Goal: Information Seeking & Learning: Learn about a topic

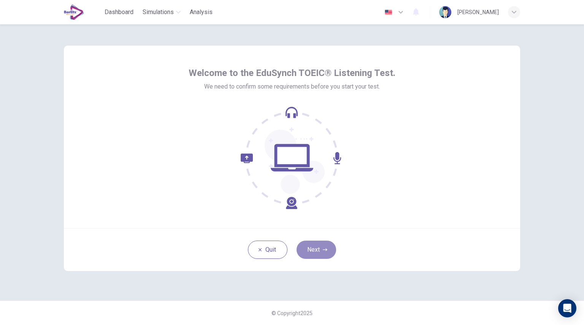
click at [318, 252] on button "Next" at bounding box center [317, 250] width 40 height 18
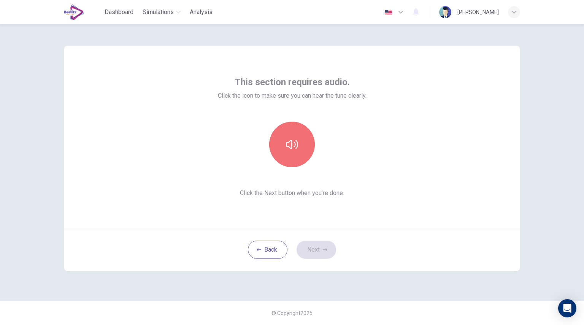
click at [301, 151] on button "button" at bounding box center [292, 145] width 46 height 46
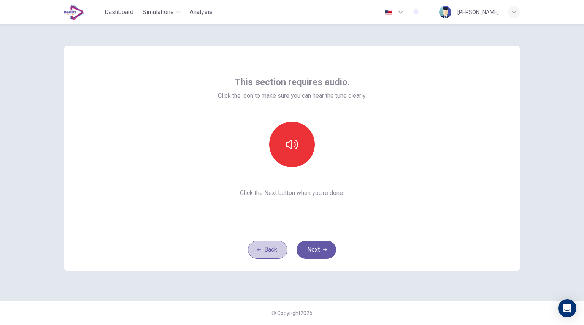
click at [276, 252] on button "Back" at bounding box center [268, 250] width 40 height 18
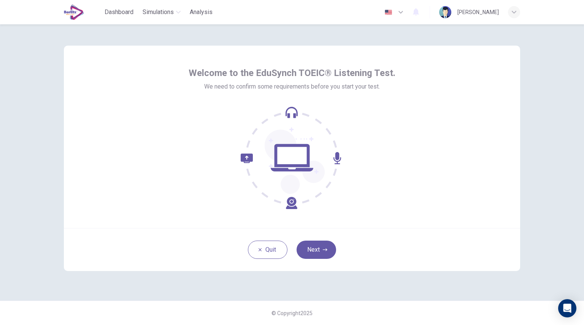
click at [319, 251] on button "Next" at bounding box center [317, 250] width 40 height 18
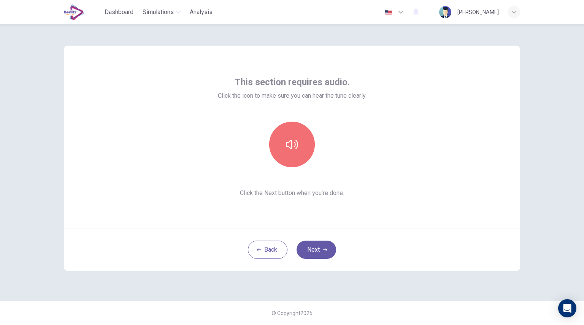
click at [299, 145] on button "button" at bounding box center [292, 145] width 46 height 46
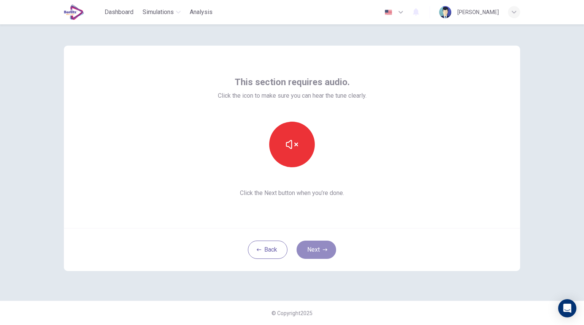
click at [316, 253] on button "Next" at bounding box center [317, 250] width 40 height 18
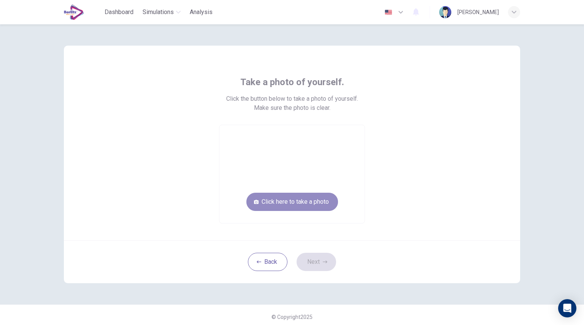
click at [294, 203] on button "Click here to take a photo" at bounding box center [293, 202] width 92 height 18
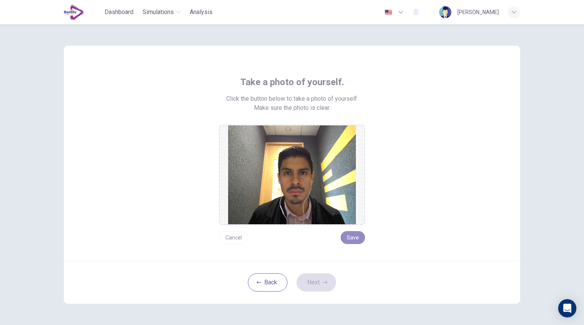
click at [356, 237] on button "Save" at bounding box center [353, 237] width 24 height 13
click at [323, 282] on icon "button" at bounding box center [325, 282] width 5 height 3
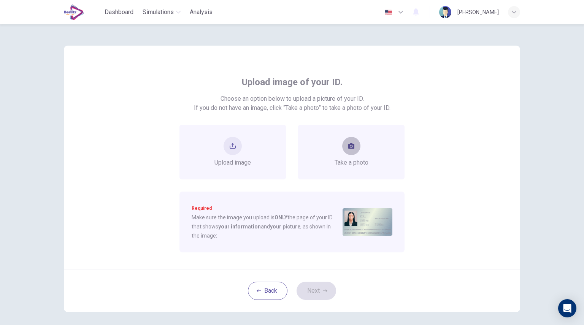
click at [353, 149] on button "take photo" at bounding box center [351, 146] width 18 height 18
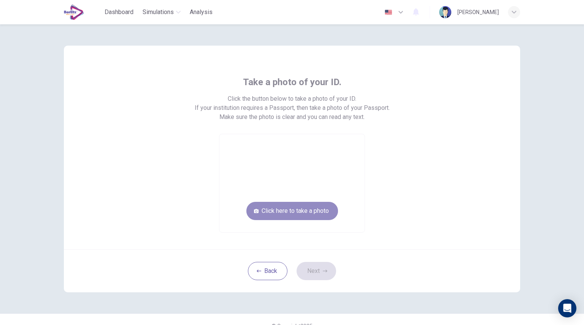
click at [306, 210] on button "Click here to take a photo" at bounding box center [293, 211] width 92 height 18
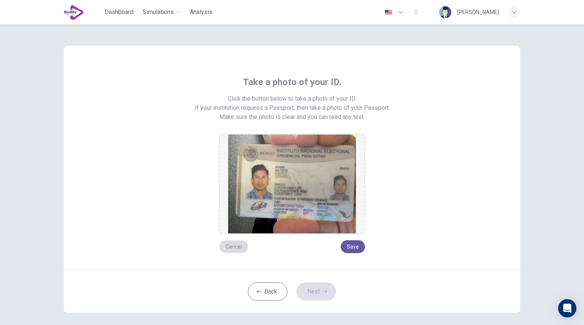
click at [236, 248] on button "Cancel" at bounding box center [233, 246] width 29 height 13
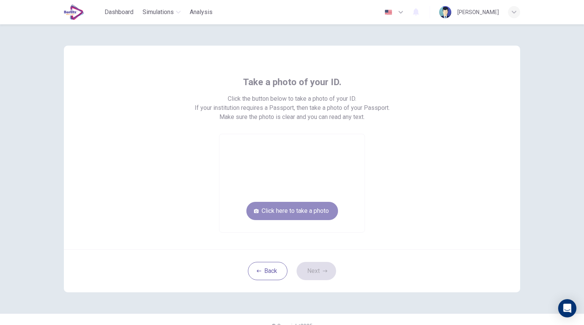
click at [303, 211] on button "Click here to take a photo" at bounding box center [293, 211] width 92 height 18
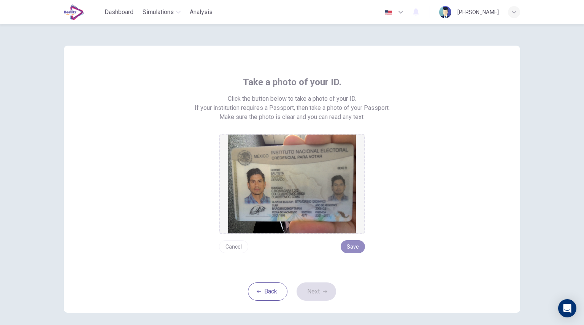
click at [352, 250] on button "Save" at bounding box center [353, 246] width 24 height 13
click at [347, 247] on button "Save" at bounding box center [353, 246] width 24 height 13
click at [316, 293] on button "Next" at bounding box center [317, 292] width 40 height 18
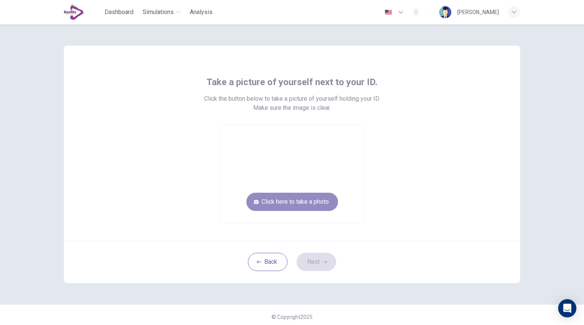
click at [318, 199] on button "Click here to take a photo" at bounding box center [293, 202] width 92 height 18
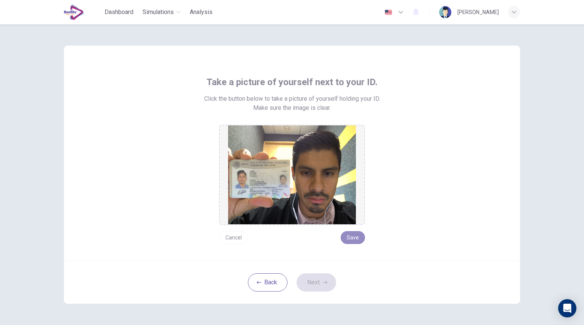
click at [358, 238] on button "Save" at bounding box center [353, 237] width 24 height 13
click at [323, 283] on icon "button" at bounding box center [325, 282] width 5 height 5
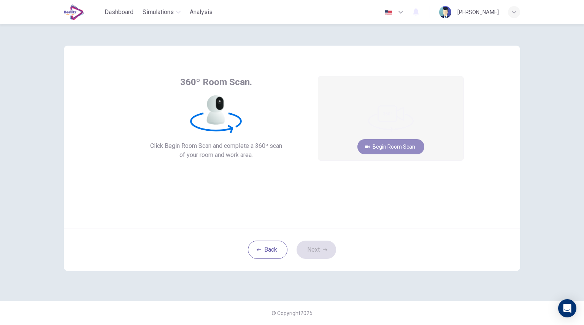
click at [398, 146] on button "Begin Room Scan" at bounding box center [391, 146] width 67 height 15
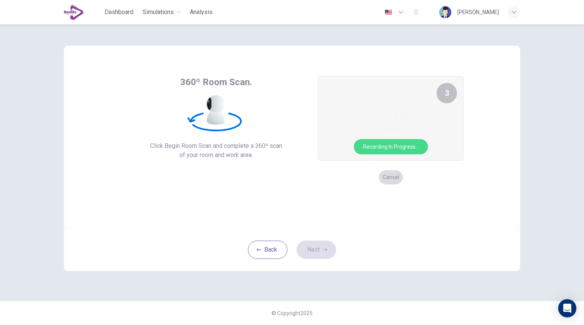
click at [394, 175] on button "Cancel" at bounding box center [391, 177] width 24 height 15
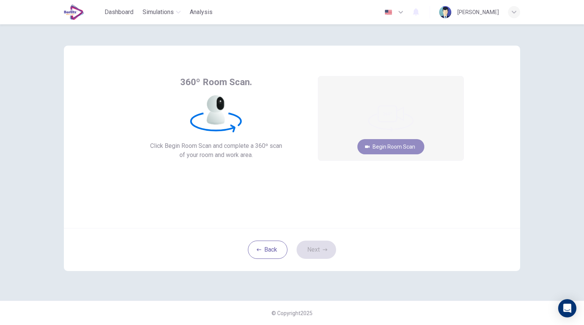
click at [396, 144] on button "Begin Room Scan" at bounding box center [391, 146] width 67 height 15
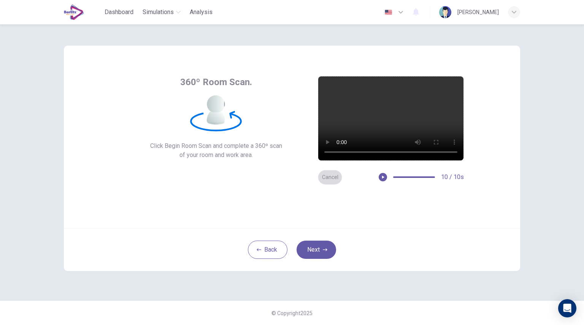
click at [330, 178] on button "Cancel" at bounding box center [330, 177] width 24 height 15
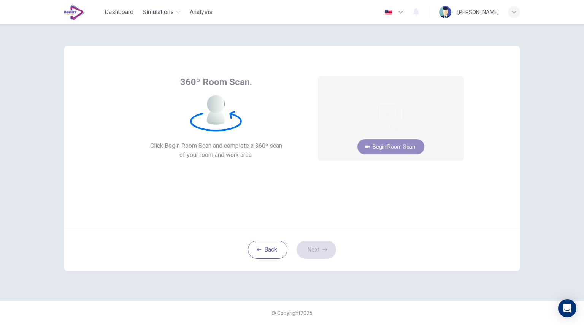
click at [391, 146] on button "Begin Room Scan" at bounding box center [391, 146] width 67 height 15
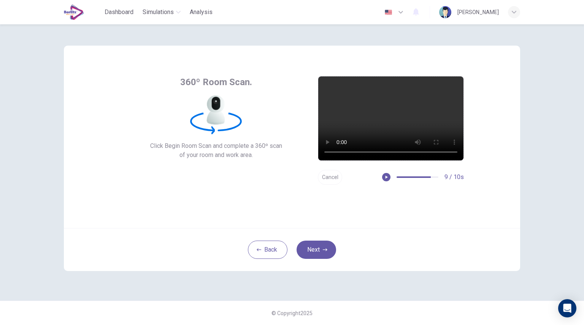
click at [0, 250] on div "360º Room Scan. Click Begin Room Scan and complete a 360º scan of your room and…" at bounding box center [292, 174] width 584 height 301
click at [383, 177] on icon "button" at bounding box center [383, 177] width 2 height 3
click at [328, 178] on button "Cancel" at bounding box center [330, 177] width 24 height 15
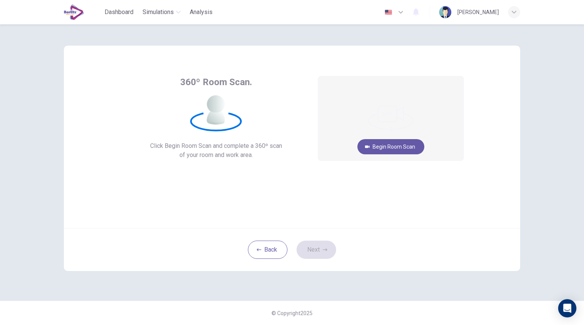
click at [395, 148] on button "Begin Room Scan" at bounding box center [391, 146] width 67 height 15
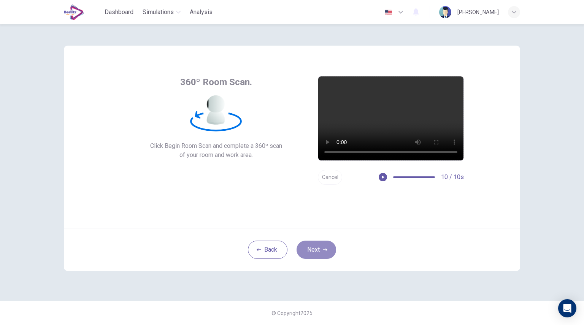
click at [320, 253] on button "Next" at bounding box center [317, 250] width 40 height 18
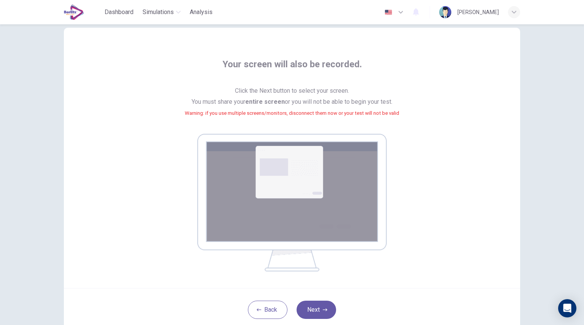
scroll to position [20, 0]
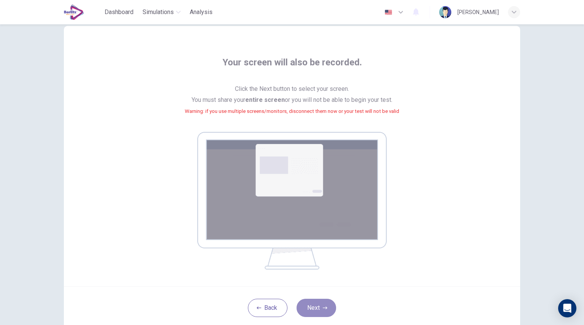
click at [320, 305] on button "Next" at bounding box center [317, 308] width 40 height 18
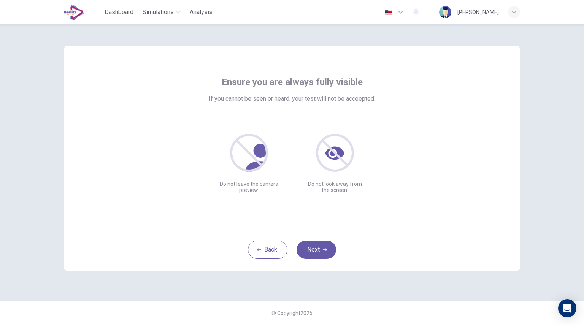
scroll to position [0, 0]
click at [318, 250] on button "Next" at bounding box center [317, 250] width 40 height 18
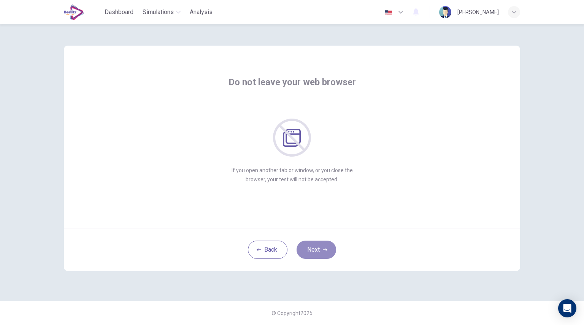
click at [318, 250] on button "Next" at bounding box center [317, 250] width 40 height 18
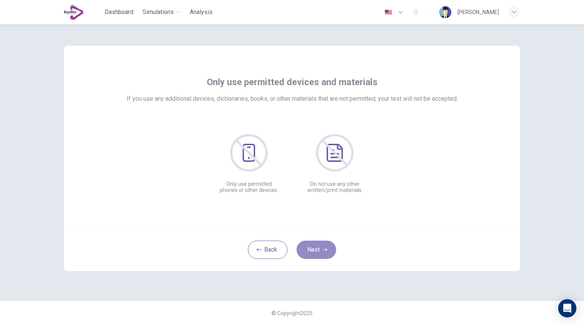
click at [318, 250] on button "Next" at bounding box center [317, 250] width 40 height 18
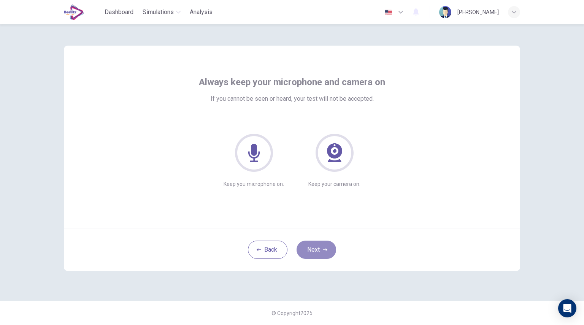
click at [318, 250] on button "Next" at bounding box center [317, 250] width 40 height 18
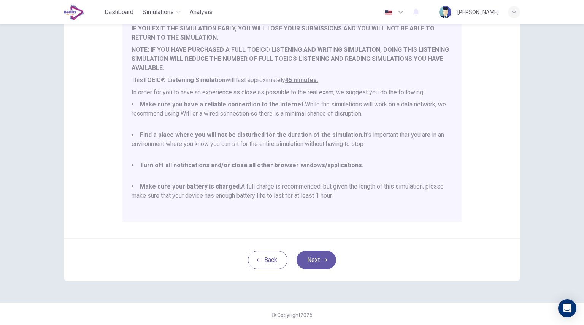
scroll to position [97, 0]
click at [321, 263] on button "Next" at bounding box center [317, 259] width 40 height 18
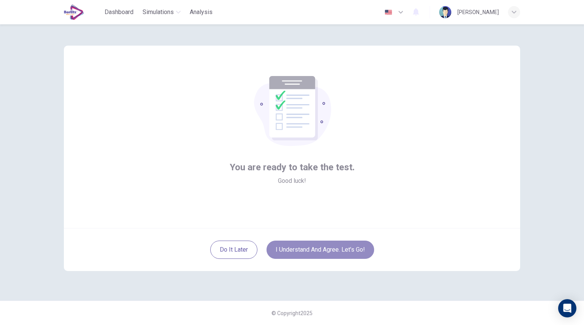
click at [310, 251] on button "I understand and agree. Let’s go!" at bounding box center [321, 250] width 108 height 18
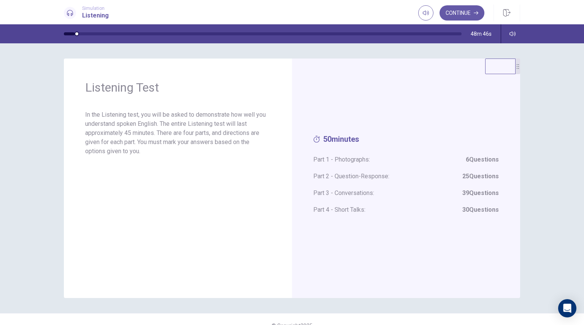
click at [183, 112] on p "In the Listening test, you will be asked to demonstrate how well you understand…" at bounding box center [178, 133] width 186 height 46
click at [351, 162] on span "Part 1 - Photographs: 6 Questions" at bounding box center [407, 159] width 186 height 9
click at [464, 12] on button "Continue" at bounding box center [462, 12] width 45 height 15
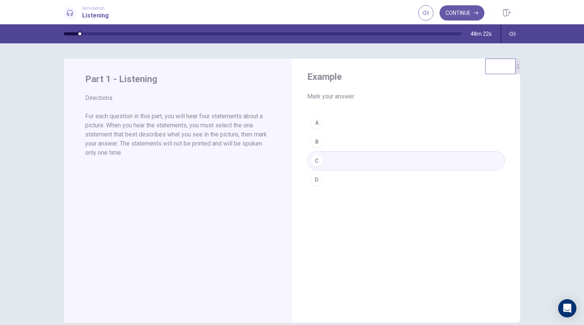
click at [468, 10] on button "Continue" at bounding box center [462, 12] width 45 height 15
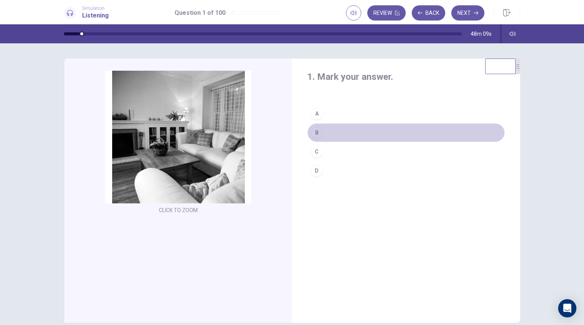
click at [317, 132] on div "B" at bounding box center [317, 133] width 12 height 12
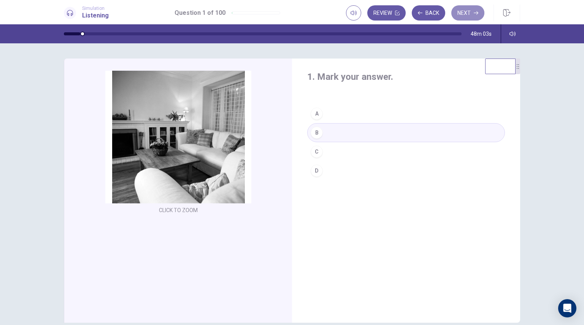
click at [466, 10] on button "Next" at bounding box center [468, 12] width 33 height 15
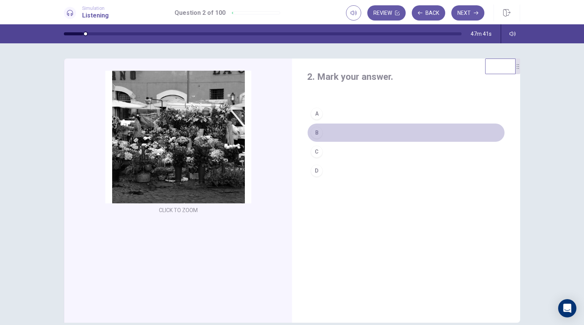
click at [316, 131] on div "B" at bounding box center [317, 133] width 12 height 12
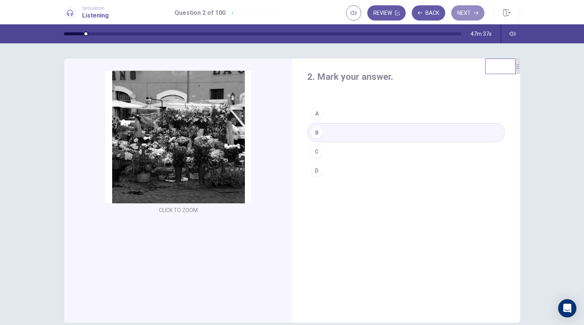
click at [467, 16] on button "Next" at bounding box center [468, 12] width 33 height 15
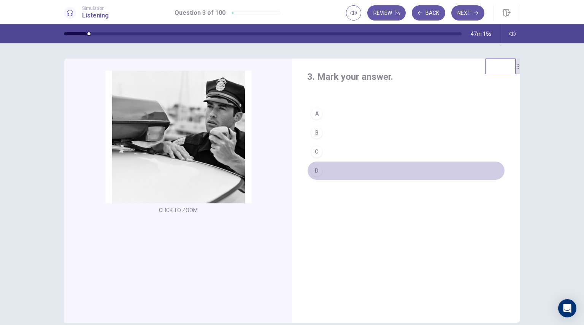
click at [317, 169] on div "D" at bounding box center [317, 171] width 12 height 12
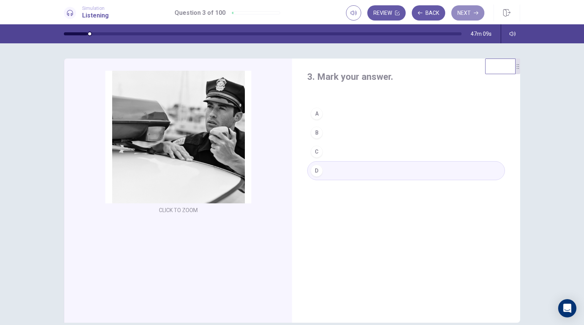
click at [464, 12] on button "Next" at bounding box center [468, 12] width 33 height 15
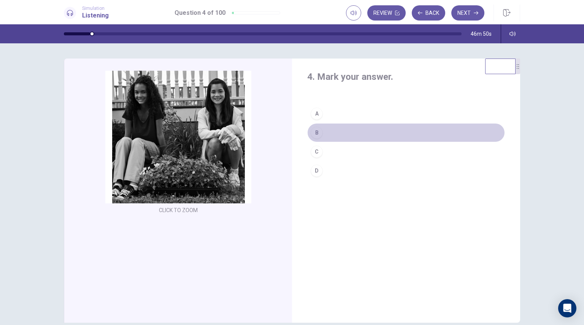
click at [314, 133] on div "B" at bounding box center [317, 133] width 12 height 12
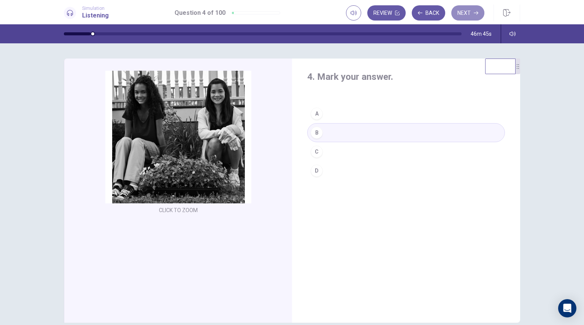
click at [472, 11] on button "Next" at bounding box center [468, 12] width 33 height 15
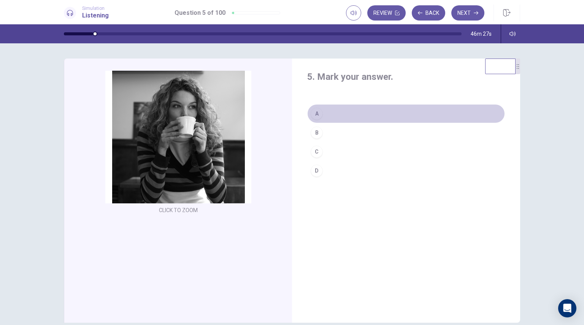
click at [315, 115] on div "A" at bounding box center [317, 114] width 12 height 12
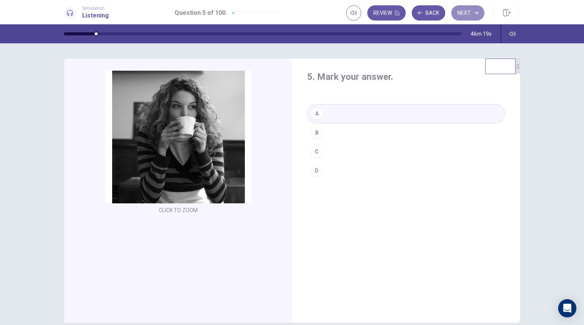
click at [470, 14] on button "Next" at bounding box center [468, 12] width 33 height 15
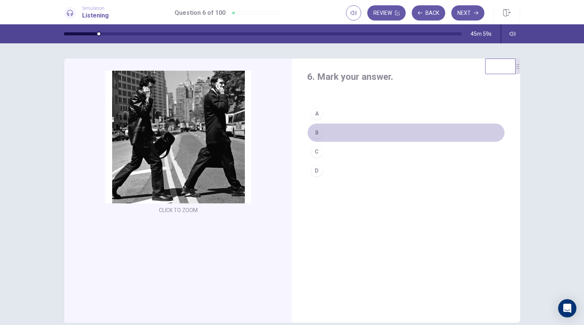
click at [315, 130] on div "B" at bounding box center [317, 133] width 12 height 12
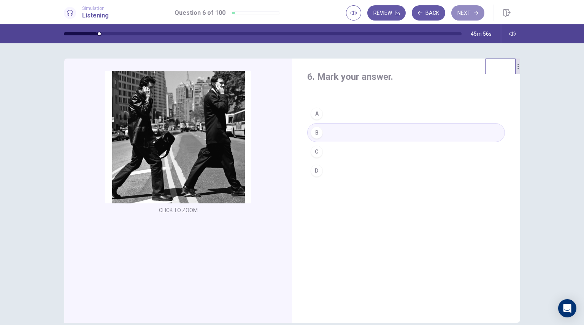
click at [472, 10] on button "Next" at bounding box center [468, 12] width 33 height 15
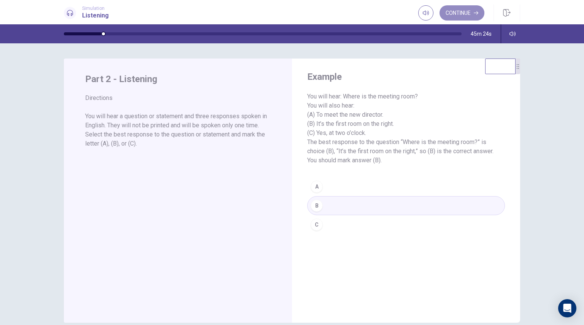
click at [474, 16] on button "Continue" at bounding box center [462, 12] width 45 height 15
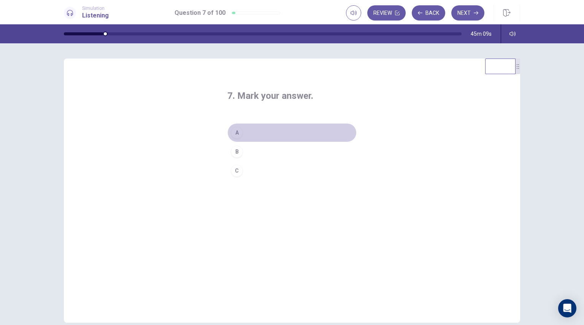
click at [236, 132] on div "A" at bounding box center [237, 133] width 12 height 12
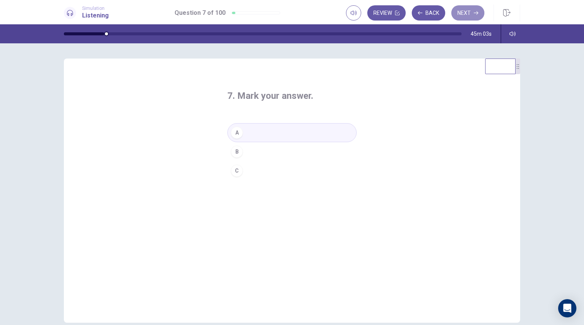
click at [471, 16] on button "Next" at bounding box center [468, 12] width 33 height 15
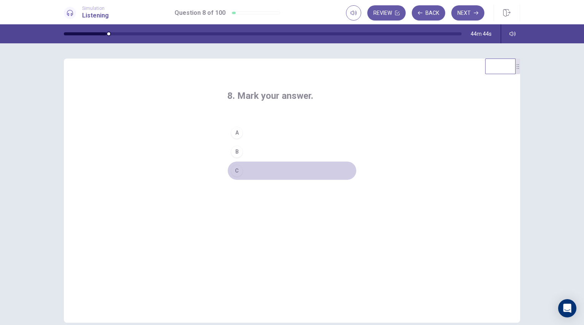
click at [233, 170] on div "C" at bounding box center [237, 171] width 12 height 12
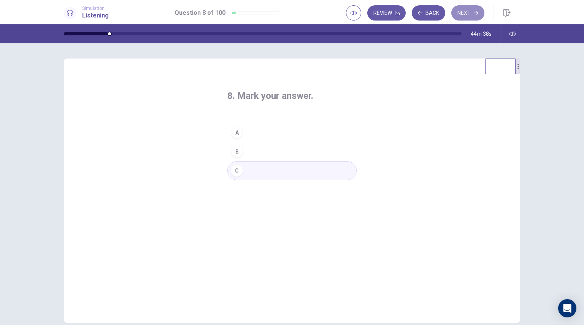
click at [474, 15] on icon "button" at bounding box center [476, 13] width 5 height 5
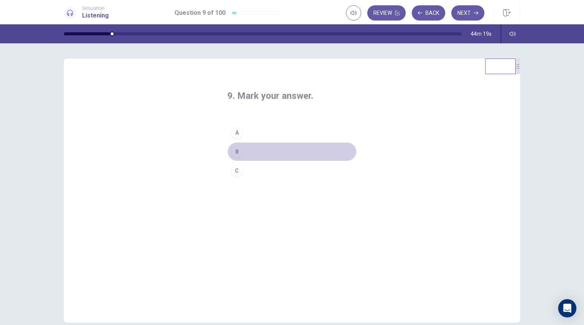
click at [234, 152] on div "B" at bounding box center [237, 152] width 12 height 12
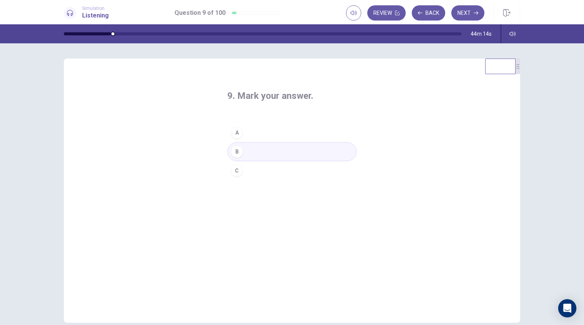
click at [468, 13] on button "Next" at bounding box center [468, 12] width 33 height 15
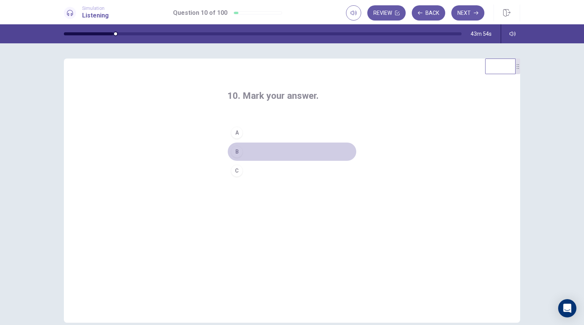
click at [237, 151] on div "B" at bounding box center [237, 152] width 12 height 12
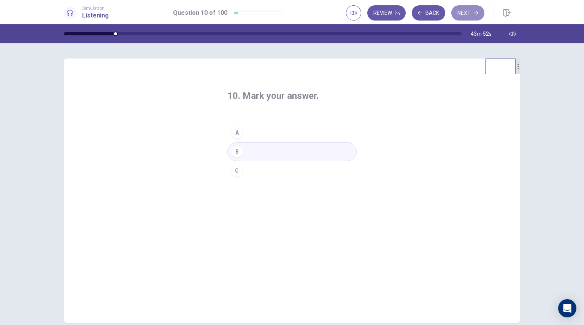
click at [473, 13] on button "Next" at bounding box center [468, 12] width 33 height 15
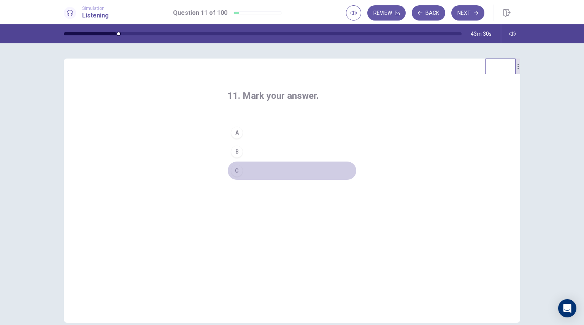
click at [234, 169] on div "C" at bounding box center [237, 171] width 12 height 12
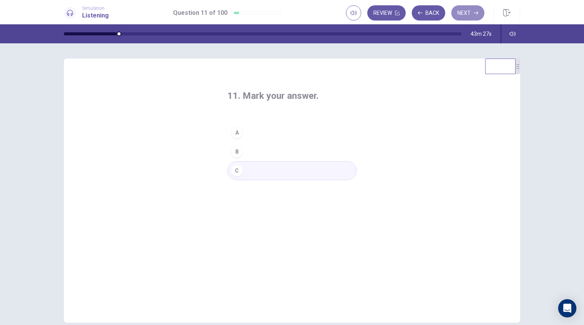
click at [474, 12] on icon "button" at bounding box center [476, 13] width 5 height 5
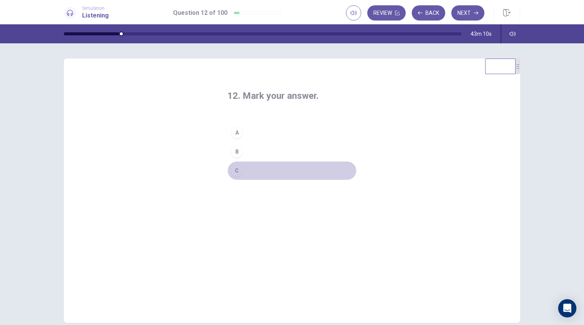
click at [236, 172] on div "C" at bounding box center [237, 171] width 12 height 12
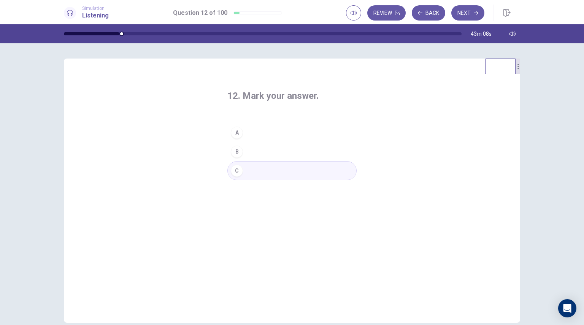
click at [478, 10] on button "Next" at bounding box center [468, 12] width 33 height 15
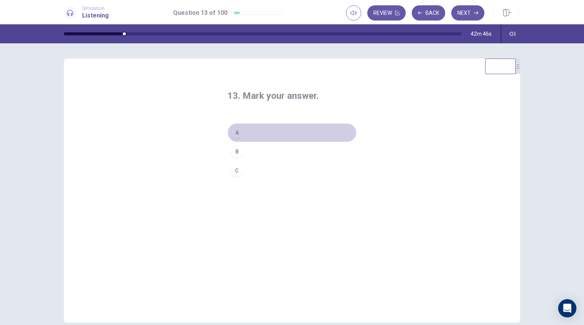
click at [234, 130] on div "A" at bounding box center [237, 133] width 12 height 12
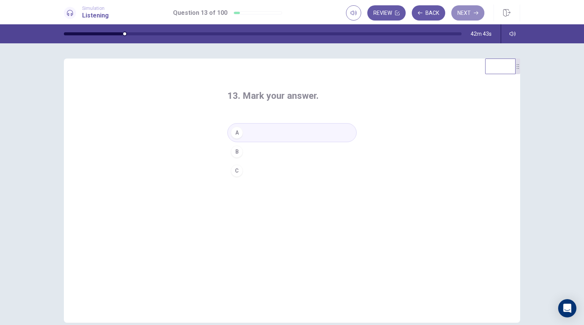
click at [477, 14] on icon "button" at bounding box center [476, 12] width 5 height 3
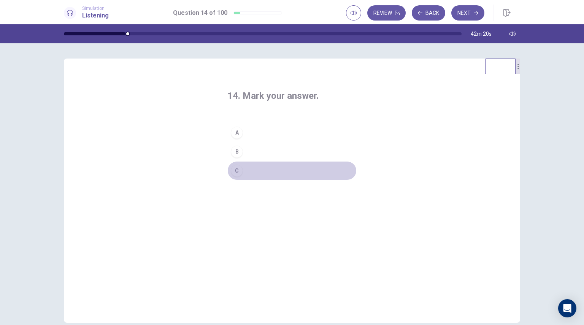
click at [235, 173] on div "C" at bounding box center [237, 171] width 12 height 12
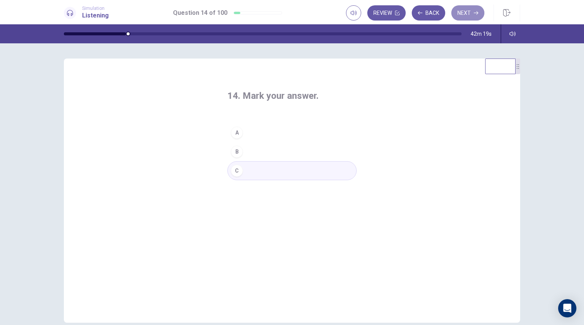
click at [474, 8] on button "Next" at bounding box center [468, 12] width 33 height 15
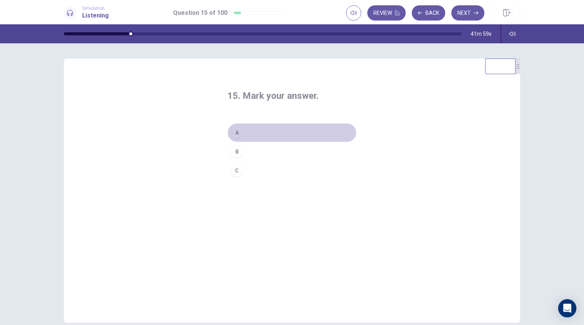
click at [235, 133] on div "A" at bounding box center [237, 133] width 12 height 12
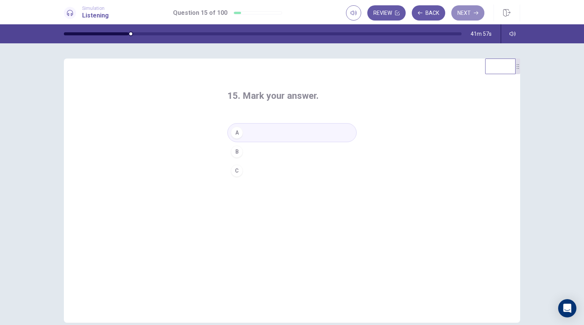
click at [473, 9] on button "Next" at bounding box center [468, 12] width 33 height 15
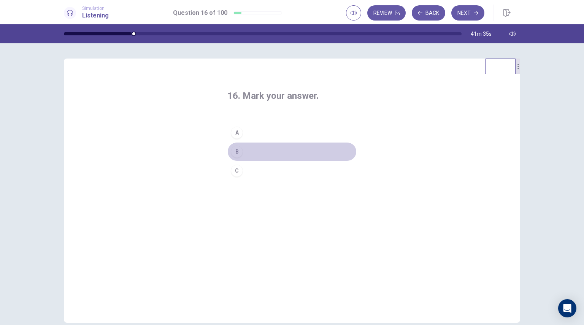
click at [234, 153] on div "B" at bounding box center [237, 152] width 12 height 12
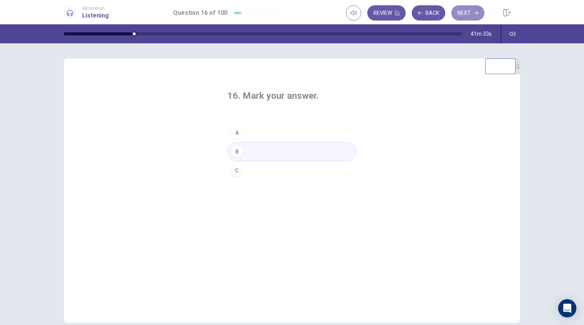
click at [470, 11] on button "Next" at bounding box center [468, 12] width 33 height 15
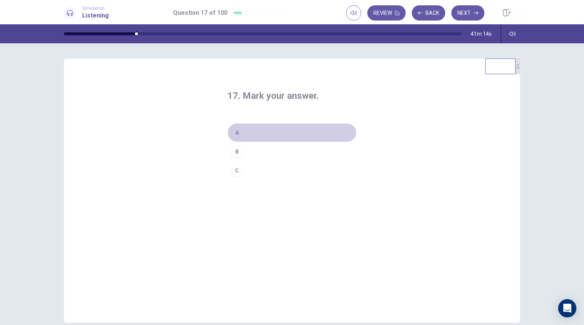
click at [236, 132] on div "A" at bounding box center [237, 133] width 12 height 12
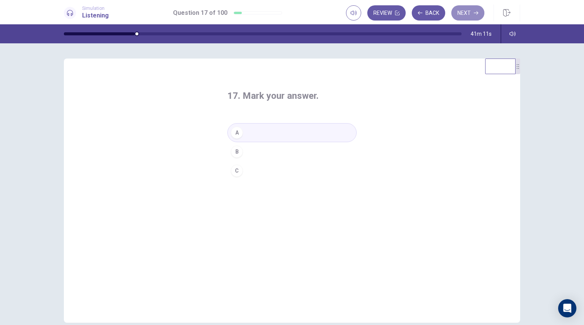
click at [470, 12] on button "Next" at bounding box center [468, 12] width 33 height 15
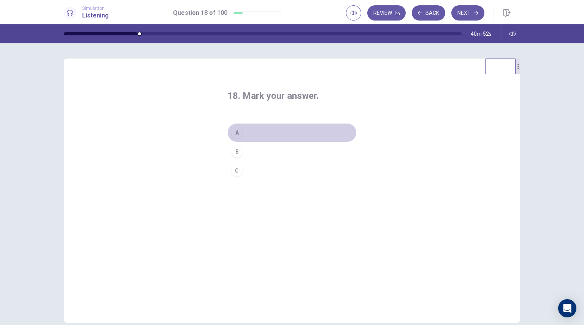
click at [234, 130] on div "A" at bounding box center [237, 133] width 12 height 12
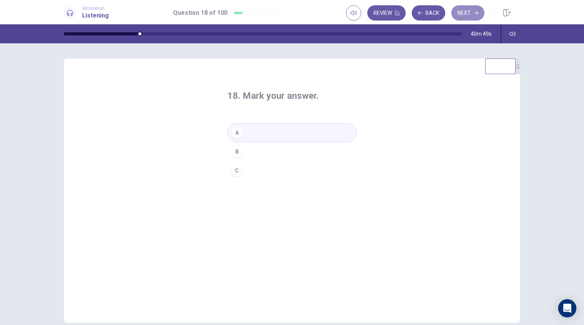
click at [469, 15] on button "Next" at bounding box center [468, 12] width 33 height 15
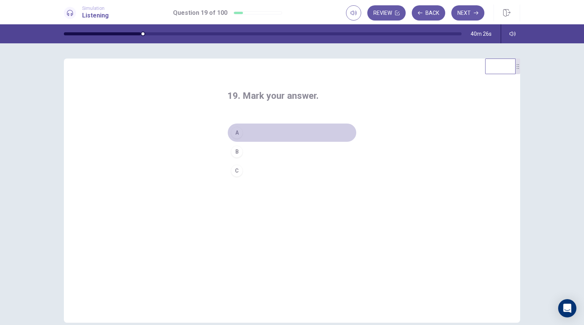
click at [233, 131] on div "A" at bounding box center [237, 133] width 12 height 12
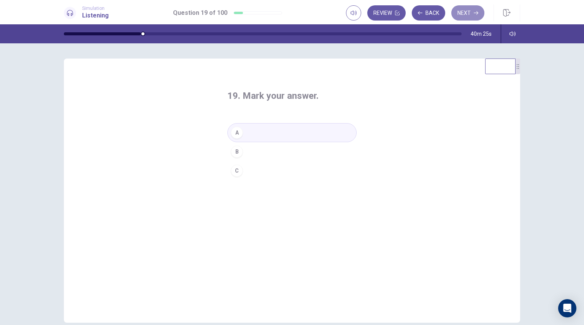
click at [474, 14] on icon "button" at bounding box center [476, 13] width 5 height 5
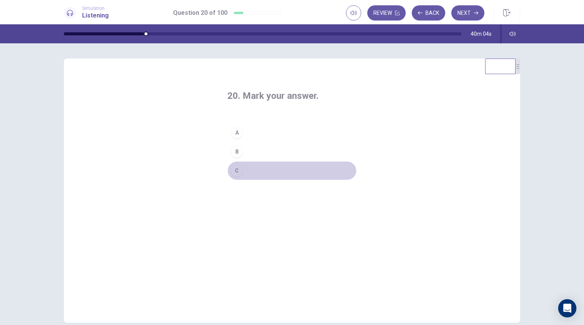
click at [235, 170] on div "C" at bounding box center [237, 171] width 12 height 12
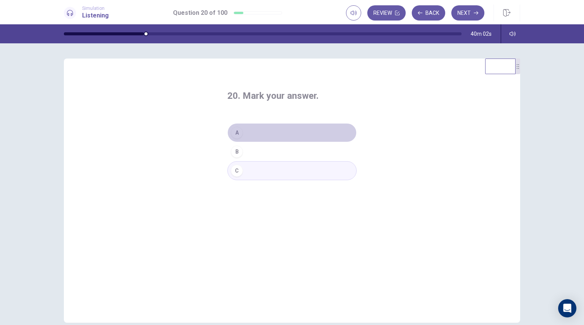
click at [232, 133] on div "A" at bounding box center [237, 133] width 12 height 12
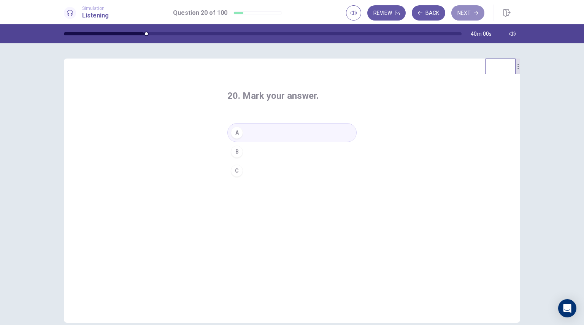
click at [473, 10] on button "Next" at bounding box center [468, 12] width 33 height 15
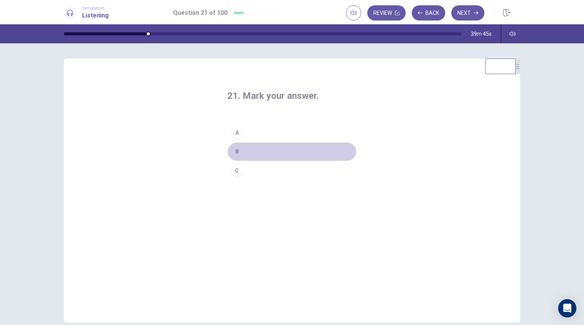
click at [236, 150] on div "B" at bounding box center [237, 152] width 12 height 12
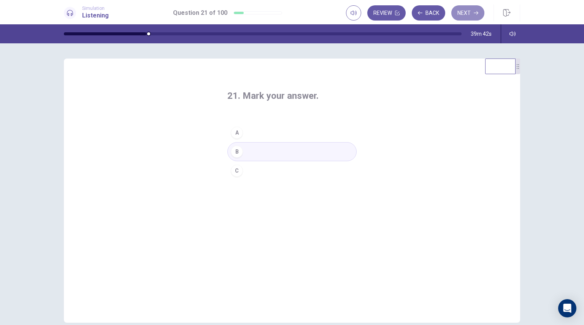
click at [472, 16] on button "Next" at bounding box center [468, 12] width 33 height 15
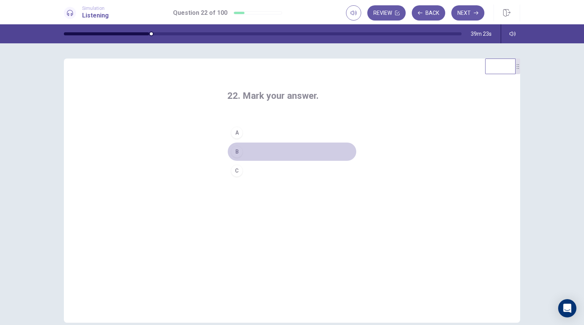
click at [234, 149] on div "B" at bounding box center [237, 152] width 12 height 12
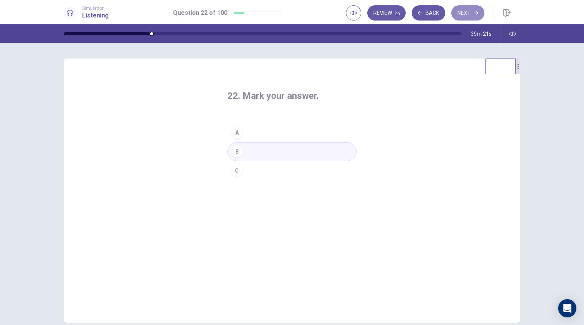
click at [471, 16] on button "Next" at bounding box center [468, 12] width 33 height 15
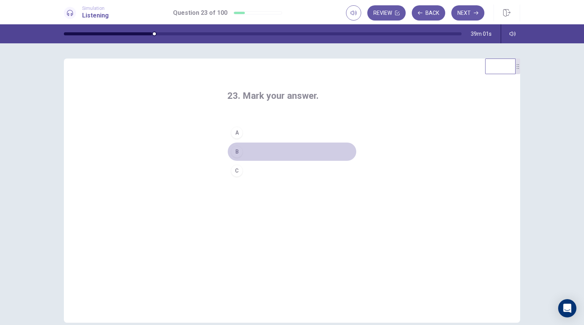
click at [236, 152] on div "B" at bounding box center [237, 152] width 12 height 12
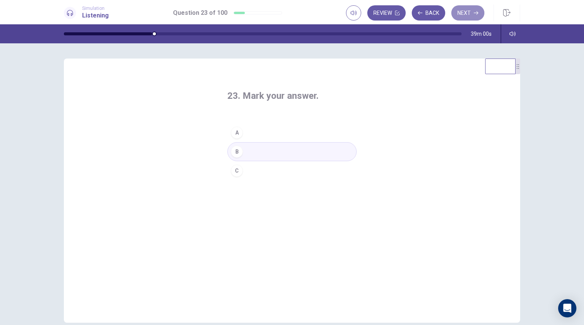
click at [472, 16] on button "Next" at bounding box center [468, 12] width 33 height 15
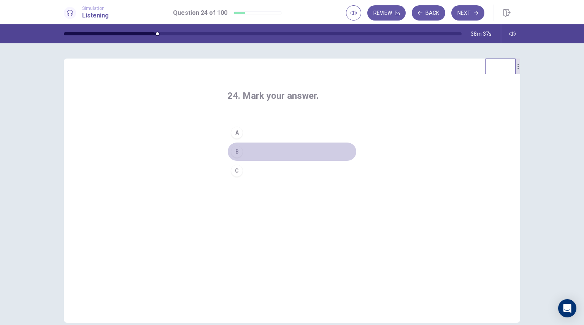
click at [237, 152] on div "B" at bounding box center [237, 152] width 12 height 12
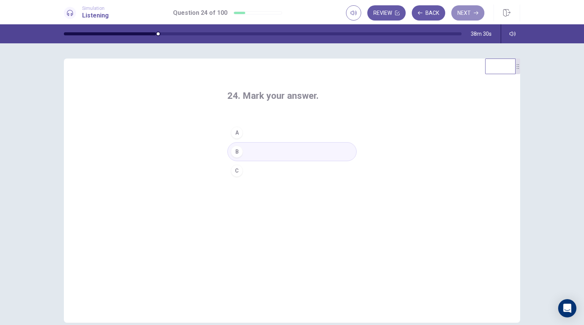
click at [472, 15] on button "Next" at bounding box center [468, 12] width 33 height 15
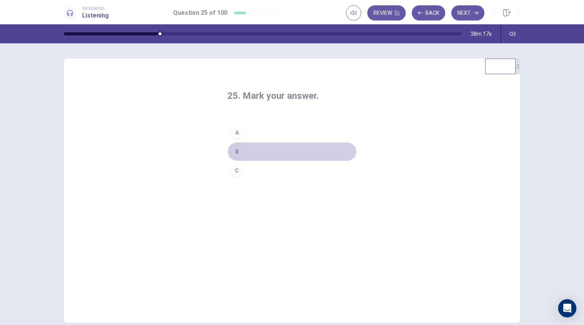
click at [234, 151] on div "B" at bounding box center [237, 152] width 12 height 12
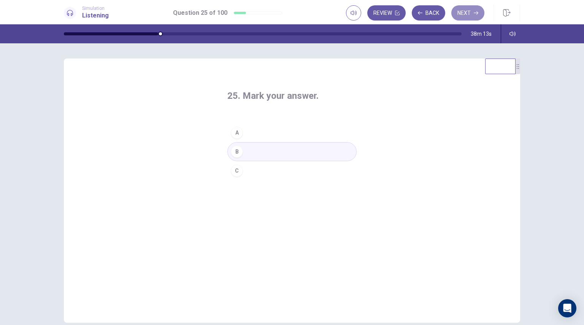
click at [473, 10] on button "Next" at bounding box center [468, 12] width 33 height 15
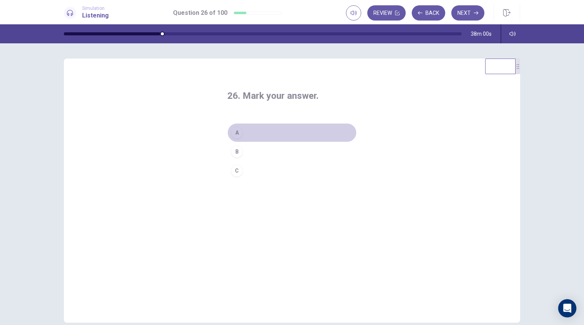
click at [236, 133] on div "A" at bounding box center [237, 133] width 12 height 12
click at [470, 16] on button "Next" at bounding box center [468, 12] width 33 height 15
click at [235, 132] on div "A" at bounding box center [237, 133] width 12 height 12
click at [474, 13] on icon "button" at bounding box center [476, 13] width 5 height 5
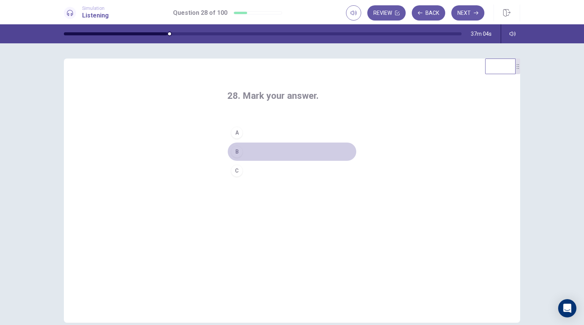
click at [234, 152] on div "B" at bounding box center [237, 152] width 12 height 12
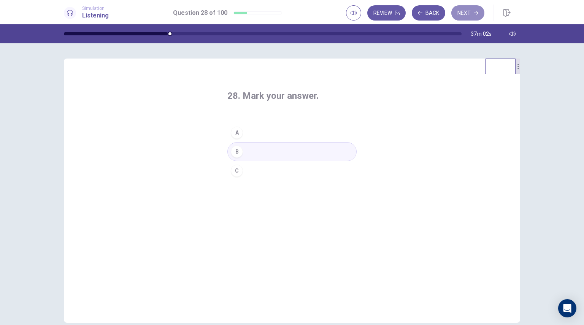
click at [474, 15] on icon "button" at bounding box center [476, 13] width 5 height 5
click at [233, 171] on div "C" at bounding box center [237, 171] width 12 height 12
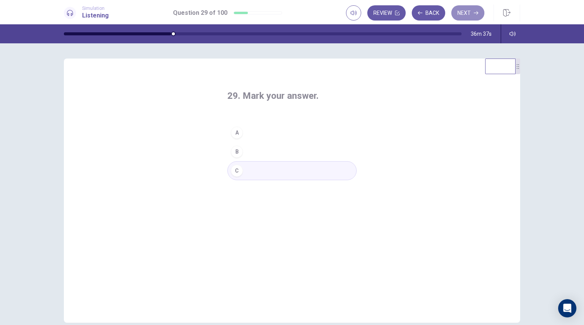
click at [472, 14] on button "Next" at bounding box center [468, 12] width 33 height 15
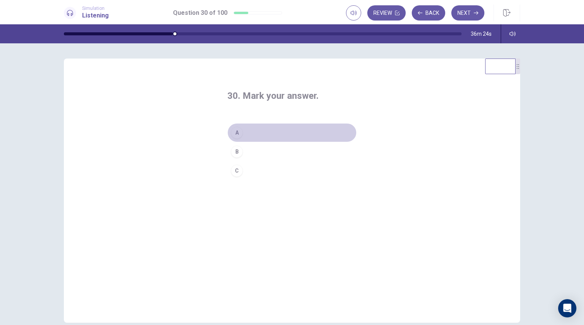
click at [236, 135] on div "A" at bounding box center [237, 133] width 12 height 12
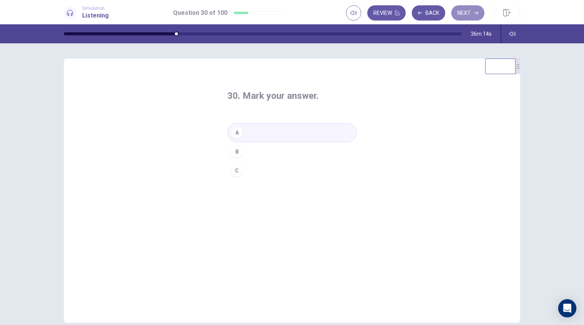
click at [467, 9] on button "Next" at bounding box center [468, 12] width 33 height 15
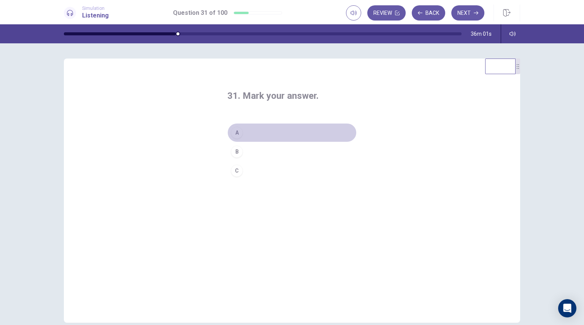
click at [236, 132] on div "A" at bounding box center [237, 133] width 12 height 12
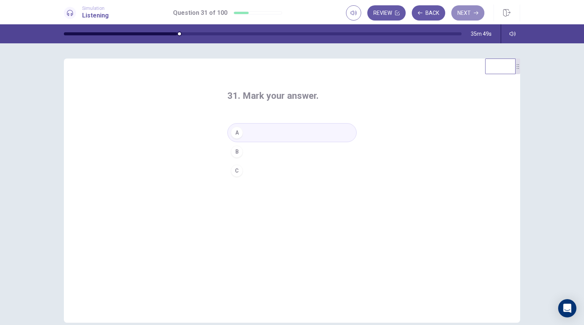
click at [467, 15] on button "Next" at bounding box center [468, 12] width 33 height 15
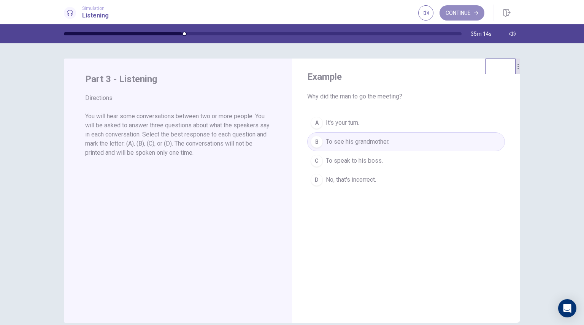
click at [466, 16] on button "Continue" at bounding box center [462, 12] width 45 height 15
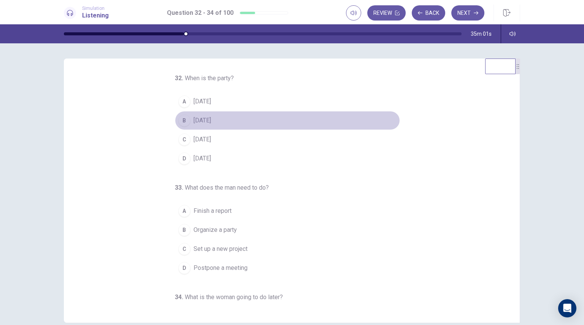
click at [179, 121] on div "B" at bounding box center [184, 121] width 12 height 12
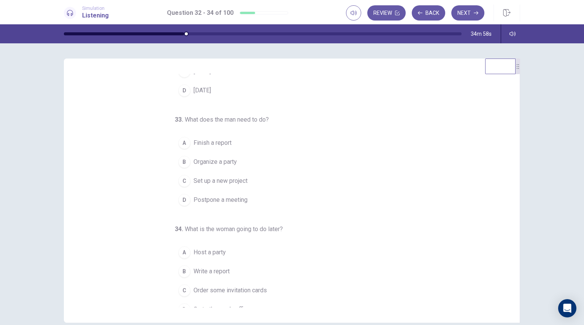
scroll to position [78, 0]
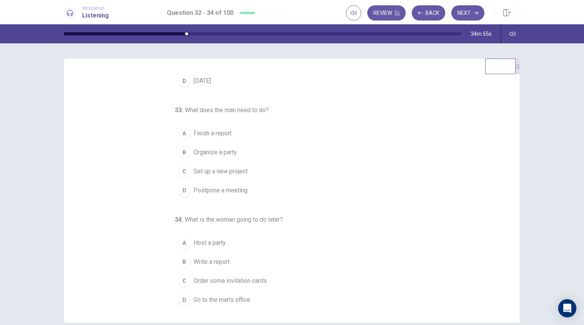
click at [179, 134] on div "A" at bounding box center [184, 133] width 12 height 12
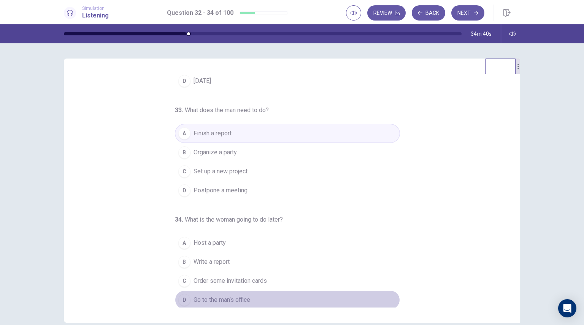
click at [180, 301] on div "D" at bounding box center [184, 300] width 12 height 12
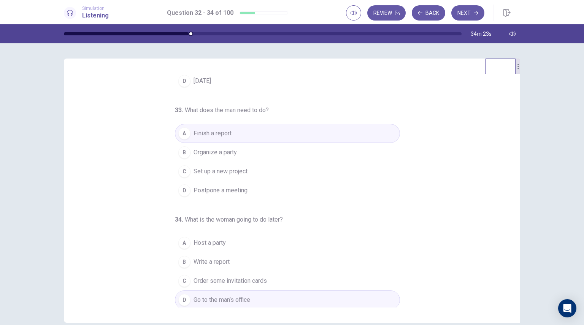
scroll to position [0, 0]
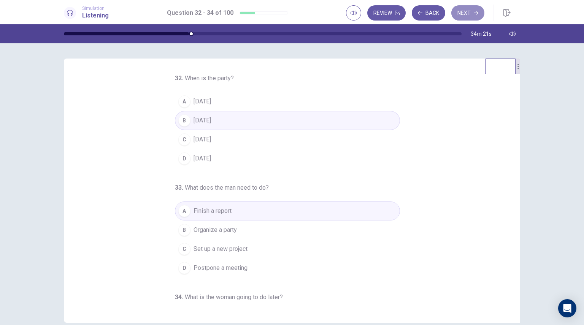
click at [466, 12] on button "Next" at bounding box center [468, 12] width 33 height 15
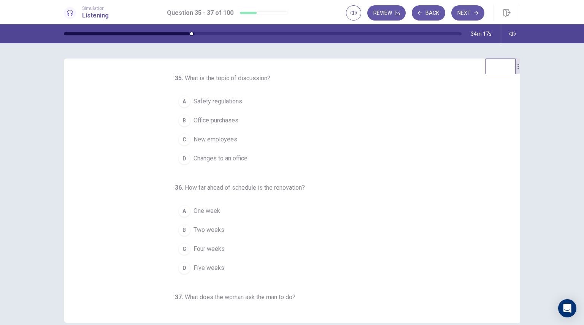
drag, startPoint x: 507, startPoint y: 102, endPoint x: 510, endPoint y: 124, distance: 22.3
click at [510, 124] on div "35 . What is the topic of discussion? A Safety regulations B Office purchases C…" at bounding box center [295, 191] width 438 height 234
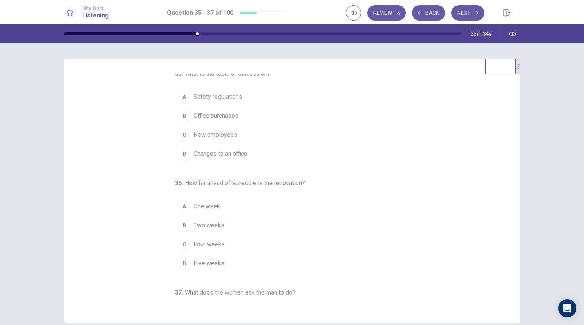
scroll to position [3, 0]
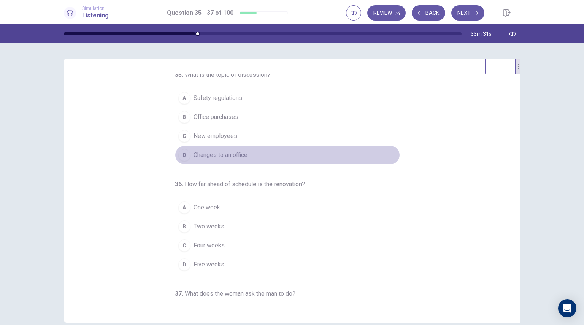
click at [178, 156] on div "D" at bounding box center [184, 155] width 12 height 12
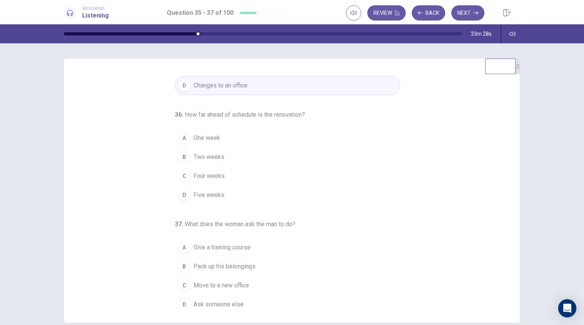
scroll to position [78, 0]
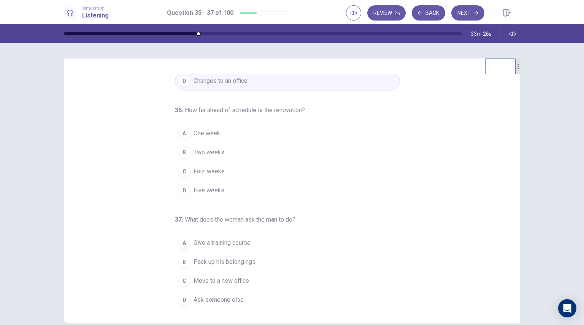
click at [180, 132] on div "A" at bounding box center [184, 133] width 12 height 12
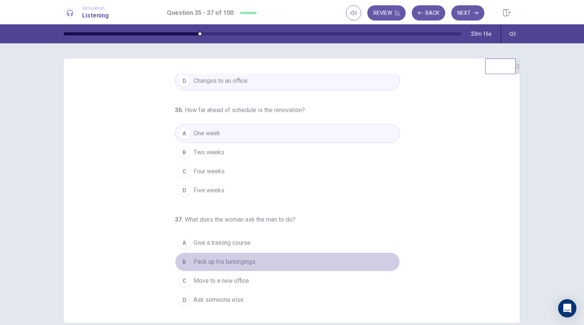
click at [181, 260] on div "B" at bounding box center [184, 262] width 12 height 12
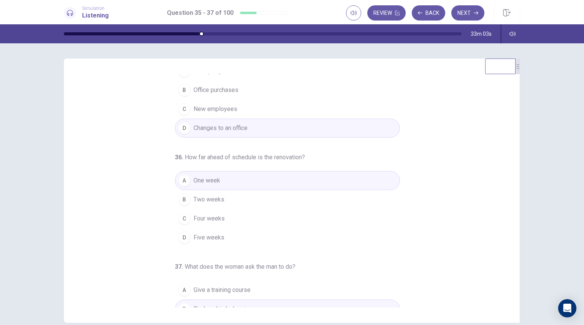
scroll to position [0, 0]
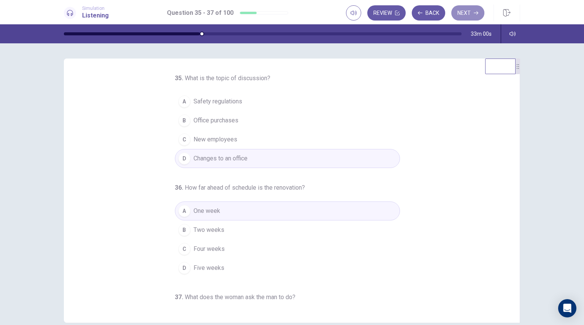
click at [469, 12] on button "Next" at bounding box center [468, 12] width 33 height 15
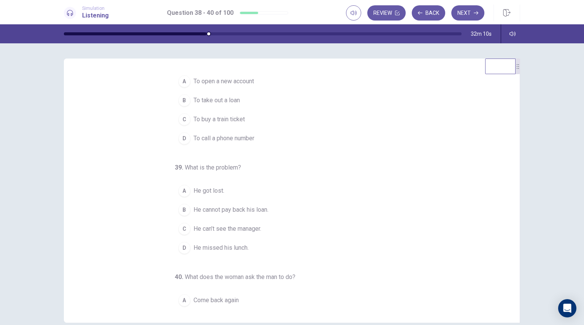
scroll to position [21, 0]
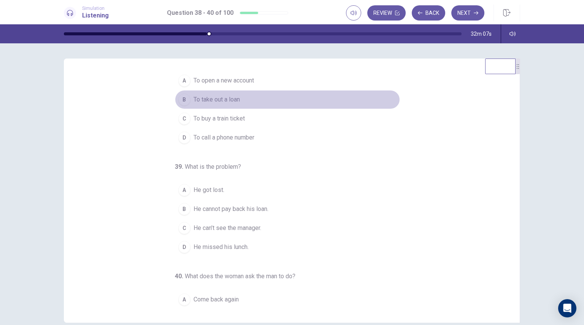
click at [183, 101] on div "B" at bounding box center [184, 100] width 12 height 12
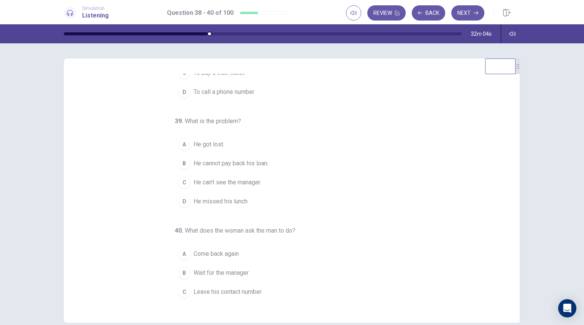
scroll to position [78, 0]
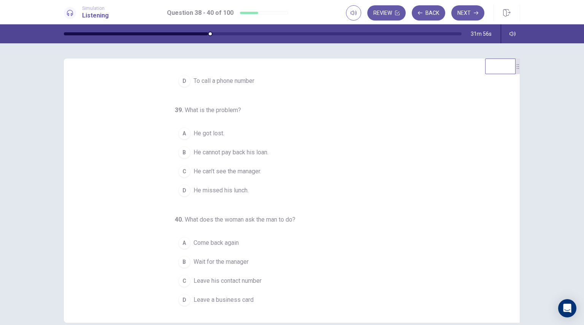
click at [180, 172] on div "C" at bounding box center [184, 172] width 12 height 12
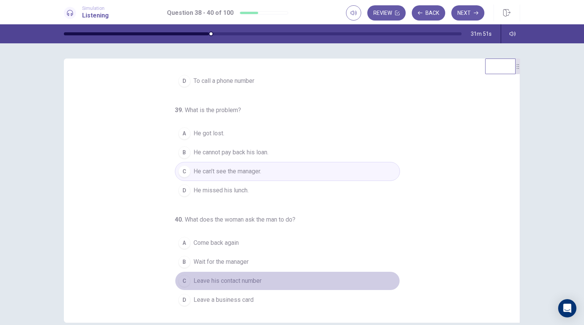
click at [180, 279] on div "C" at bounding box center [184, 281] width 12 height 12
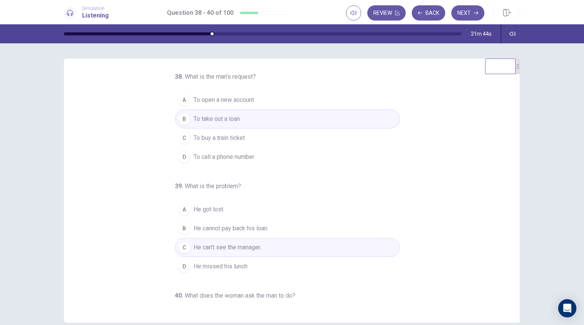
scroll to position [0, 0]
click at [467, 14] on button "Next" at bounding box center [468, 12] width 33 height 15
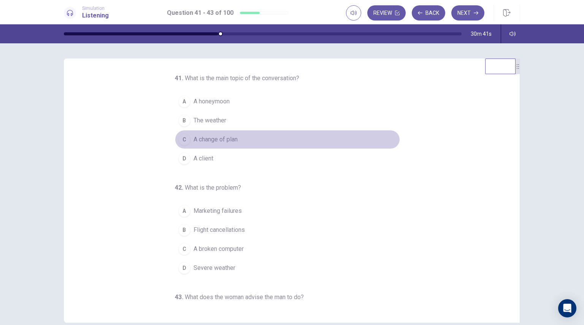
click at [180, 139] on div "C" at bounding box center [184, 140] width 12 height 12
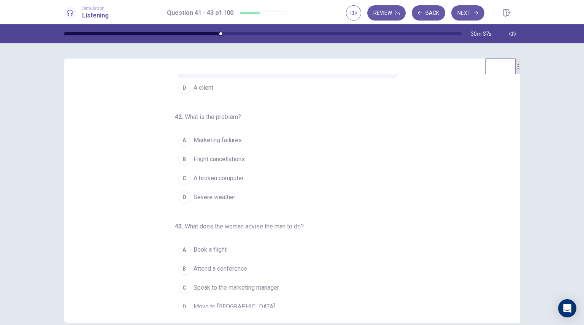
scroll to position [78, 0]
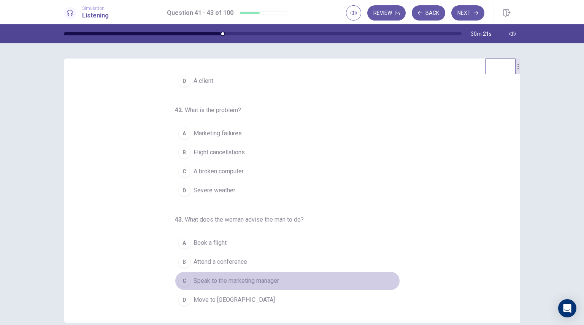
click at [182, 278] on div "C" at bounding box center [184, 281] width 12 height 12
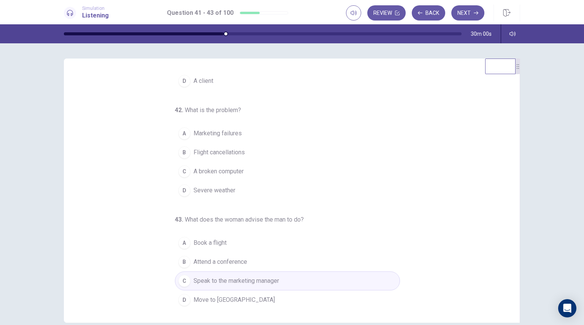
click at [181, 132] on div "A" at bounding box center [184, 133] width 12 height 12
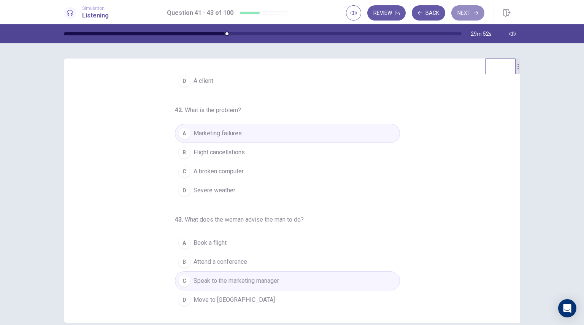
click at [474, 16] on button "Next" at bounding box center [468, 12] width 33 height 15
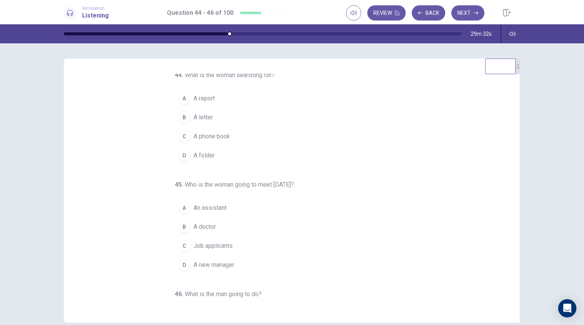
scroll to position [0, 0]
click at [182, 163] on div "D" at bounding box center [184, 159] width 12 height 12
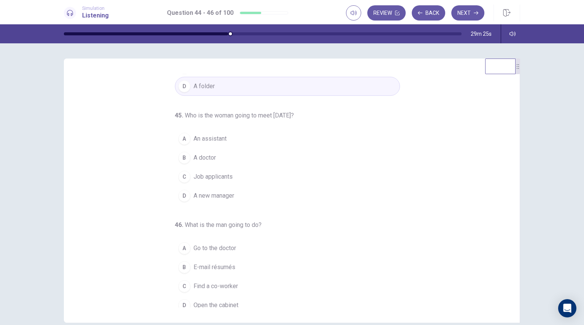
scroll to position [78, 0]
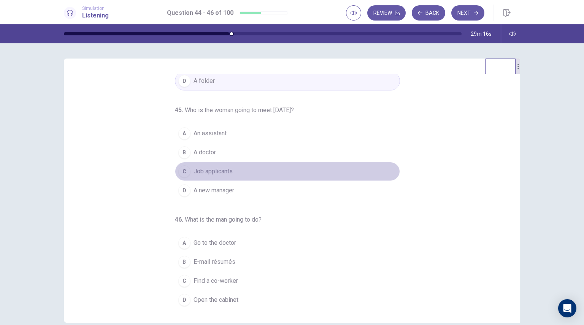
click at [179, 170] on div "C" at bounding box center [184, 172] width 12 height 12
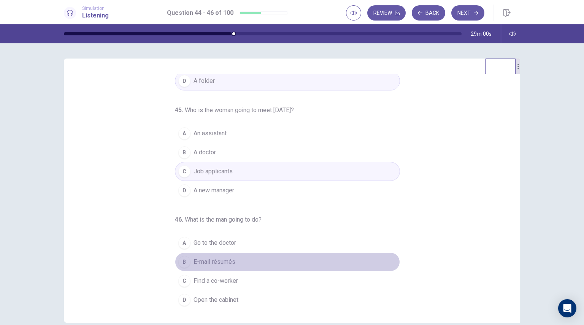
click at [183, 262] on div "B" at bounding box center [184, 262] width 12 height 12
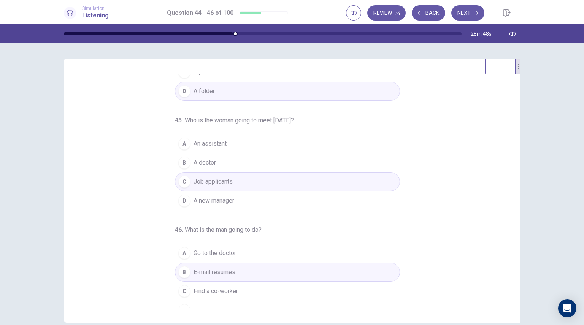
scroll to position [0, 0]
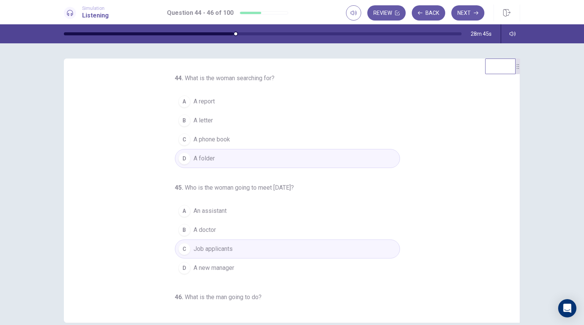
click at [469, 11] on button "Next" at bounding box center [468, 12] width 33 height 15
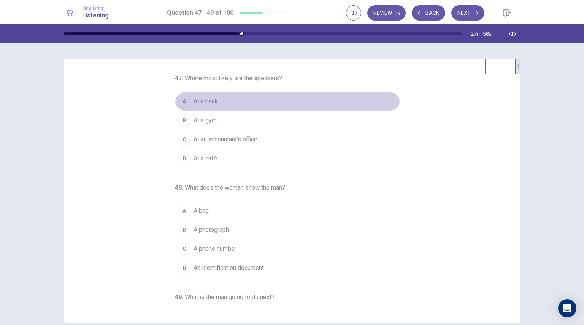
click at [179, 103] on div "A" at bounding box center [184, 101] width 12 height 12
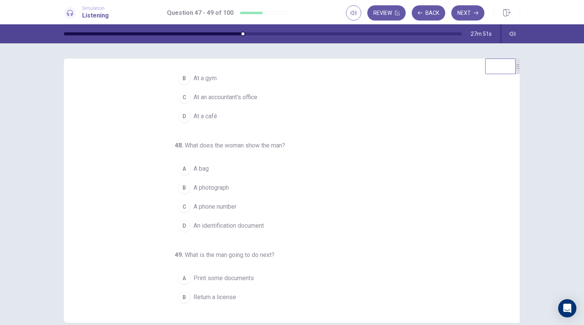
scroll to position [78, 0]
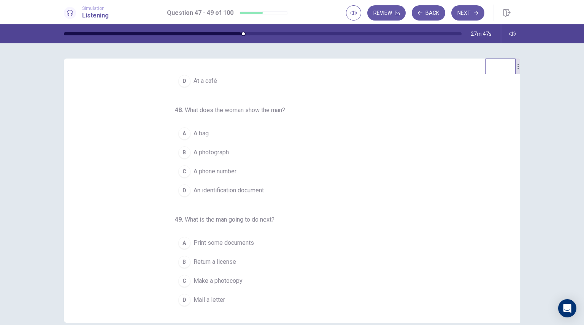
click at [178, 190] on div "D" at bounding box center [184, 191] width 12 height 12
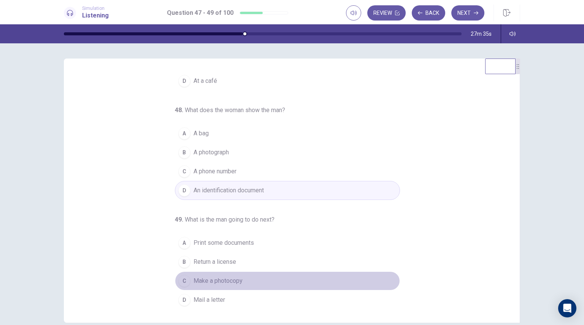
click at [180, 280] on div "C" at bounding box center [184, 281] width 12 height 12
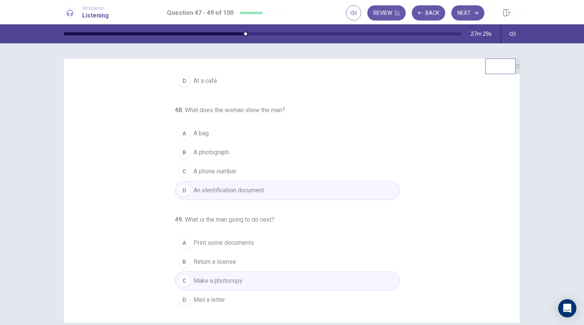
scroll to position [0, 0]
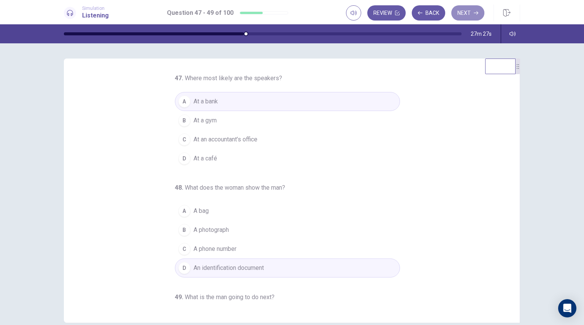
click at [469, 14] on button "Next" at bounding box center [468, 12] width 33 height 15
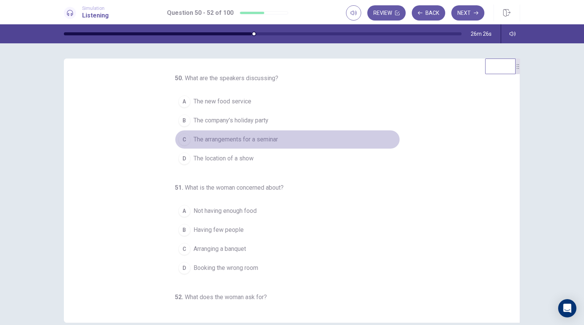
click at [181, 138] on div "C" at bounding box center [184, 140] width 12 height 12
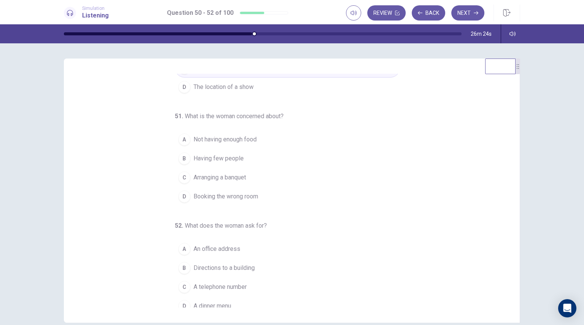
scroll to position [78, 0]
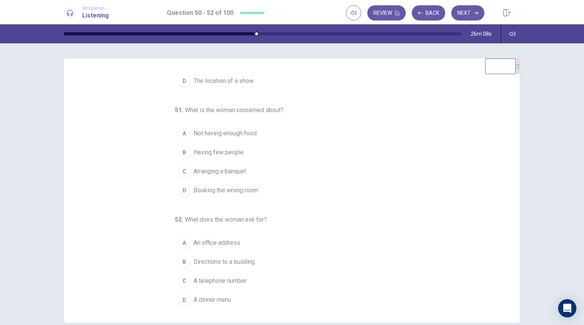
click at [180, 279] on div "C" at bounding box center [184, 281] width 12 height 12
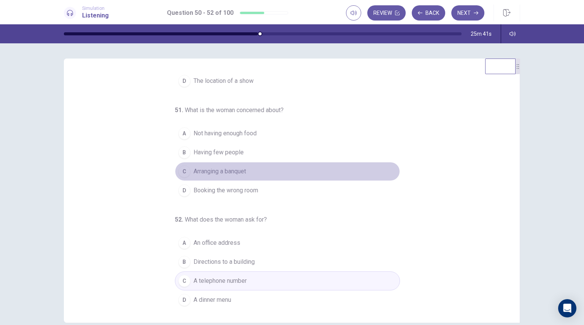
click at [180, 172] on div "C" at bounding box center [184, 172] width 12 height 12
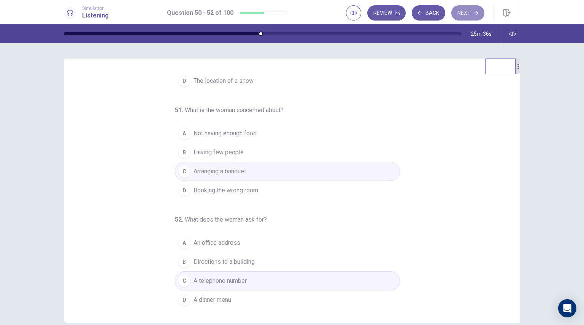
click at [471, 12] on button "Next" at bounding box center [468, 12] width 33 height 15
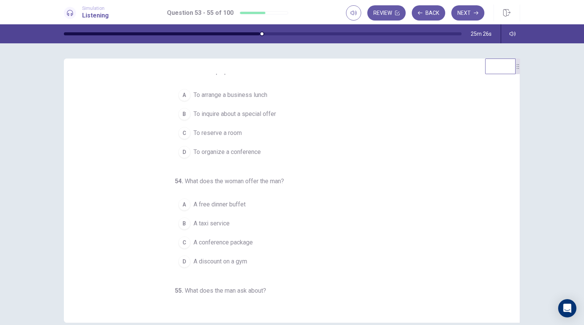
scroll to position [0, 0]
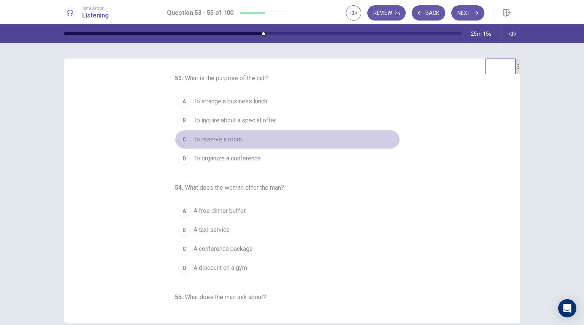
click at [229, 142] on span "To reserve a room" at bounding box center [218, 139] width 48 height 9
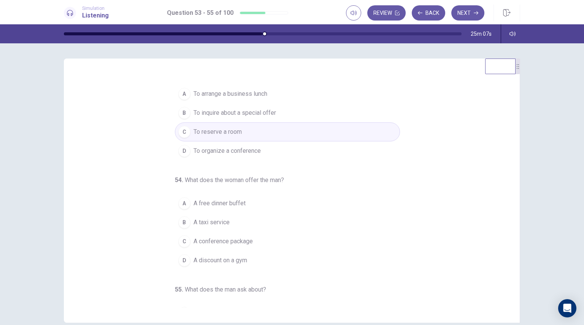
scroll to position [78, 0]
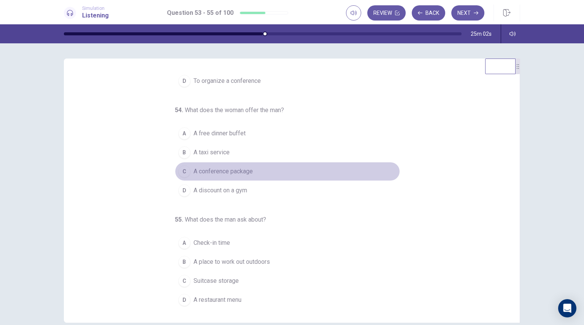
click at [178, 171] on div "C" at bounding box center [184, 172] width 12 height 12
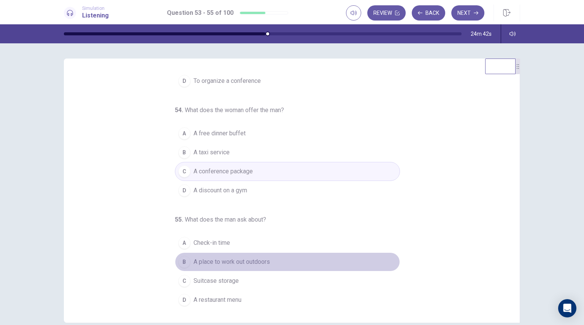
click at [180, 260] on div "B" at bounding box center [184, 262] width 12 height 12
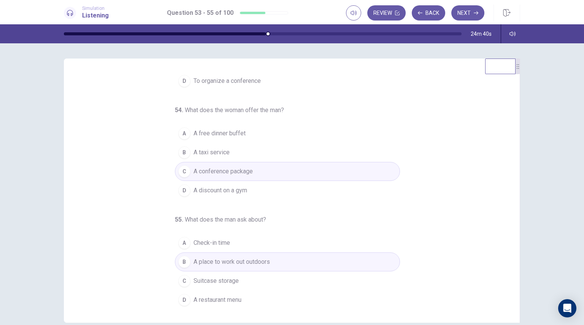
scroll to position [0, 0]
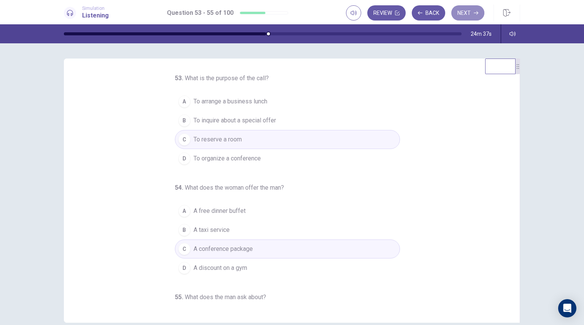
click at [468, 13] on button "Next" at bounding box center [468, 12] width 33 height 15
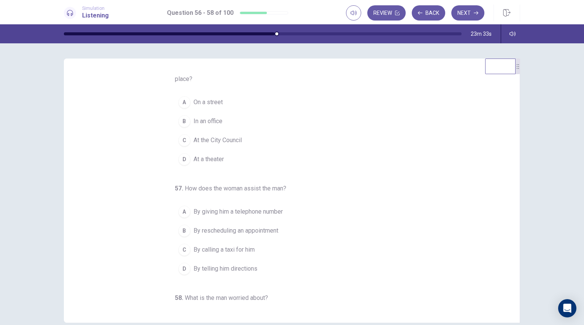
scroll to position [9, 0]
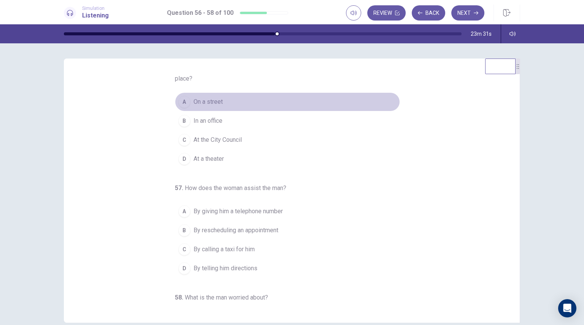
click at [199, 99] on span "On a street" at bounding box center [208, 101] width 29 height 9
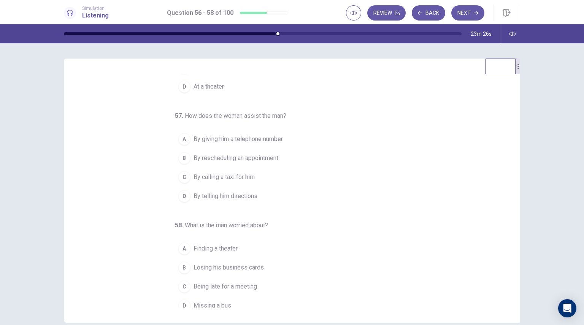
scroll to position [87, 0]
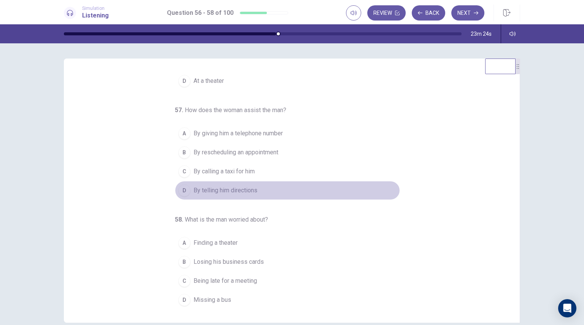
click at [240, 190] on span "By telling him directions" at bounding box center [226, 190] width 64 height 9
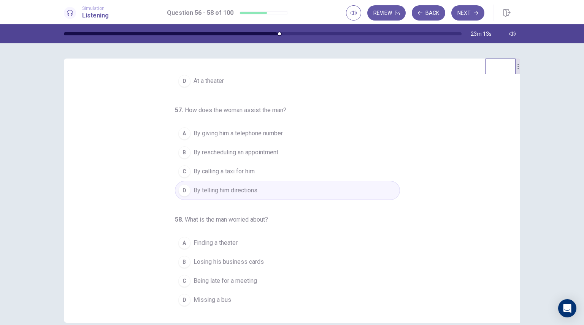
click at [201, 281] on span "Being late for a meeting" at bounding box center [226, 281] width 64 height 9
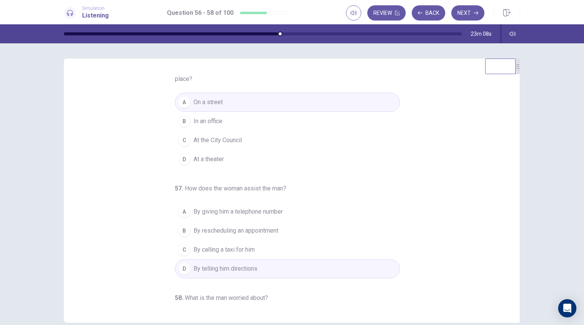
scroll to position [0, 0]
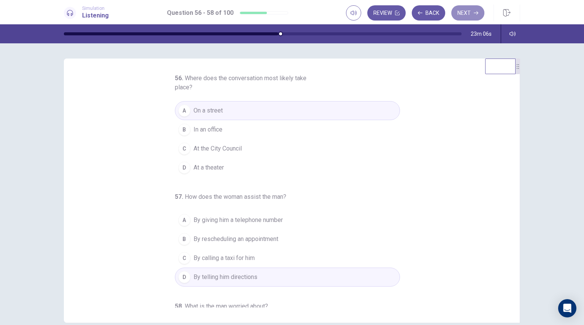
click at [469, 10] on button "Next" at bounding box center [468, 12] width 33 height 15
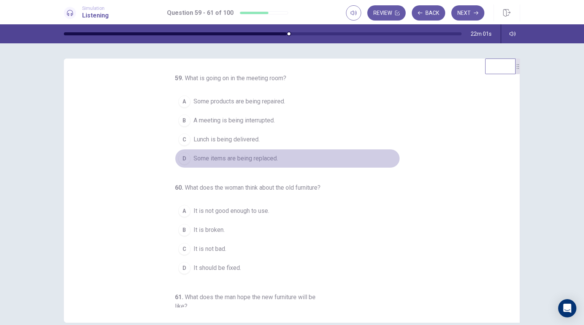
click at [245, 158] on span "Some items are being replaced." at bounding box center [236, 158] width 84 height 9
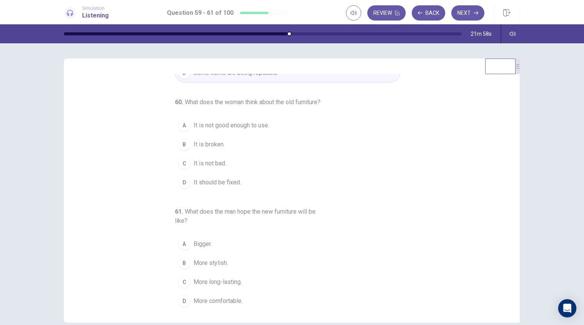
scroll to position [96, 0]
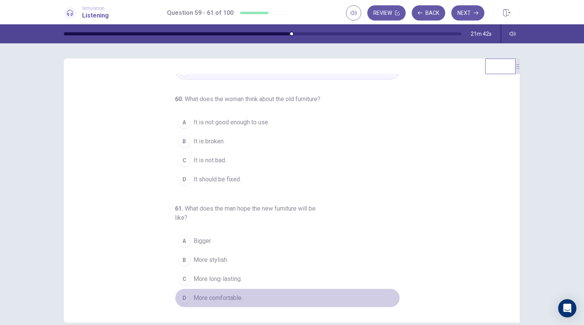
click at [208, 300] on span "More comfortable." at bounding box center [218, 298] width 49 height 9
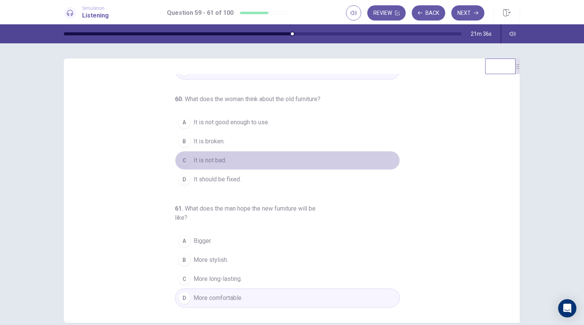
click at [218, 163] on span "It is not bad." at bounding box center [210, 160] width 33 height 9
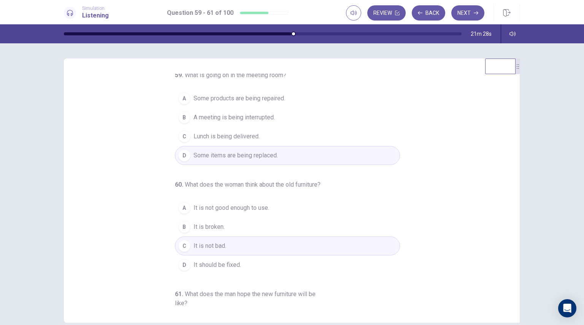
scroll to position [0, 0]
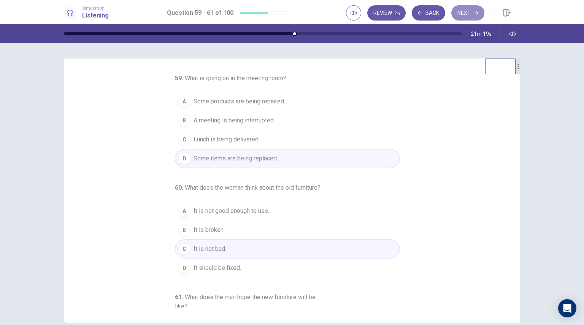
click at [467, 12] on button "Next" at bounding box center [468, 12] width 33 height 15
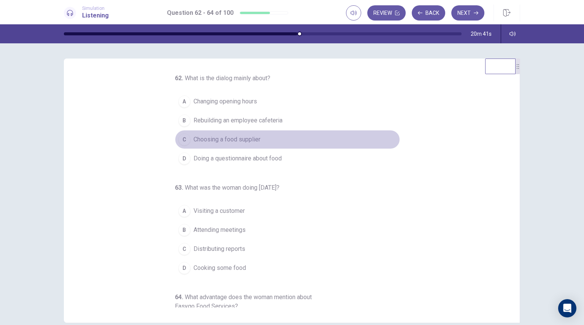
click at [248, 141] on span "Choosing a food supplier" at bounding box center [227, 139] width 67 height 9
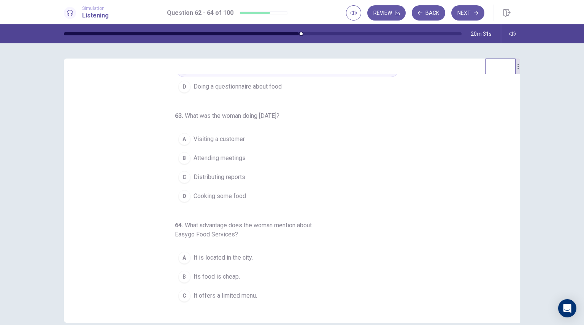
scroll to position [87, 0]
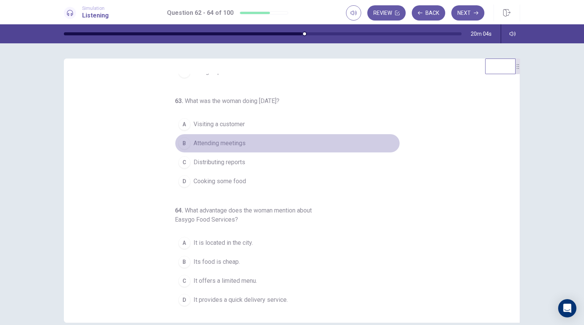
click at [226, 145] on span "Attending meetings" at bounding box center [220, 143] width 52 height 9
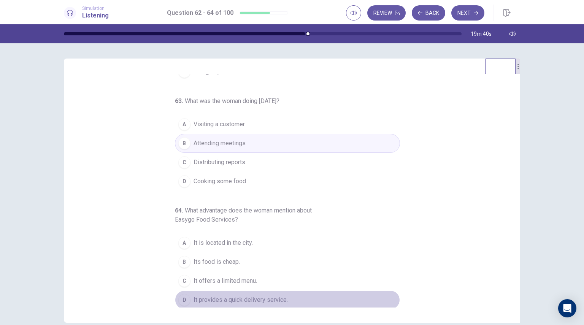
click at [230, 298] on span "It provides a quick delivery service." at bounding box center [241, 300] width 94 height 9
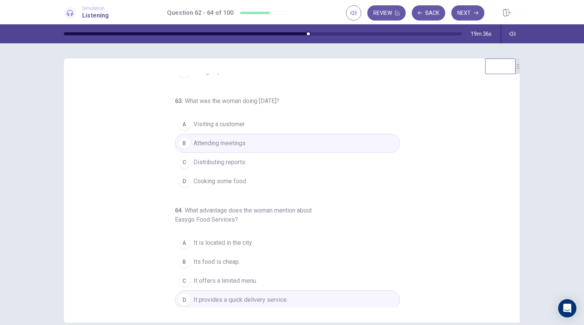
click at [469, 10] on button "Next" at bounding box center [468, 12] width 33 height 15
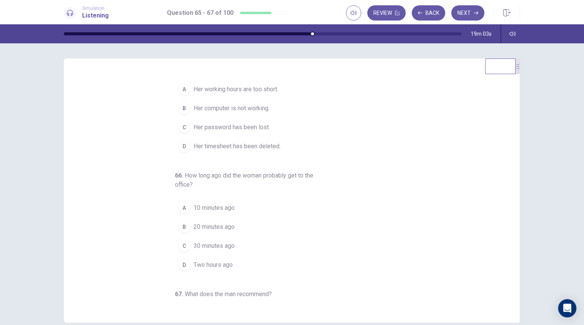
scroll to position [0, 0]
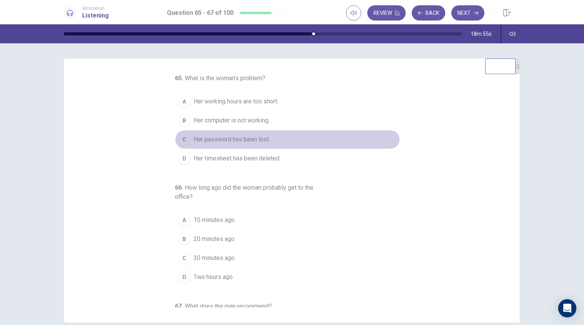
click at [242, 142] on span "Her password has been lost." at bounding box center [232, 139] width 76 height 9
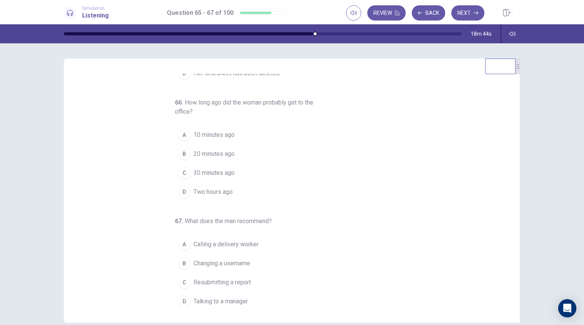
scroll to position [87, 0]
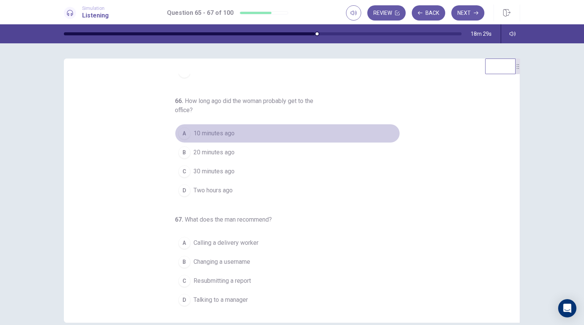
click at [222, 132] on span "10 minutes ago" at bounding box center [214, 133] width 41 height 9
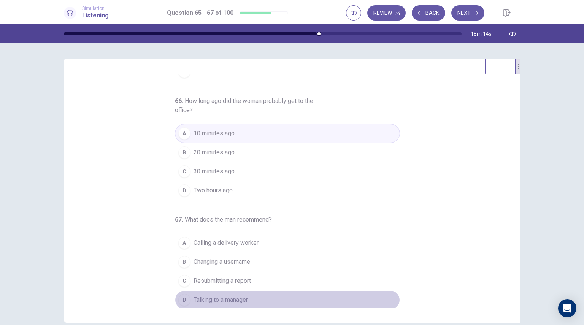
click at [226, 301] on span "Talking to a manager" at bounding box center [221, 300] width 54 height 9
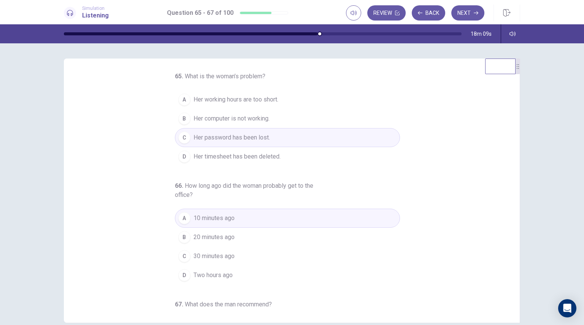
scroll to position [0, 0]
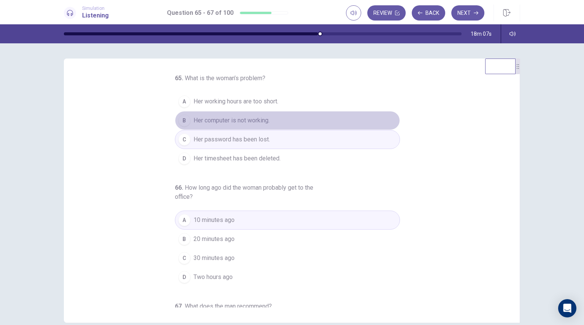
click at [264, 120] on span "Her computer is not working." at bounding box center [232, 120] width 76 height 9
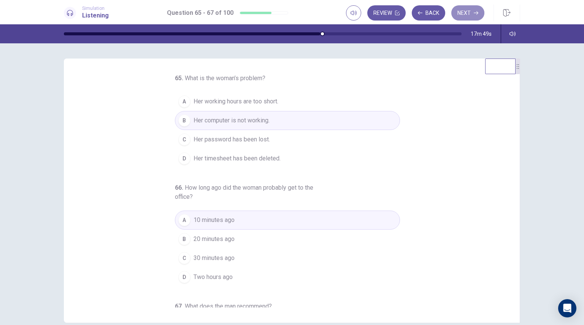
click at [467, 8] on button "Next" at bounding box center [468, 12] width 33 height 15
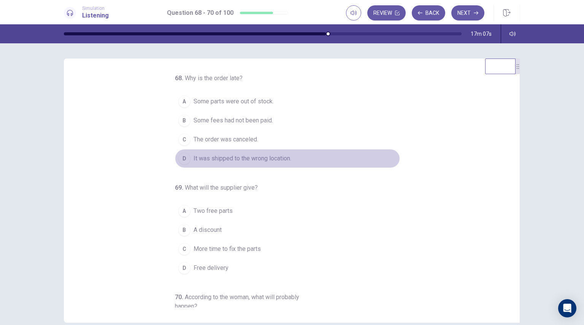
click at [225, 160] on span "It was shipped to the wrong location." at bounding box center [243, 158] width 98 height 9
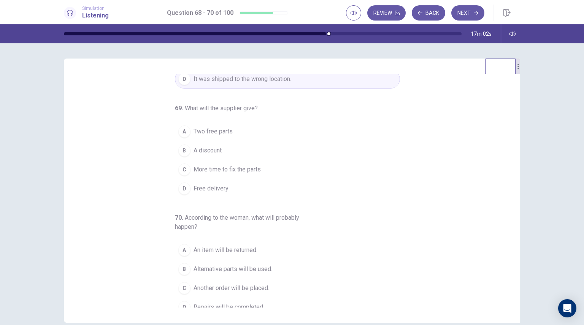
scroll to position [87, 0]
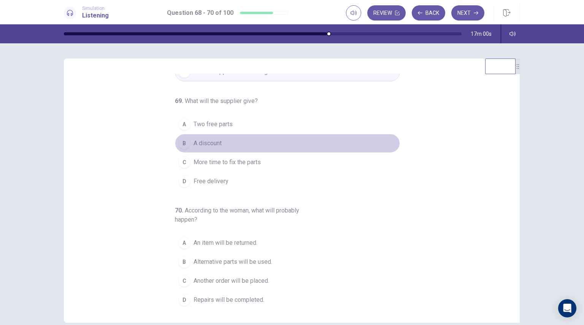
click at [223, 141] on button "B A discount" at bounding box center [287, 143] width 225 height 19
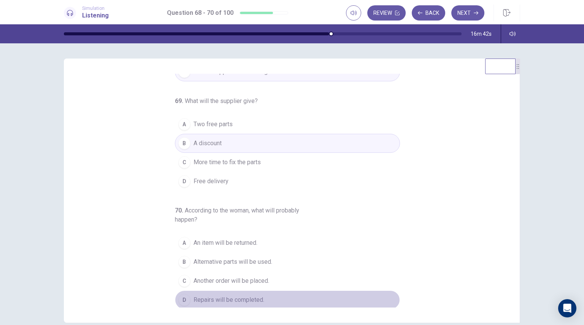
click at [211, 298] on span "Repairs will be completed." at bounding box center [229, 300] width 71 height 9
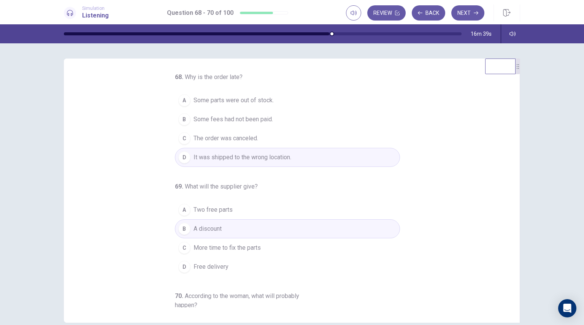
scroll to position [0, 0]
drag, startPoint x: 512, startPoint y: 194, endPoint x: 510, endPoint y: 119, distance: 74.6
click at [510, 119] on div "68 . Why is the order late? A Some parts were out of stock. B Some fees had not…" at bounding box center [295, 191] width 438 height 234
click at [472, 13] on button "Next" at bounding box center [468, 12] width 33 height 15
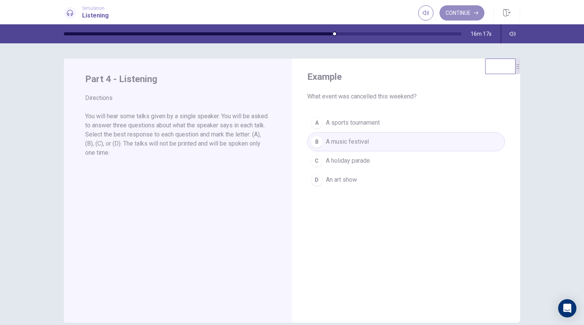
click at [466, 19] on button "Continue" at bounding box center [462, 12] width 45 height 15
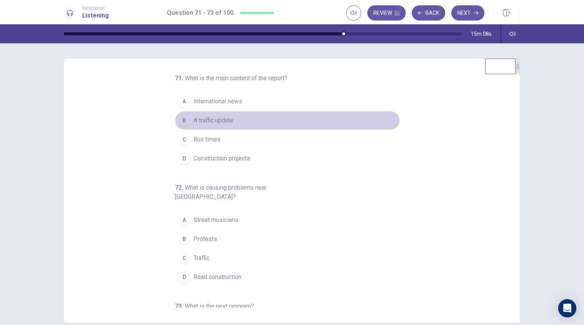
click at [214, 121] on span "A traffic update" at bounding box center [214, 120] width 40 height 9
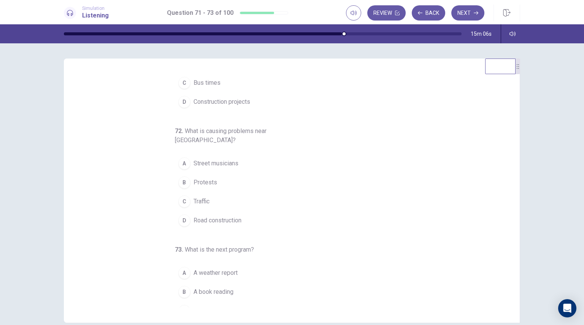
scroll to position [78, 0]
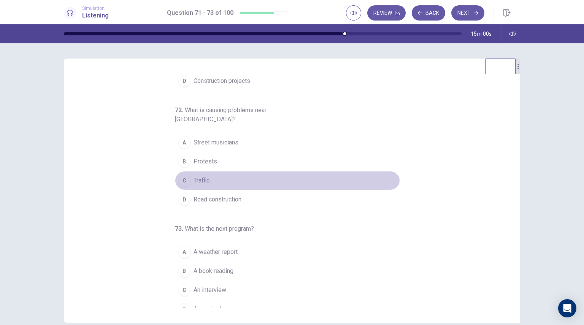
click at [183, 175] on div "C" at bounding box center [184, 181] width 12 height 12
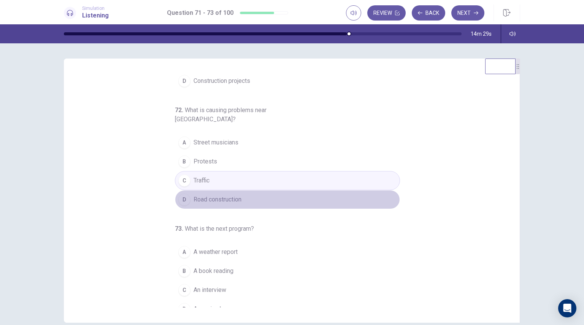
click at [283, 190] on button "D Road construction" at bounding box center [287, 199] width 225 height 19
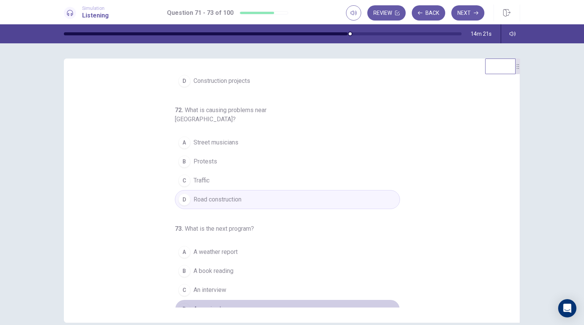
click at [205, 305] on span "A music show" at bounding box center [212, 309] width 37 height 9
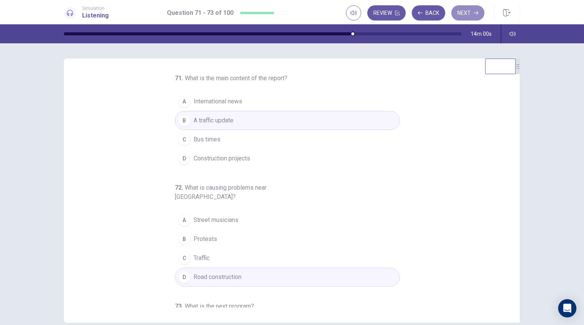
click at [467, 12] on button "Next" at bounding box center [468, 12] width 33 height 15
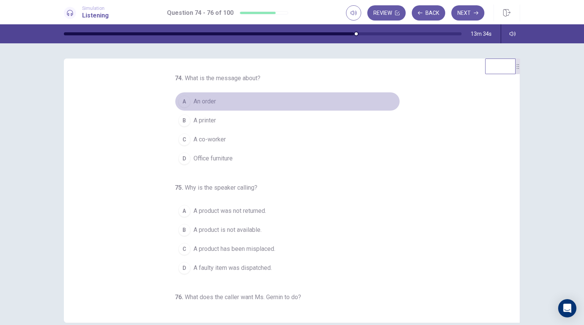
click at [216, 103] on button "A An order" at bounding box center [287, 101] width 225 height 19
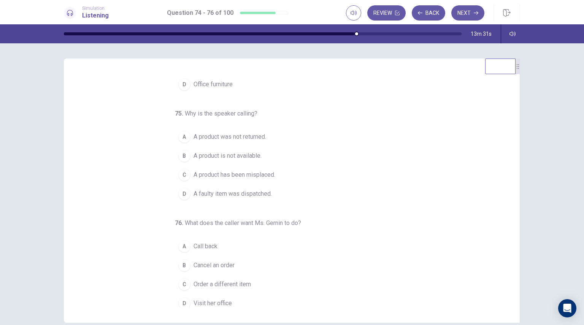
scroll to position [78, 0]
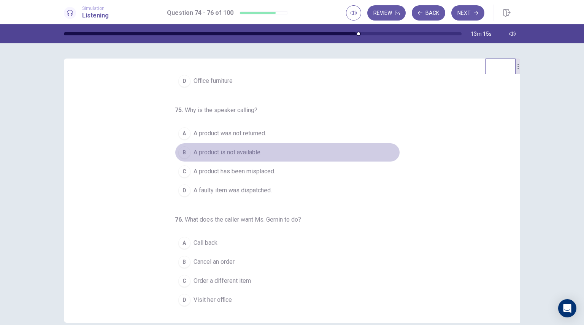
click at [245, 154] on span "A product is not available." at bounding box center [228, 152] width 68 height 9
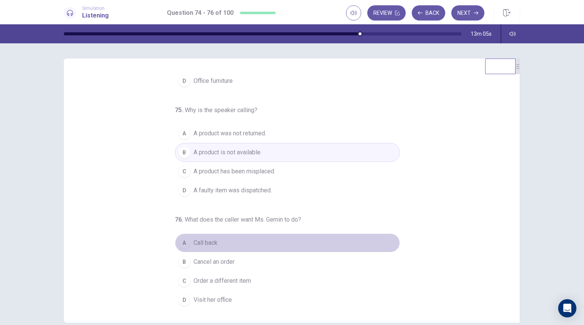
click at [225, 243] on button "A Call back" at bounding box center [287, 243] width 225 height 19
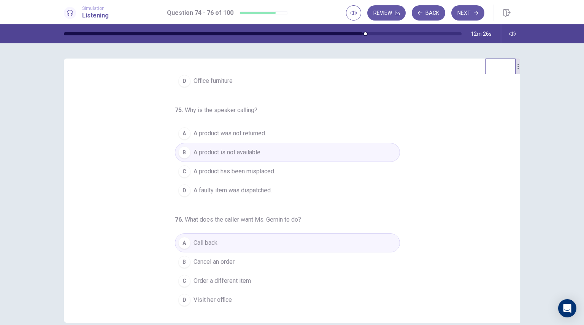
scroll to position [0, 0]
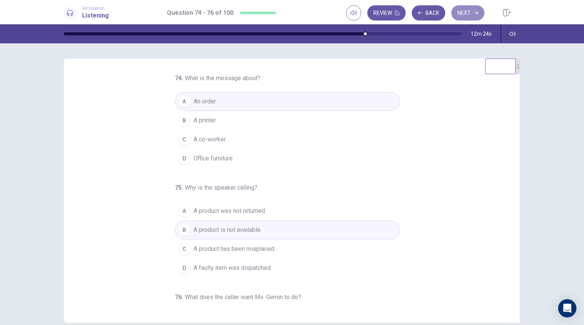
click at [468, 15] on button "Next" at bounding box center [468, 12] width 33 height 15
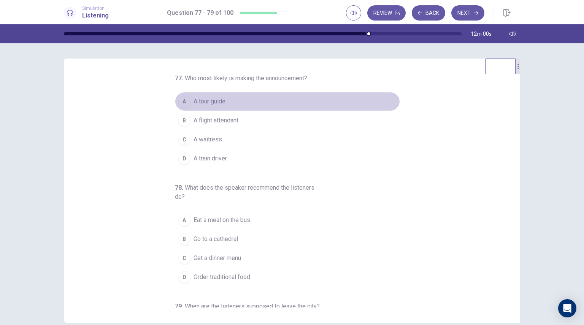
click at [222, 100] on span "A tour guide" at bounding box center [210, 101] width 32 height 9
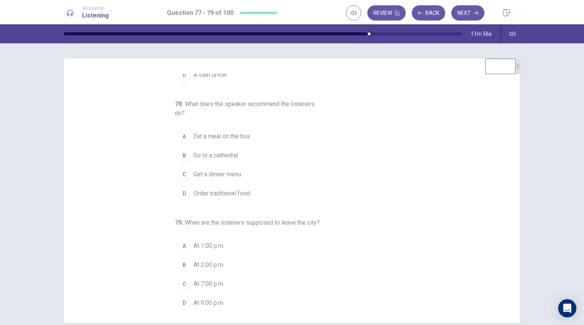
scroll to position [87, 0]
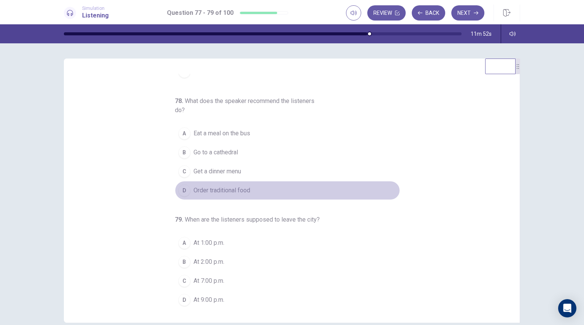
click at [228, 194] on span "Order traditional food" at bounding box center [222, 190] width 57 height 9
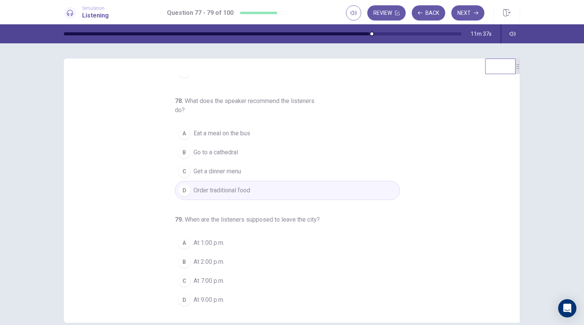
click at [215, 280] on span "At 7:00 p.m." at bounding box center [209, 281] width 31 height 9
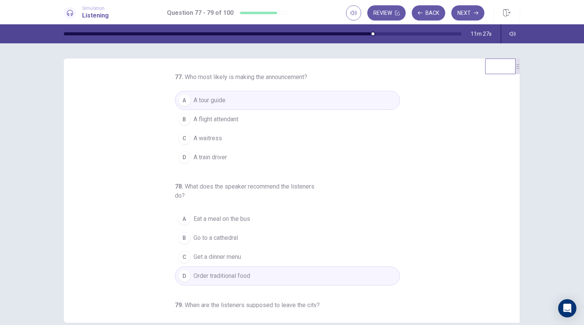
scroll to position [0, 0]
click at [468, 13] on button "Next" at bounding box center [468, 12] width 33 height 15
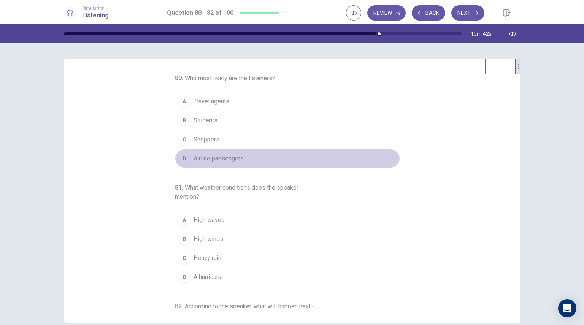
click at [233, 158] on span "Airline passengers" at bounding box center [219, 158] width 50 height 9
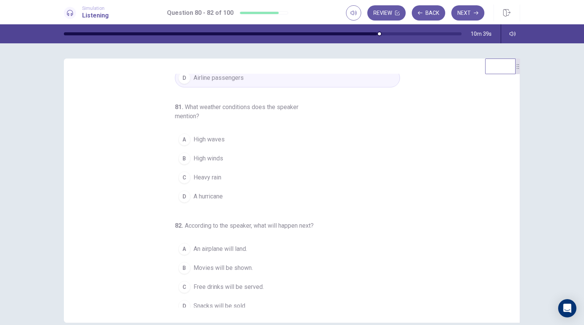
scroll to position [87, 0]
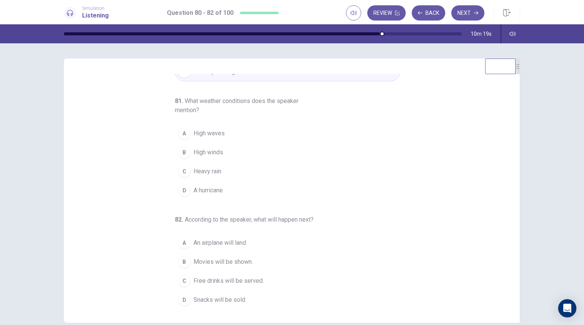
click at [215, 150] on span "High winds" at bounding box center [209, 152] width 30 height 9
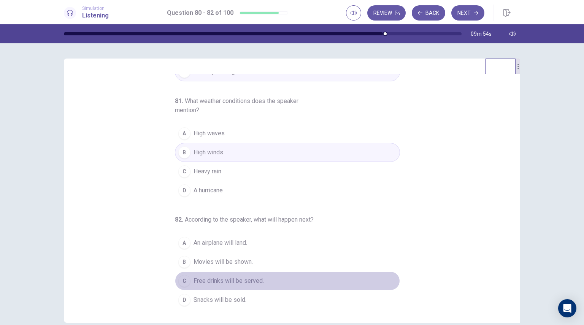
click at [231, 278] on span "Free drinks will be served." at bounding box center [229, 281] width 70 height 9
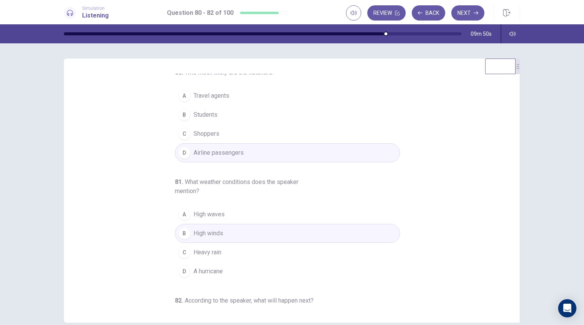
scroll to position [0, 0]
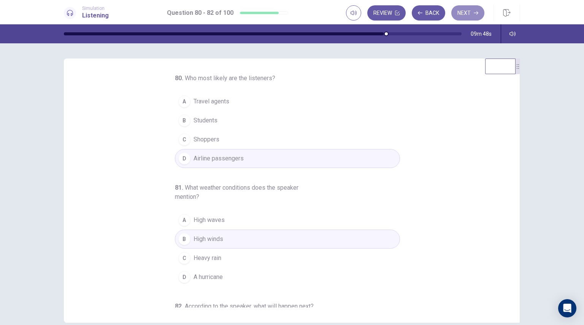
click at [476, 15] on icon "button" at bounding box center [476, 13] width 5 height 5
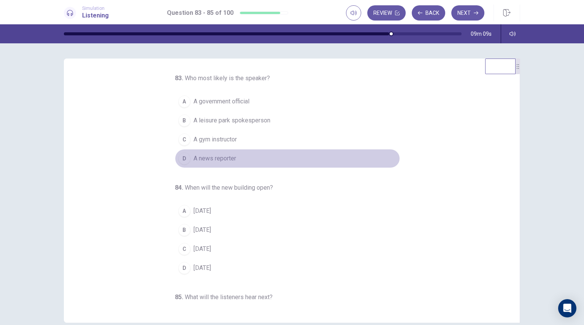
click at [198, 158] on span "A news reporter" at bounding box center [215, 158] width 43 height 9
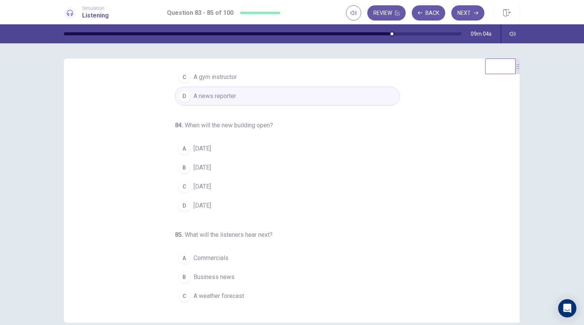
scroll to position [78, 0]
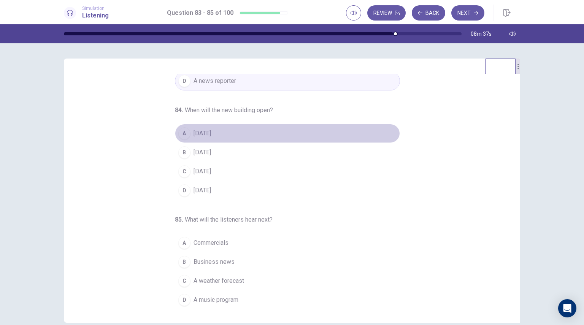
click at [189, 132] on button "A In two years" at bounding box center [287, 133] width 225 height 19
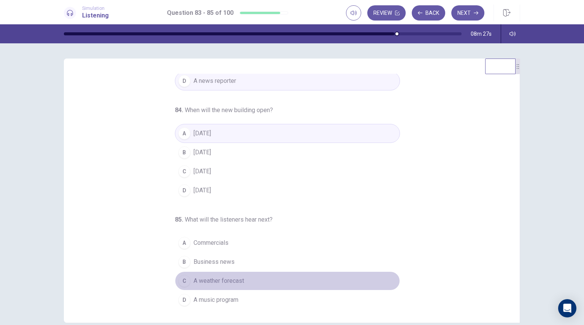
click at [227, 279] on span "A weather forecast" at bounding box center [219, 281] width 51 height 9
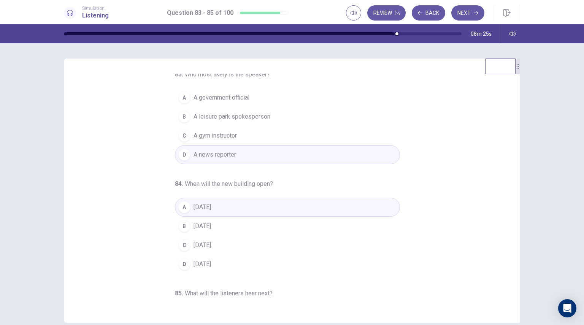
scroll to position [0, 0]
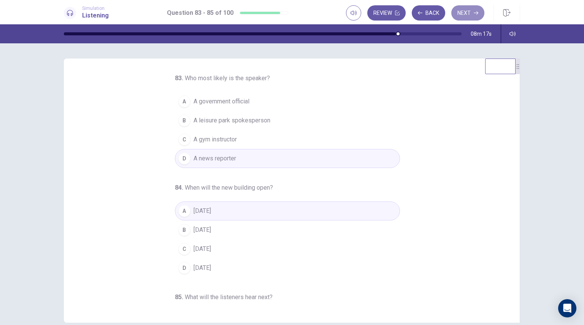
click at [474, 12] on icon "button" at bounding box center [476, 13] width 5 height 5
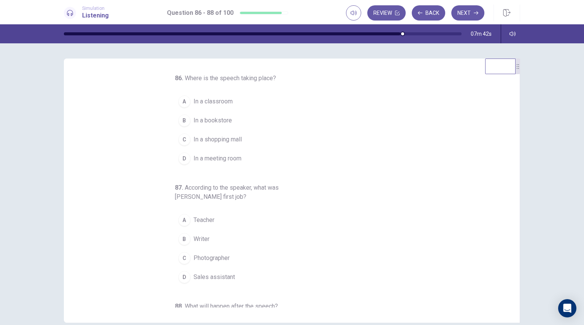
click at [230, 154] on span "In a meeting room" at bounding box center [218, 158] width 48 height 9
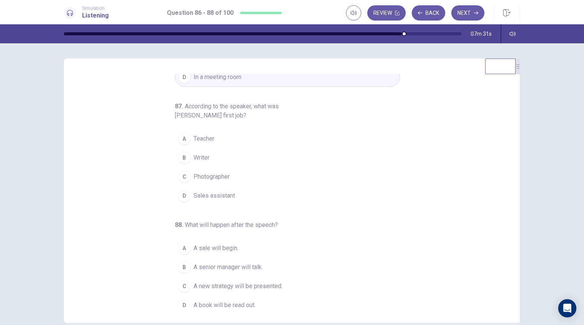
scroll to position [87, 0]
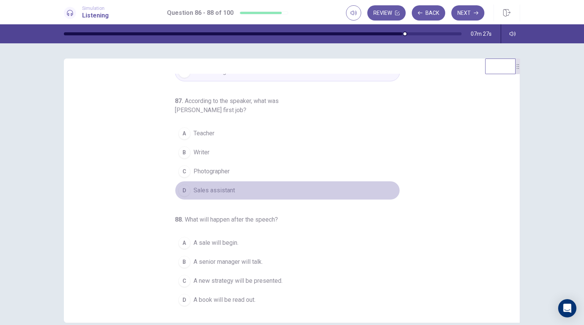
click at [224, 189] on span "Sales assistant" at bounding box center [214, 190] width 41 height 9
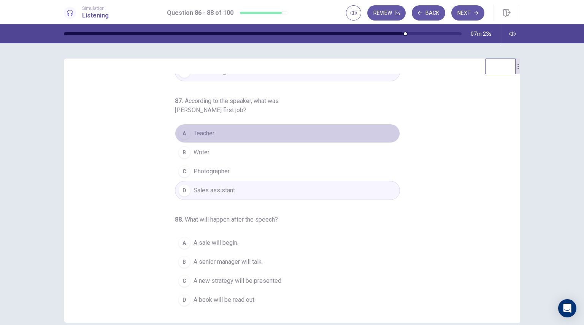
click at [231, 132] on button "A Teacher" at bounding box center [287, 133] width 225 height 19
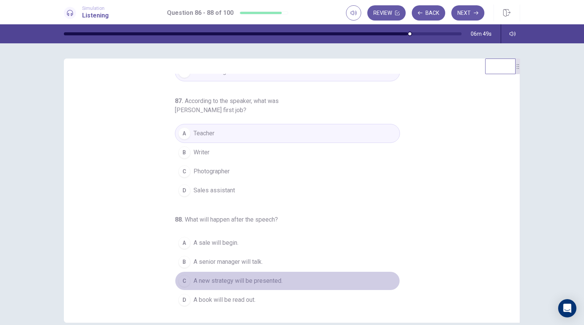
click at [227, 280] on span "A new strategy will be presented." at bounding box center [238, 281] width 89 height 9
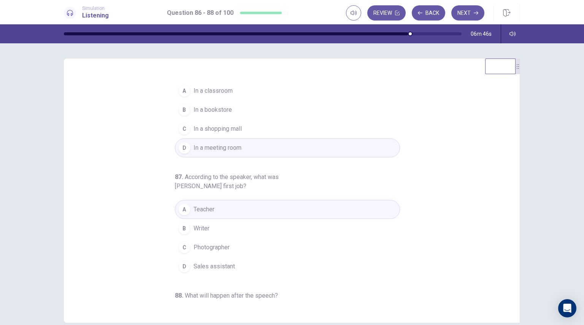
scroll to position [0, 0]
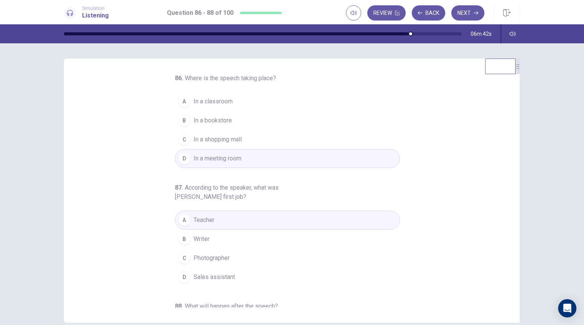
click at [467, 14] on button "Next" at bounding box center [468, 12] width 33 height 15
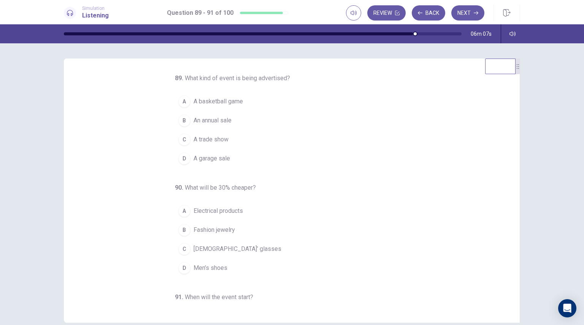
click at [219, 118] on span "An annual sale" at bounding box center [213, 120] width 38 height 9
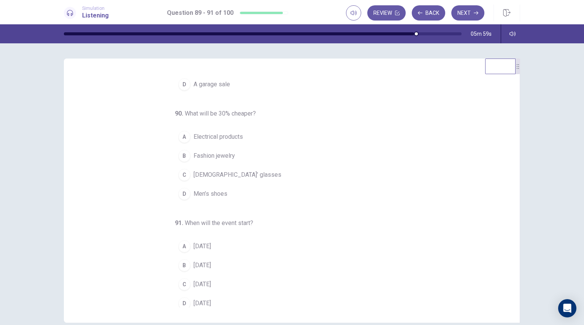
scroll to position [78, 0]
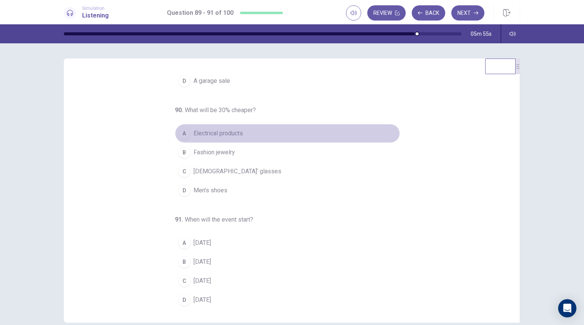
click at [233, 136] on span "Electrical products" at bounding box center [218, 133] width 49 height 9
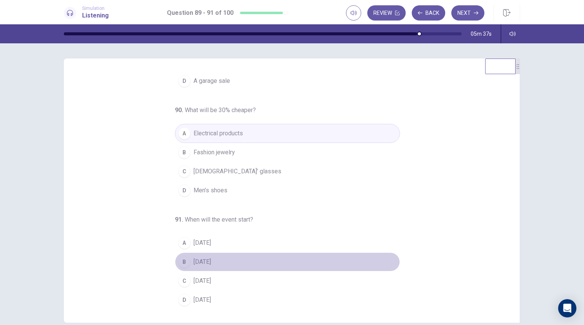
click at [208, 261] on span "On Friday" at bounding box center [203, 262] width 18 height 9
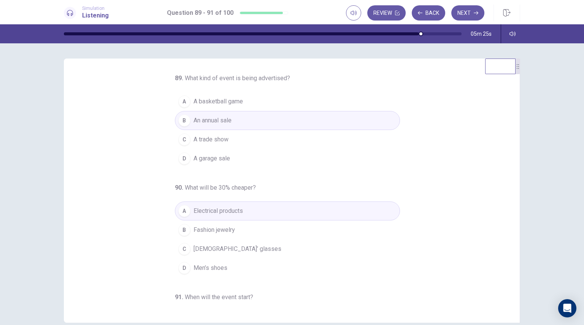
scroll to position [0, 0]
click at [463, 12] on button "Next" at bounding box center [468, 12] width 33 height 15
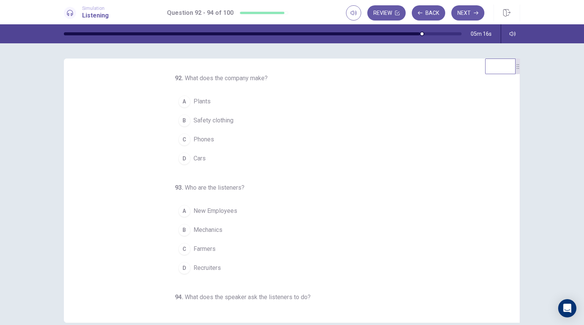
drag, startPoint x: 507, startPoint y: 169, endPoint x: 507, endPoint y: 186, distance: 17.9
click at [507, 186] on div "92 . What does the company make? A Plants B Safety clothing C Phones D Cars 93 …" at bounding box center [295, 191] width 438 height 234
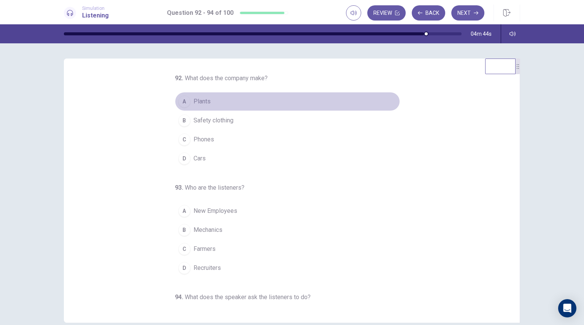
click at [210, 102] on button "A Plants" at bounding box center [287, 101] width 225 height 19
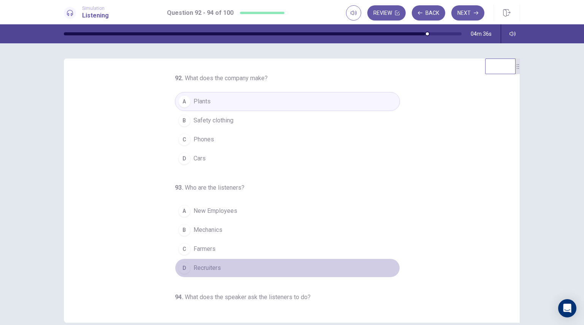
click at [221, 268] on button "D Recruiters" at bounding box center [287, 268] width 225 height 19
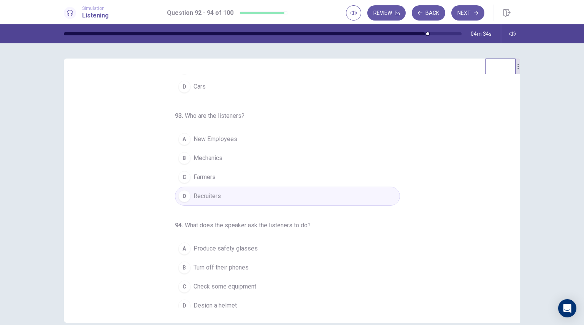
scroll to position [78, 0]
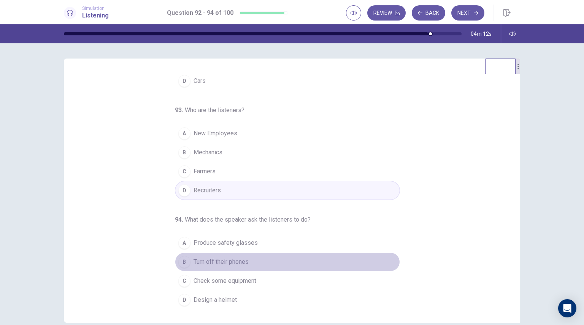
click at [230, 260] on span "Turn off their phones" at bounding box center [221, 262] width 55 height 9
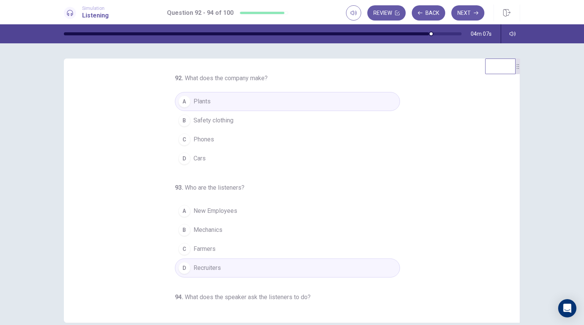
scroll to position [0, 0]
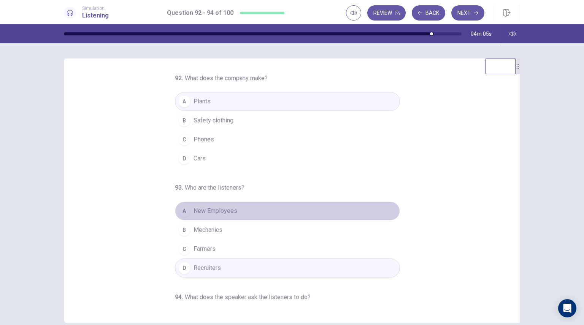
click at [233, 213] on button "A New Employees" at bounding box center [287, 211] width 225 height 19
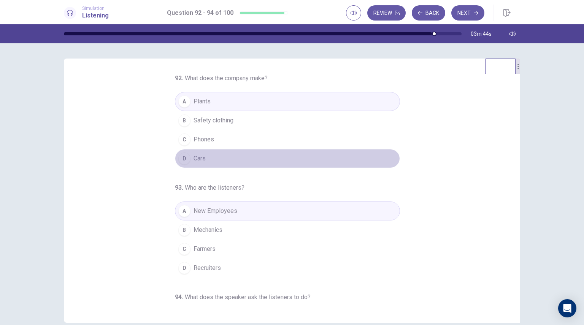
click at [207, 159] on button "D Cars" at bounding box center [287, 158] width 225 height 19
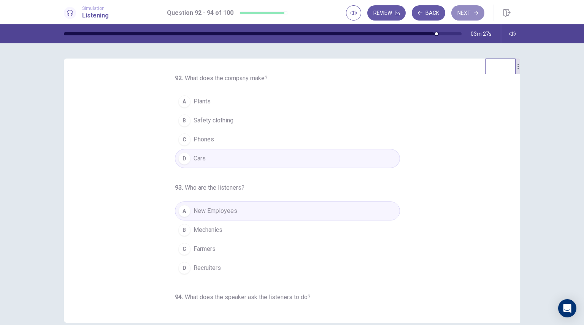
click at [470, 18] on button "Next" at bounding box center [468, 12] width 33 height 15
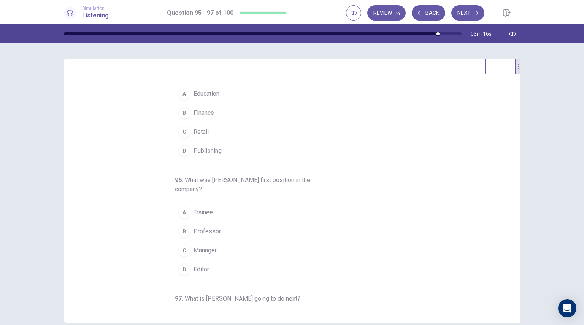
scroll to position [14, 0]
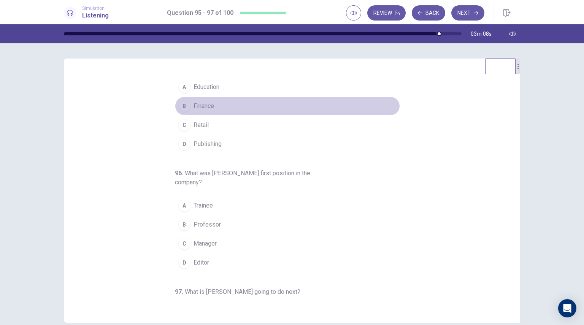
click at [209, 105] on span "Finance" at bounding box center [204, 106] width 21 height 9
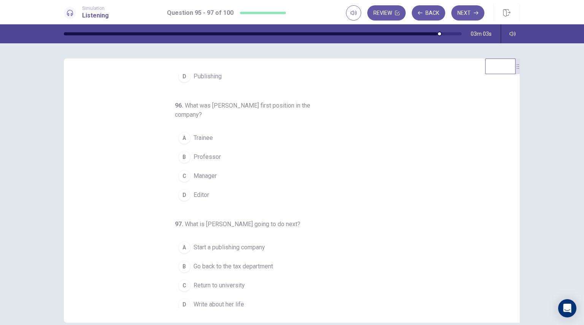
scroll to position [87, 0]
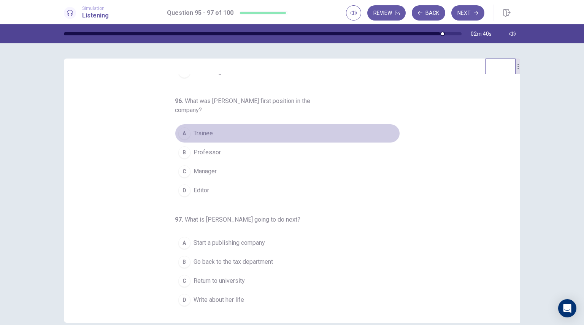
click at [204, 137] on span "Trainee" at bounding box center [203, 133] width 19 height 9
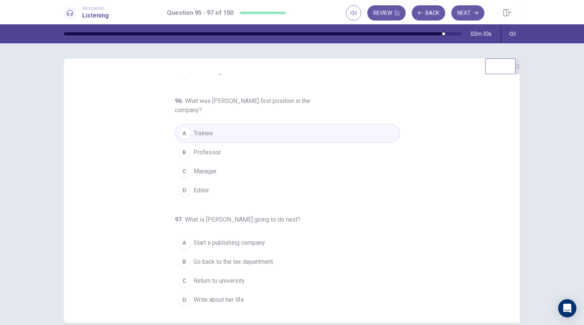
click at [234, 299] on span "Write about her life" at bounding box center [219, 300] width 51 height 9
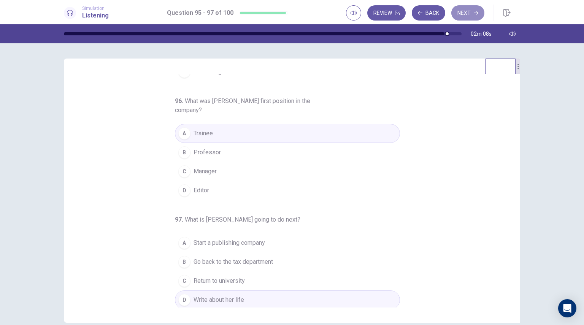
click at [469, 11] on button "Next" at bounding box center [468, 12] width 33 height 15
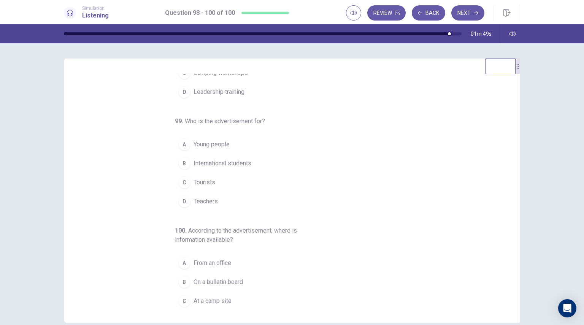
scroll to position [0, 0]
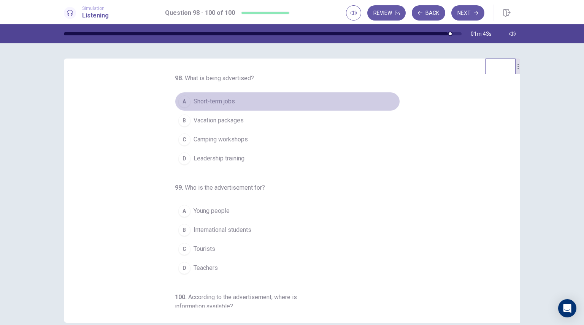
click at [215, 97] on span "Short-term jobs" at bounding box center [214, 101] width 41 height 9
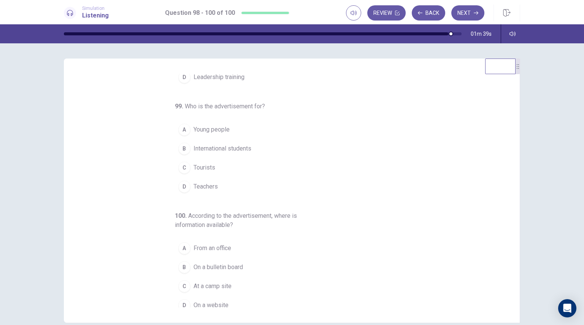
scroll to position [87, 0]
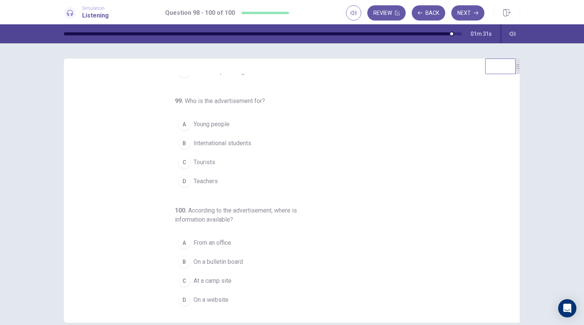
click at [223, 121] on span "Young people" at bounding box center [212, 124] width 36 height 9
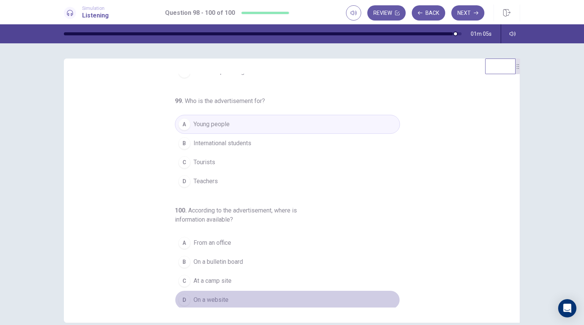
click at [210, 298] on span "On a website" at bounding box center [211, 300] width 35 height 9
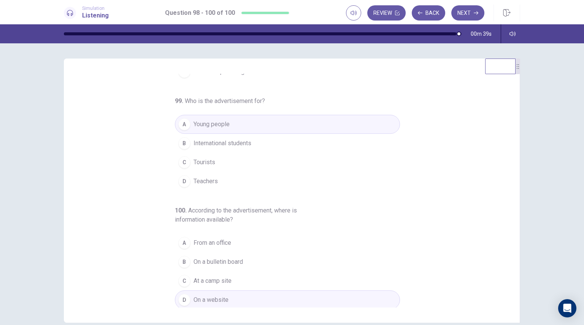
scroll to position [0, 0]
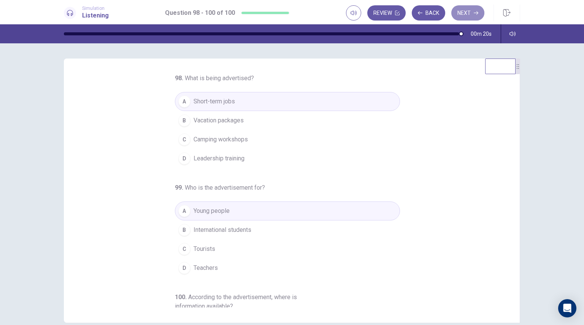
click at [466, 13] on button "Next" at bounding box center [468, 12] width 33 height 15
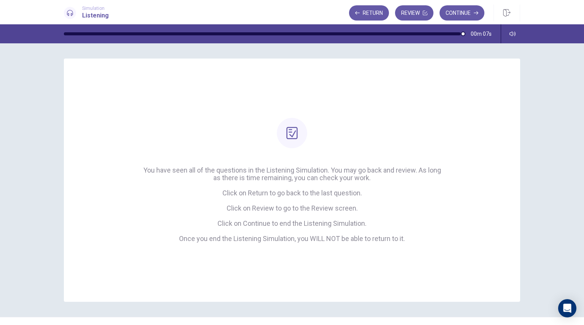
click at [466, 13] on button "Continue" at bounding box center [462, 12] width 45 height 15
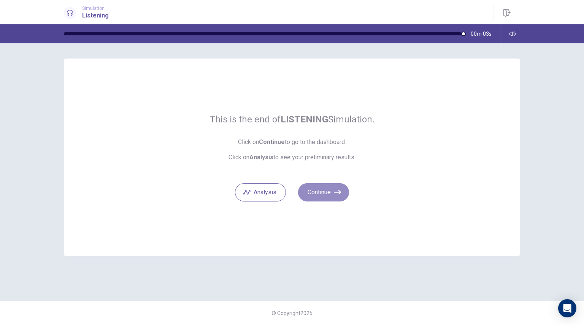
click at [321, 194] on button "Continue" at bounding box center [323, 192] width 51 height 18
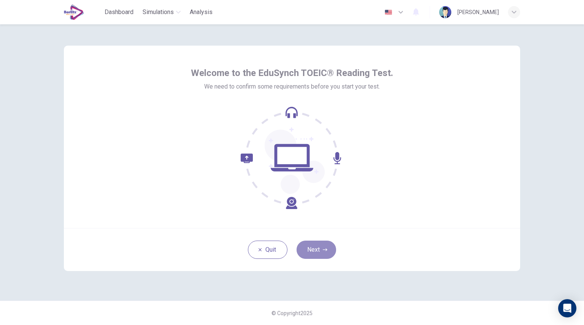
click at [321, 253] on button "Next" at bounding box center [317, 250] width 40 height 18
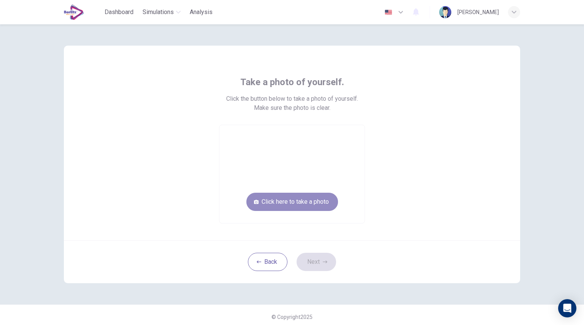
click at [293, 203] on button "Click here to take a photo" at bounding box center [293, 202] width 92 height 18
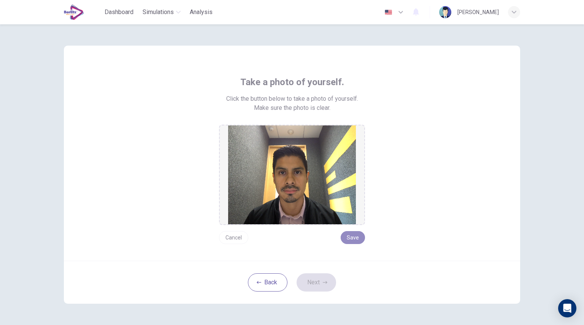
click at [358, 238] on button "Save" at bounding box center [353, 237] width 24 height 13
click at [324, 280] on icon "button" at bounding box center [325, 282] width 5 height 5
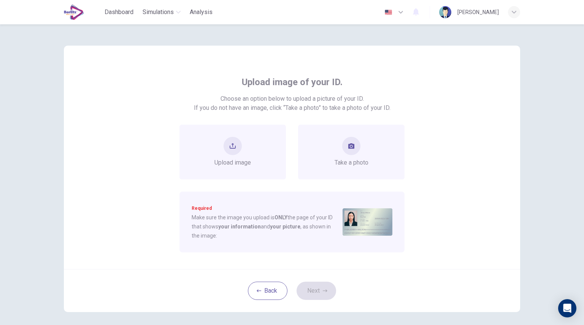
click at [352, 156] on div "Take a photo" at bounding box center [352, 152] width 34 height 30
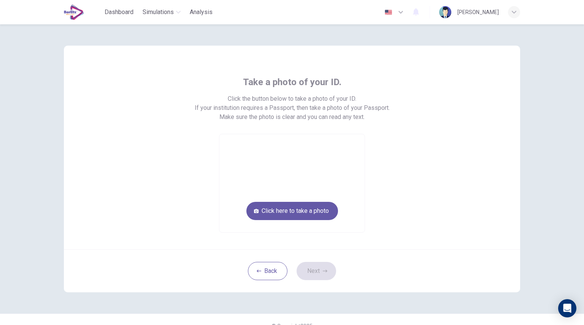
click at [310, 208] on button "Click here to take a photo" at bounding box center [293, 211] width 92 height 18
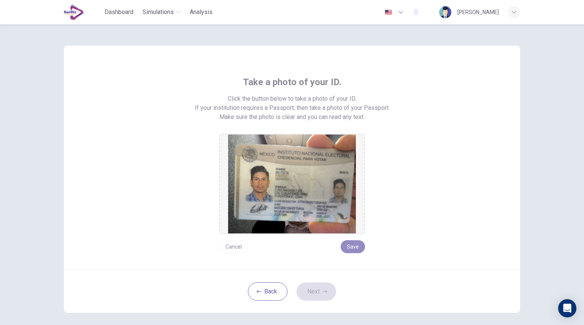
click at [355, 251] on button "Save" at bounding box center [353, 246] width 24 height 13
click at [325, 296] on button "Next" at bounding box center [317, 292] width 40 height 18
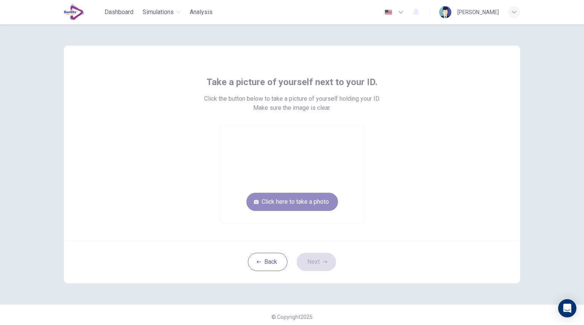
click at [293, 203] on button "Click here to take a photo" at bounding box center [293, 202] width 92 height 18
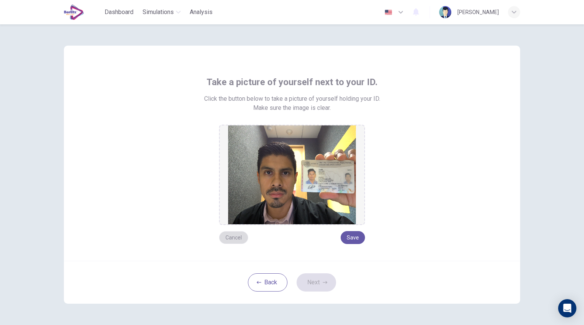
click at [232, 239] on button "Cancel" at bounding box center [233, 237] width 29 height 13
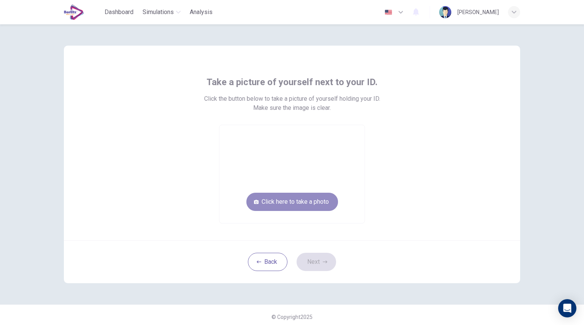
click at [307, 197] on button "Click here to take a photo" at bounding box center [293, 202] width 92 height 18
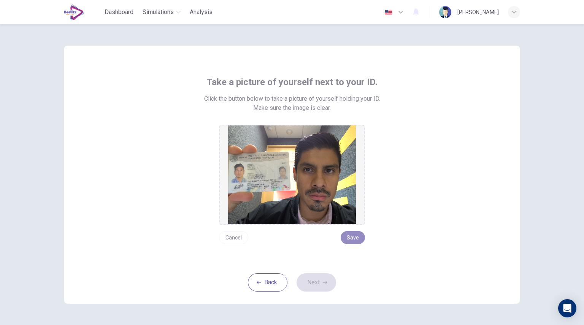
click at [355, 240] on button "Save" at bounding box center [353, 237] width 24 height 13
click at [325, 285] on button "Next" at bounding box center [317, 283] width 40 height 18
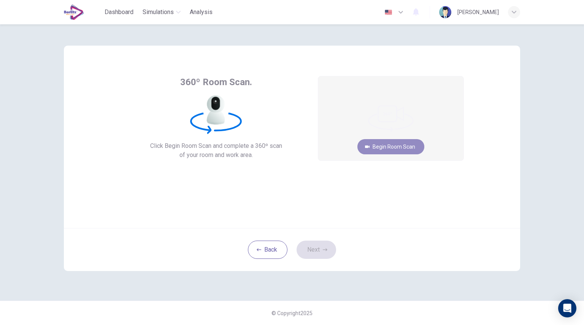
click at [394, 150] on button "Begin Room Scan" at bounding box center [391, 146] width 67 height 15
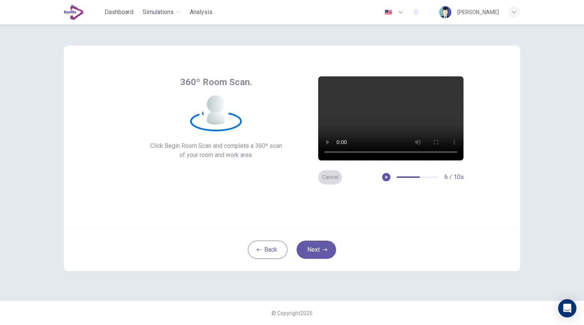
click at [325, 178] on button "Cancel" at bounding box center [330, 177] width 24 height 15
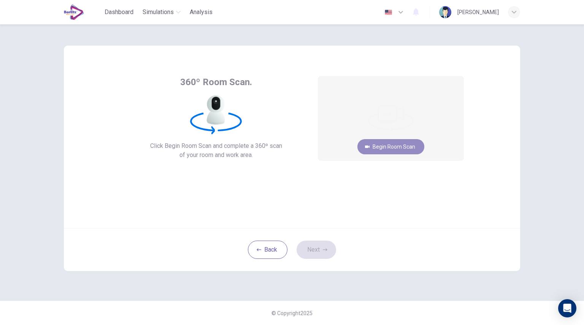
click at [406, 146] on button "Begin Room Scan" at bounding box center [391, 146] width 67 height 15
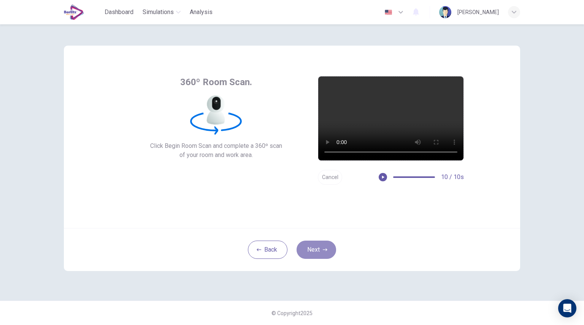
click at [324, 248] on icon "button" at bounding box center [325, 250] width 5 height 5
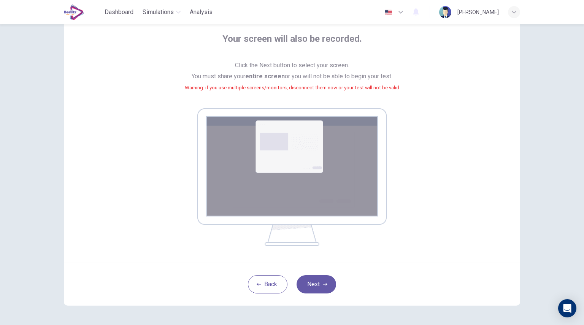
scroll to position [45, 0]
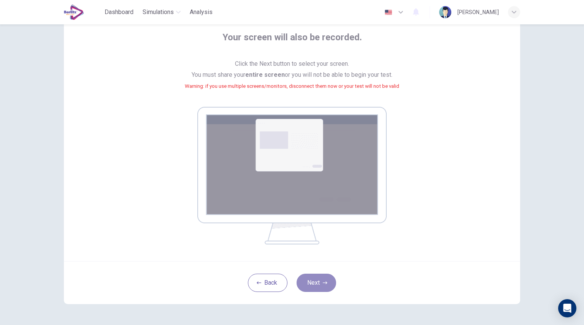
click at [312, 284] on button "Next" at bounding box center [317, 283] width 40 height 18
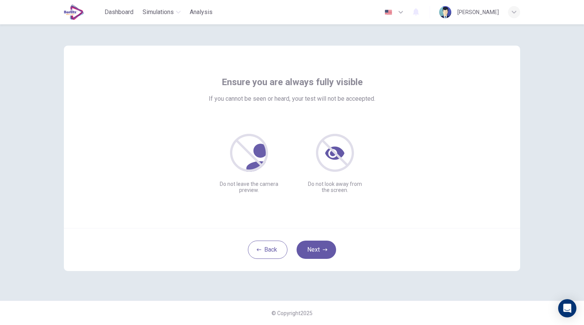
click at [315, 251] on button "Next" at bounding box center [317, 250] width 40 height 18
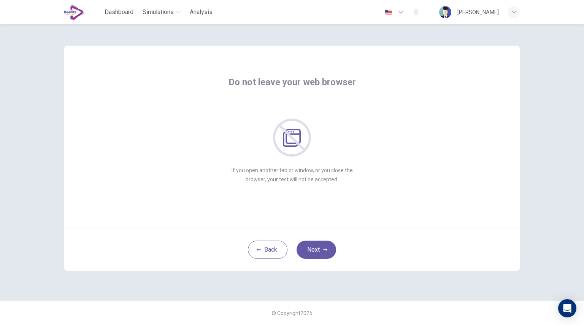
click at [316, 250] on button "Next" at bounding box center [317, 250] width 40 height 18
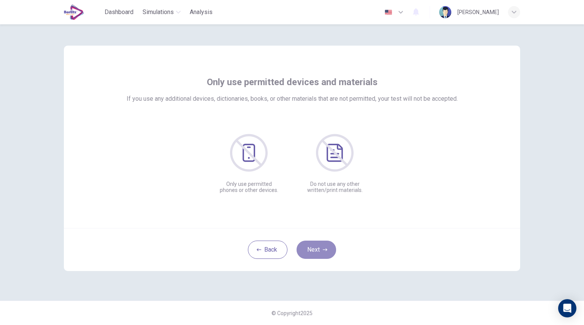
click at [316, 250] on button "Next" at bounding box center [317, 250] width 40 height 18
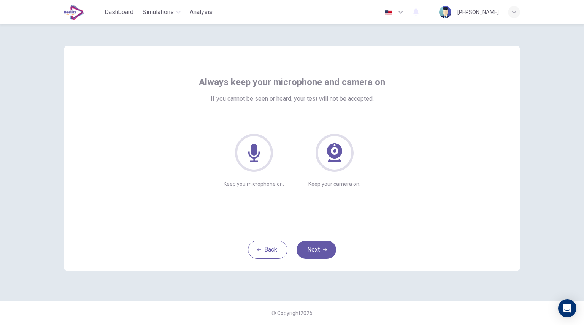
click at [252, 154] on icon at bounding box center [253, 153] width 11 height 18
click at [321, 252] on button "Next" at bounding box center [317, 250] width 40 height 18
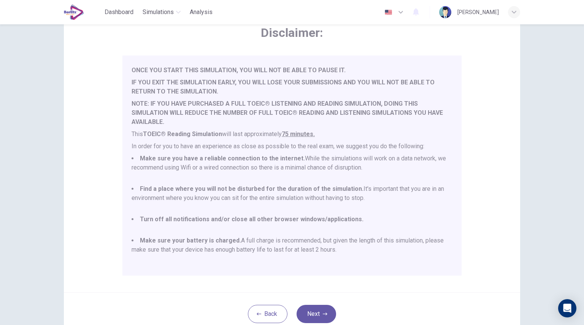
scroll to position [97, 0]
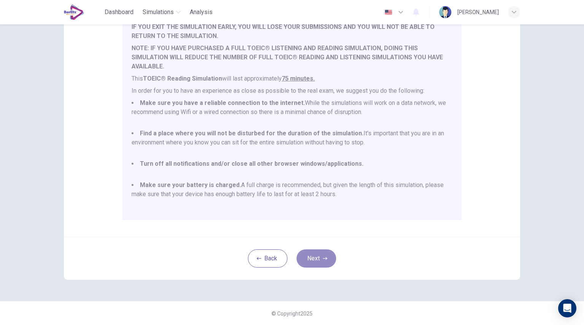
click at [311, 258] on button "Next" at bounding box center [317, 259] width 40 height 18
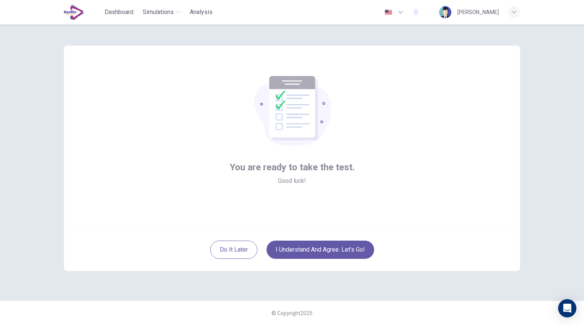
scroll to position [0, 0]
click at [306, 251] on button "I understand and agree. Let’s go!" at bounding box center [321, 250] width 108 height 18
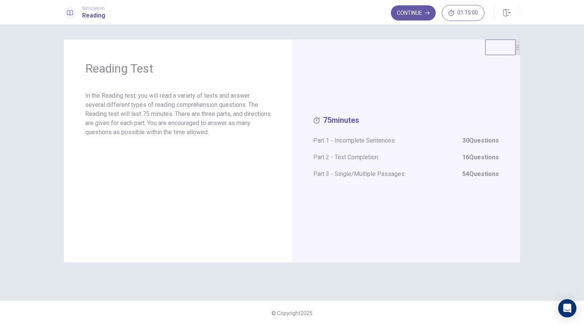
click at [415, 17] on button "Continue" at bounding box center [413, 12] width 45 height 15
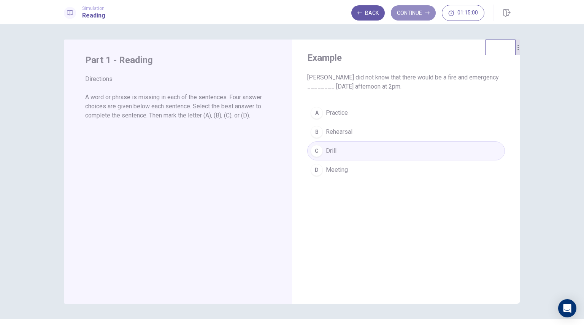
click at [424, 16] on button "Continue" at bounding box center [413, 12] width 45 height 15
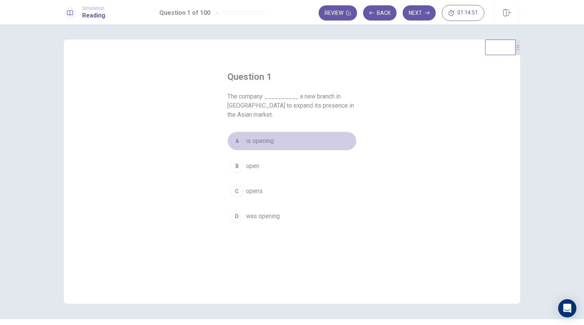
click at [269, 145] on span "is opening" at bounding box center [260, 141] width 28 height 9
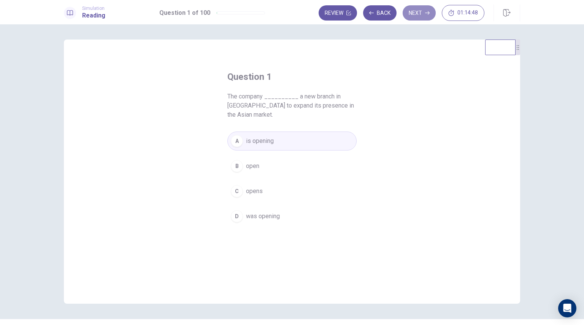
click at [420, 17] on button "Next" at bounding box center [419, 12] width 33 height 15
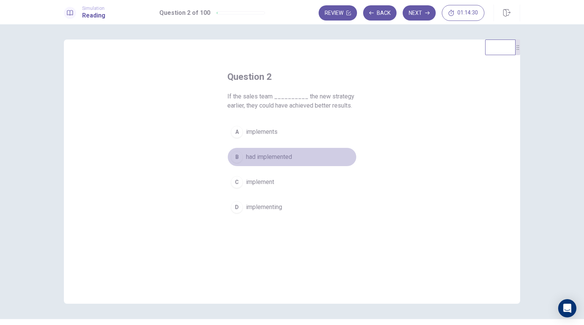
click at [282, 158] on span "had implemented" at bounding box center [269, 157] width 46 height 9
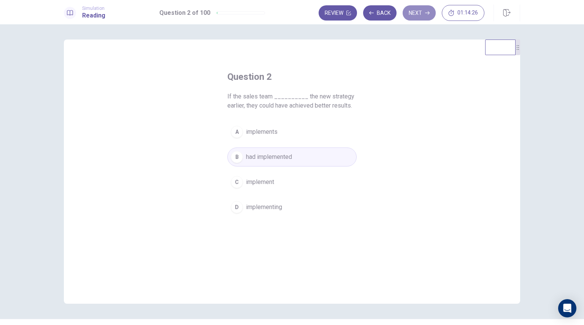
click at [426, 18] on button "Next" at bounding box center [419, 12] width 33 height 15
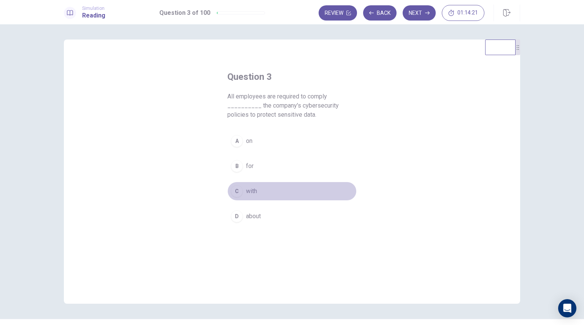
click at [238, 190] on div "C" at bounding box center [237, 191] width 12 height 12
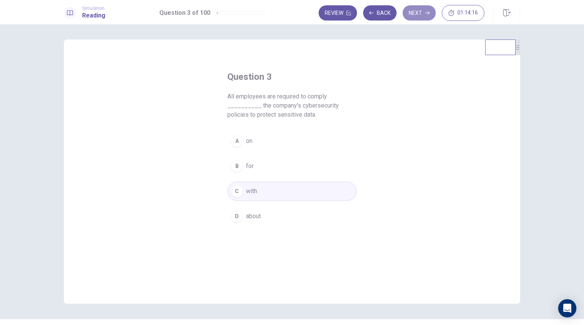
click at [422, 15] on button "Next" at bounding box center [419, 12] width 33 height 15
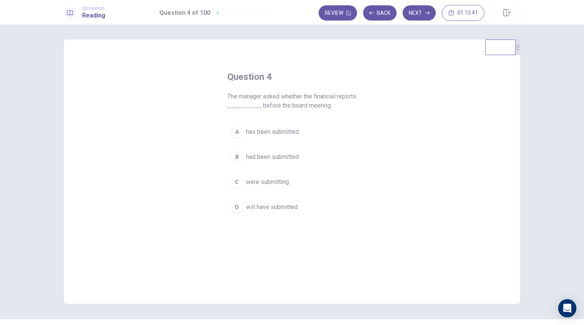
click at [261, 159] on span "had been submitted" at bounding box center [272, 157] width 53 height 9
click at [420, 14] on button "Next" at bounding box center [419, 12] width 33 height 15
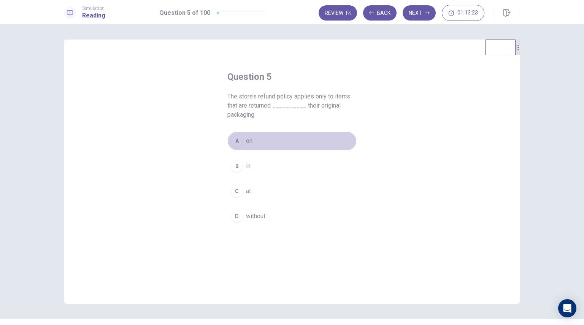
click at [248, 142] on span "on" at bounding box center [249, 141] width 6 height 9
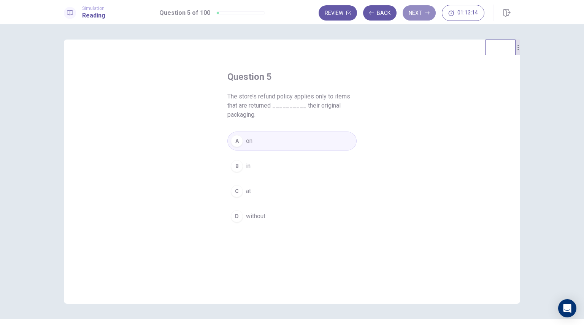
click at [422, 13] on button "Next" at bounding box center [419, 12] width 33 height 15
click at [251, 143] on span "boost" at bounding box center [254, 141] width 16 height 9
click at [425, 15] on icon "button" at bounding box center [427, 13] width 5 height 5
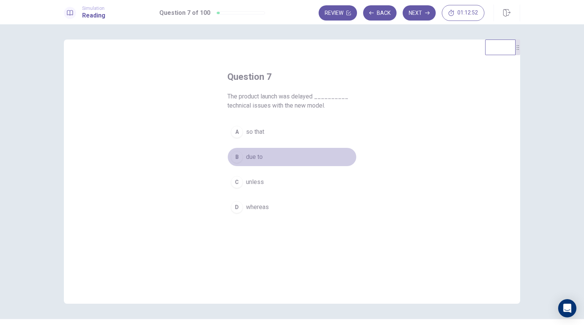
click at [260, 158] on span "due to" at bounding box center [254, 157] width 17 height 9
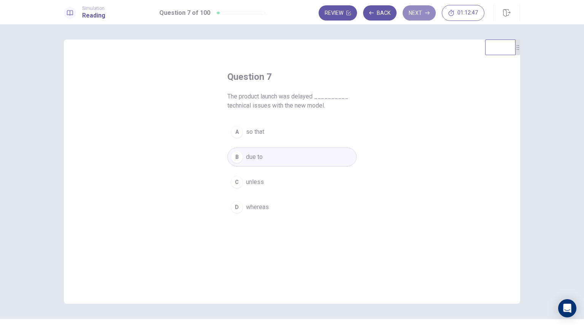
click at [427, 13] on icon "button" at bounding box center [427, 13] width 5 height 5
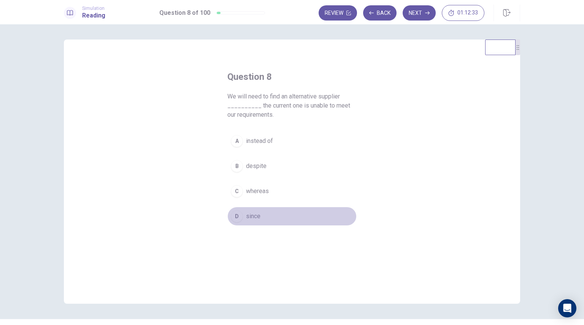
click at [239, 217] on div "D" at bounding box center [237, 216] width 12 height 12
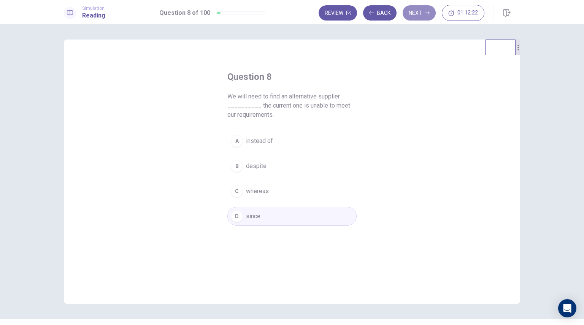
click at [423, 15] on button "Next" at bounding box center [419, 12] width 33 height 15
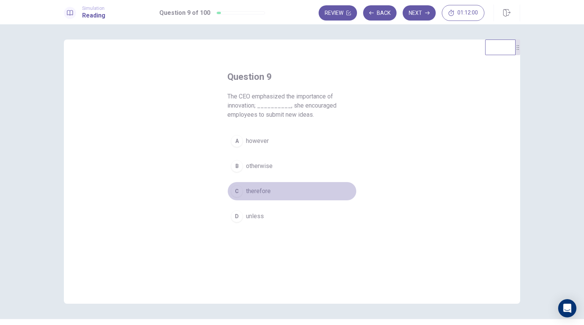
click at [263, 193] on span "therefore" at bounding box center [258, 191] width 25 height 9
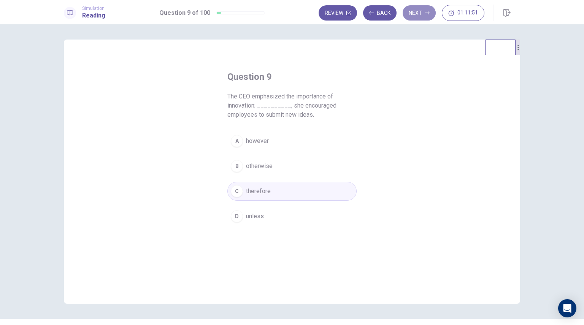
click at [419, 13] on button "Next" at bounding box center [419, 12] width 33 height 15
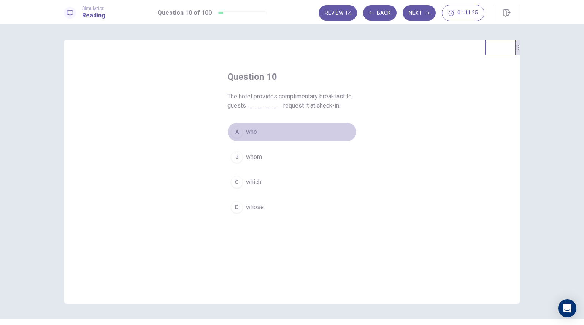
click at [250, 132] on span "who" at bounding box center [251, 131] width 11 height 9
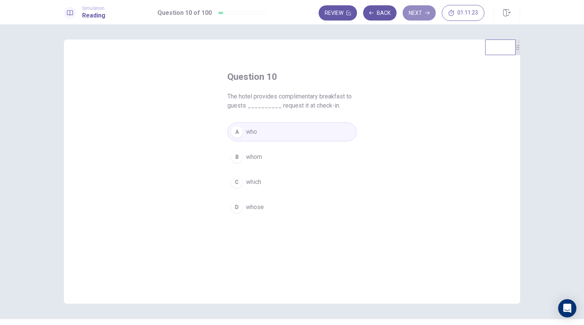
click at [425, 16] on button "Next" at bounding box center [419, 12] width 33 height 15
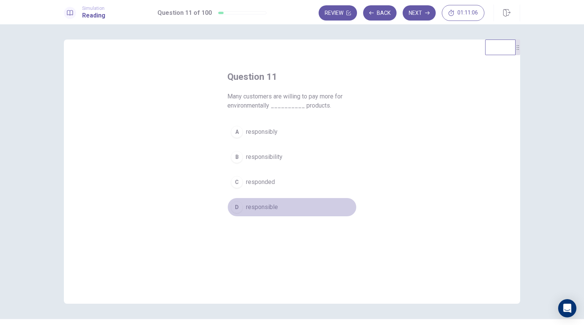
click at [273, 210] on span "responsible" at bounding box center [262, 207] width 32 height 9
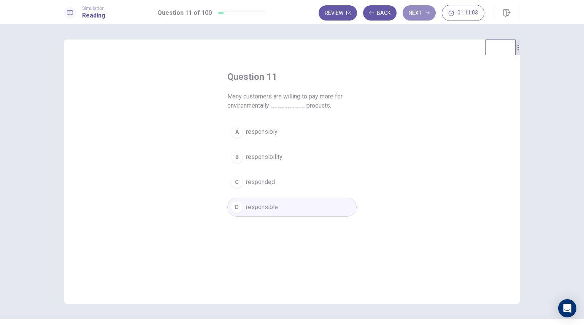
click at [420, 12] on button "Next" at bounding box center [419, 12] width 33 height 15
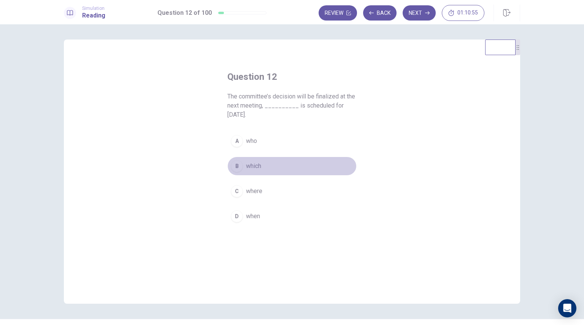
click at [251, 162] on span "which" at bounding box center [253, 166] width 15 height 9
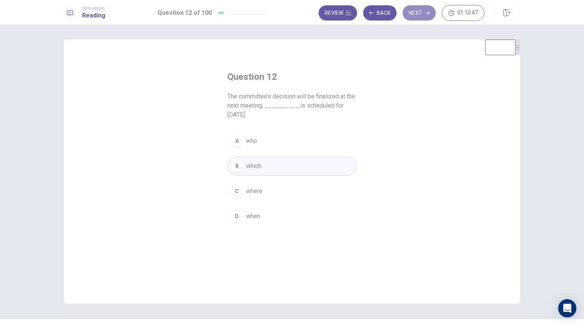
click at [426, 12] on icon "button" at bounding box center [427, 13] width 5 height 5
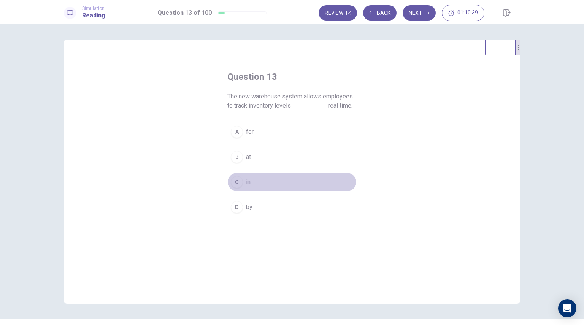
click at [259, 180] on button "C in" at bounding box center [292, 182] width 129 height 19
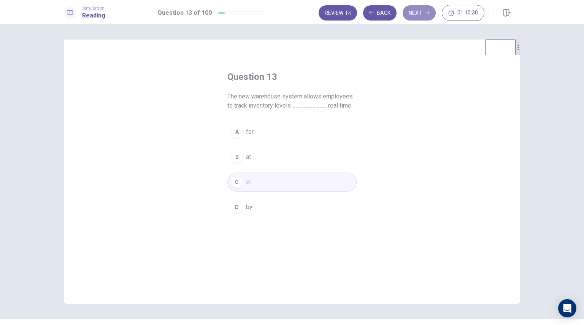
click at [422, 16] on button "Next" at bounding box center [419, 12] width 33 height 15
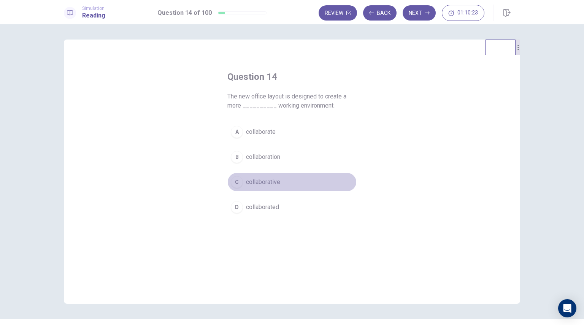
click at [266, 186] on button "C collaborative" at bounding box center [292, 182] width 129 height 19
click at [419, 17] on button "Next" at bounding box center [419, 12] width 33 height 15
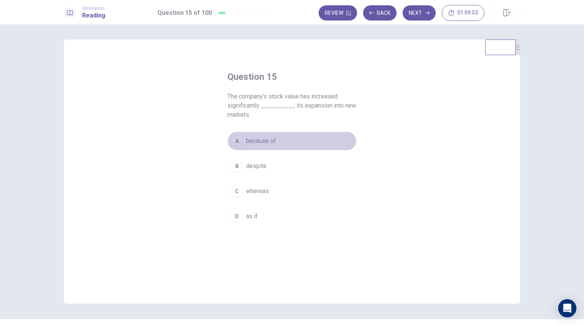
click at [270, 142] on span "because of" at bounding box center [261, 141] width 30 height 9
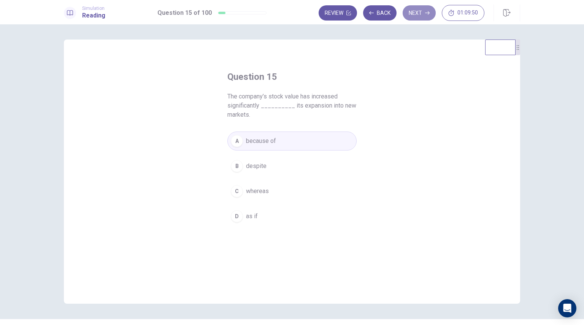
click at [423, 11] on button "Next" at bounding box center [419, 12] width 33 height 15
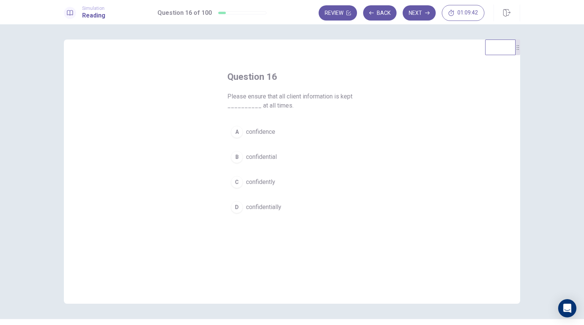
click at [261, 156] on span "confidential" at bounding box center [261, 157] width 31 height 9
click at [420, 14] on button "Next" at bounding box center [419, 12] width 33 height 15
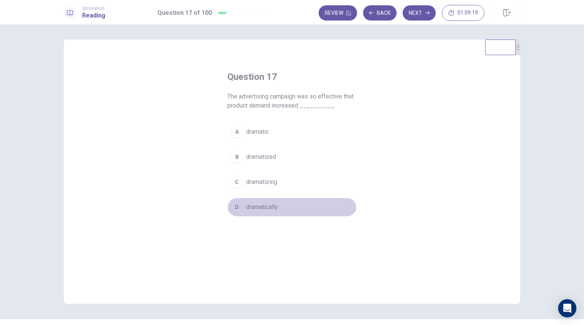
click at [268, 207] on span "dramatically" at bounding box center [262, 207] width 32 height 9
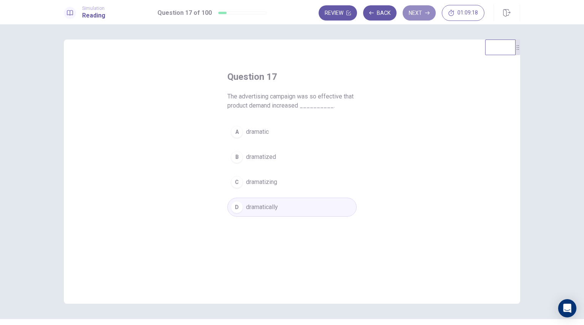
click at [421, 13] on button "Next" at bounding box center [419, 12] width 33 height 15
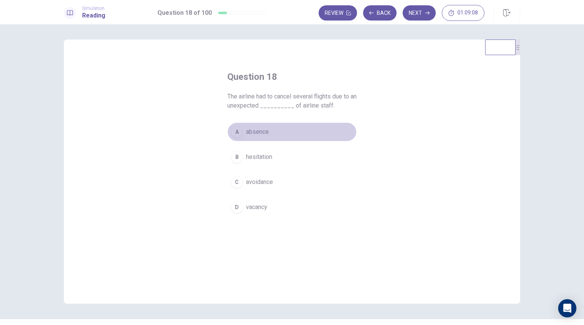
click at [263, 130] on span "absence" at bounding box center [257, 131] width 23 height 9
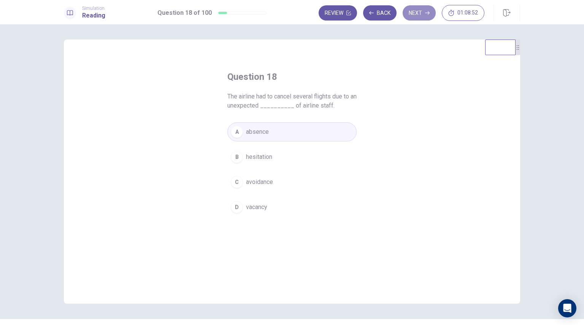
click at [423, 18] on button "Next" at bounding box center [419, 12] width 33 height 15
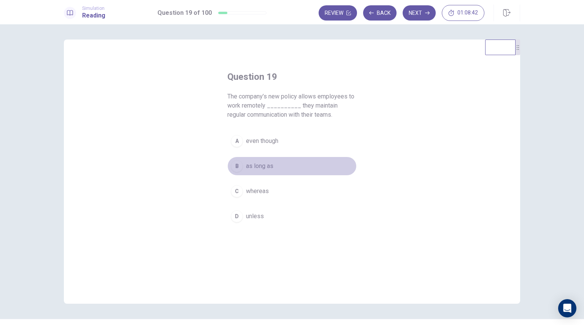
click at [260, 166] on span "as long as" at bounding box center [259, 166] width 27 height 9
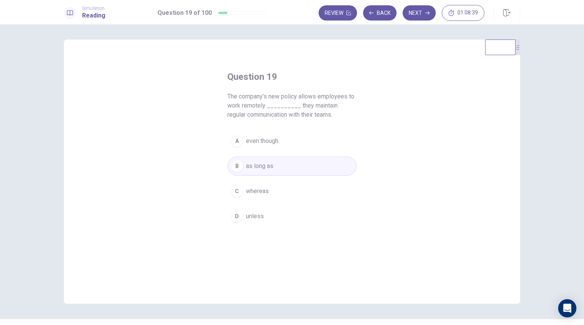
click at [420, 17] on button "Next" at bounding box center [419, 12] width 33 height 15
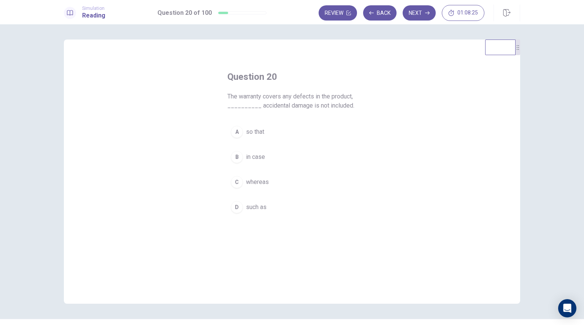
click at [260, 157] on span "in case" at bounding box center [255, 157] width 19 height 9
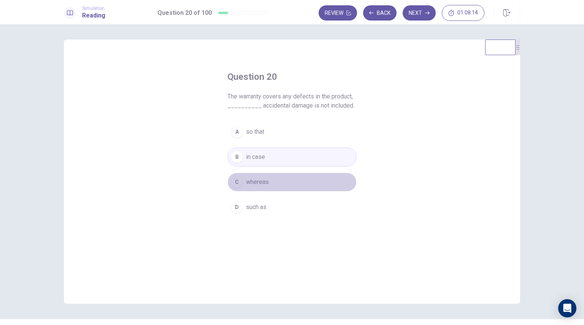
click at [262, 182] on span "whereas" at bounding box center [257, 182] width 23 height 9
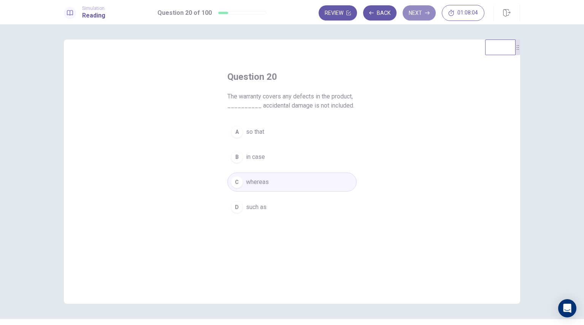
click at [428, 11] on icon "button" at bounding box center [427, 13] width 5 height 5
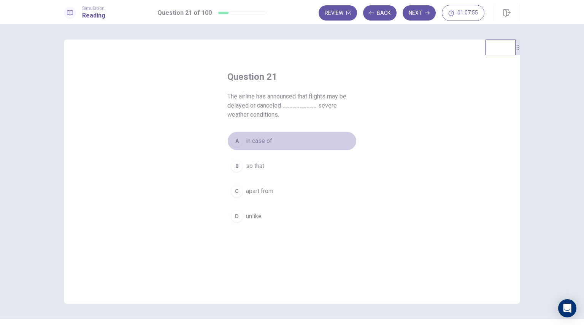
click at [257, 142] on span "in case of" at bounding box center [259, 141] width 26 height 9
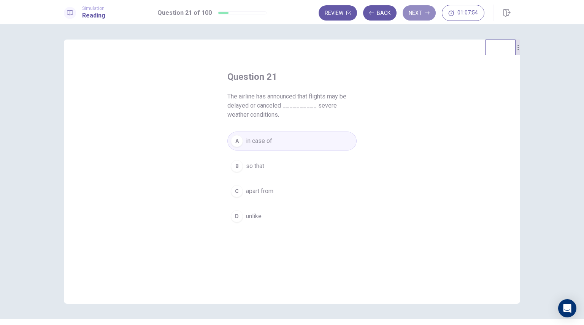
click at [423, 13] on button "Next" at bounding box center [419, 12] width 33 height 15
click at [253, 168] on span "change" at bounding box center [255, 166] width 19 height 9
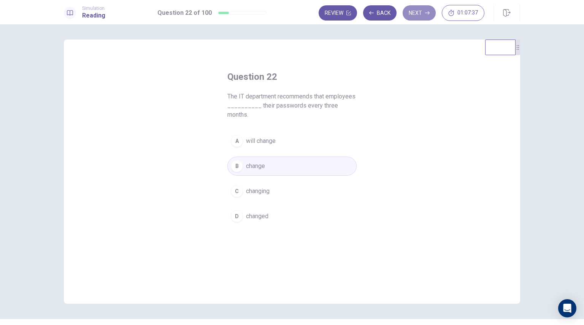
click at [427, 11] on icon "button" at bounding box center [427, 13] width 5 height 5
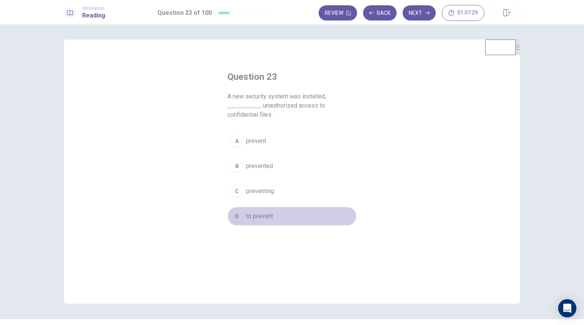
click at [253, 212] on span "to prevent" at bounding box center [259, 216] width 27 height 9
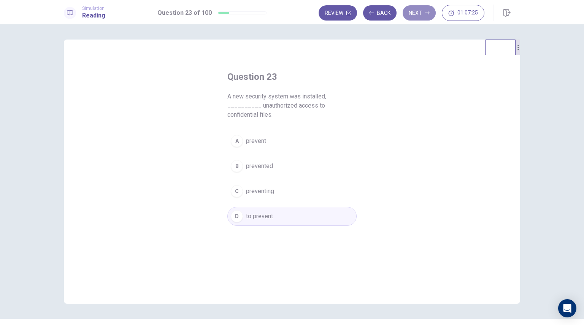
click at [420, 12] on button "Next" at bounding box center [419, 12] width 33 height 15
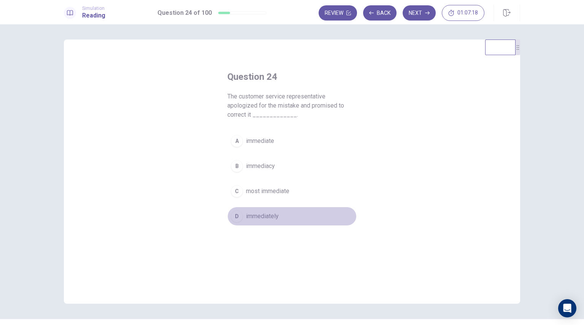
click at [258, 218] on span "immediately" at bounding box center [262, 216] width 33 height 9
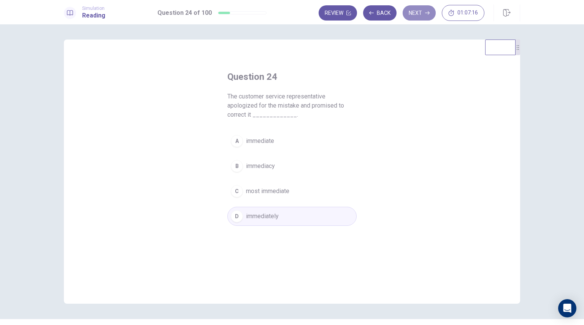
click at [422, 10] on button "Next" at bounding box center [419, 12] width 33 height 15
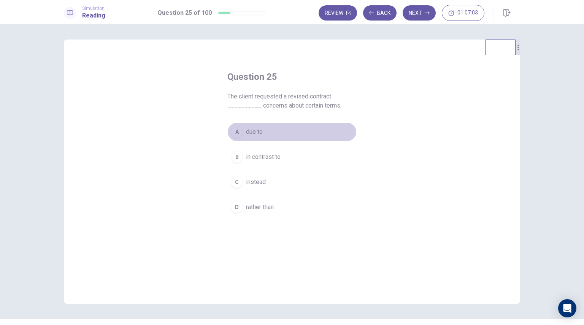
click at [256, 130] on span "due to" at bounding box center [254, 131] width 17 height 9
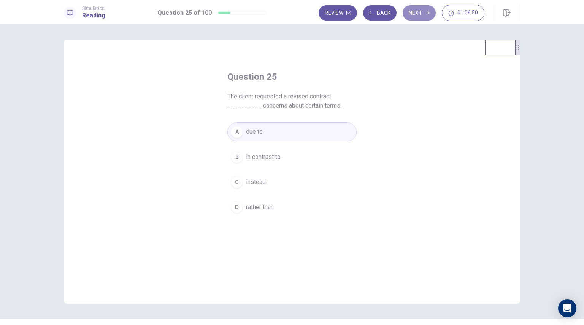
click at [421, 11] on button "Next" at bounding box center [419, 12] width 33 height 15
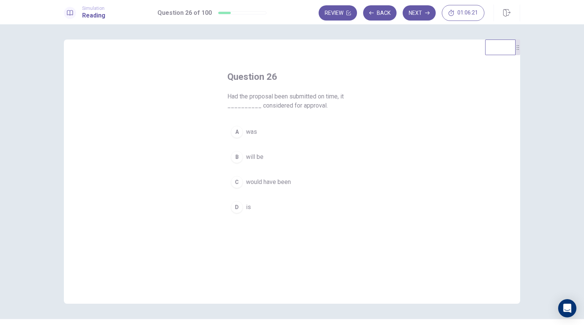
click at [261, 182] on span "would have been" at bounding box center [268, 182] width 45 height 9
click at [422, 14] on button "Next" at bounding box center [419, 12] width 33 height 15
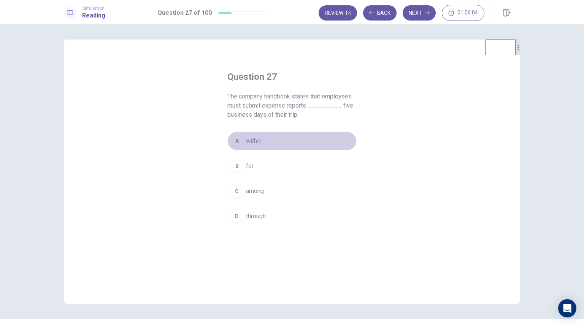
click at [247, 144] on span "within" at bounding box center [254, 141] width 16 height 9
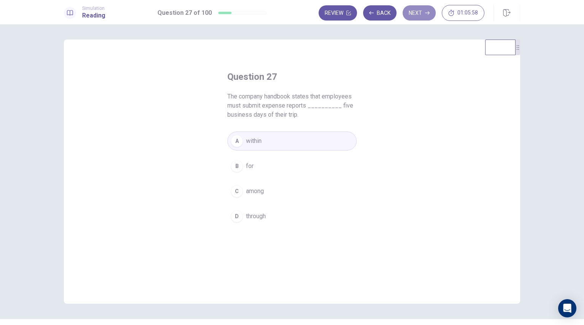
click at [422, 12] on button "Next" at bounding box center [419, 12] width 33 height 15
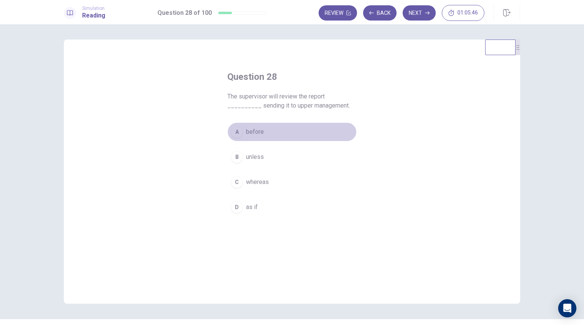
click at [253, 132] on span "before" at bounding box center [255, 131] width 18 height 9
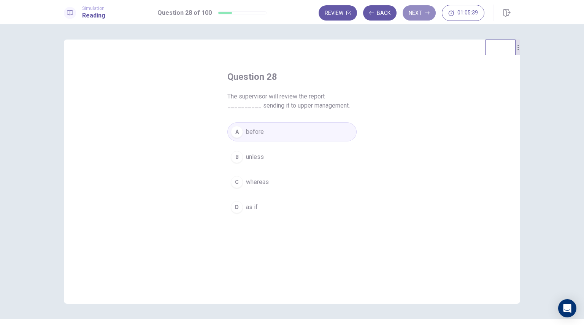
click at [420, 10] on button "Next" at bounding box center [419, 12] width 33 height 15
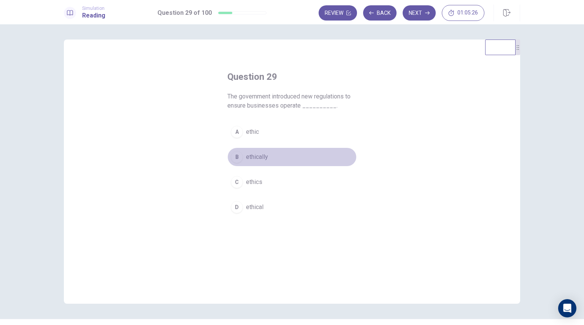
click at [254, 156] on span "ethically" at bounding box center [257, 157] width 22 height 9
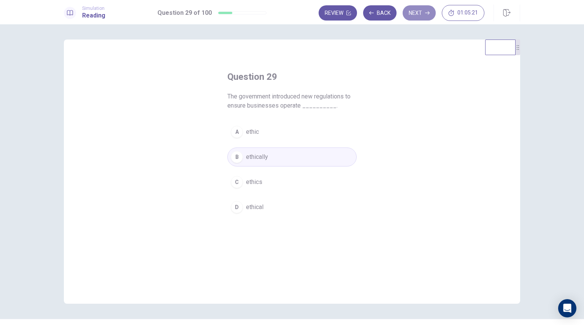
click at [427, 13] on icon "button" at bounding box center [427, 13] width 5 height 5
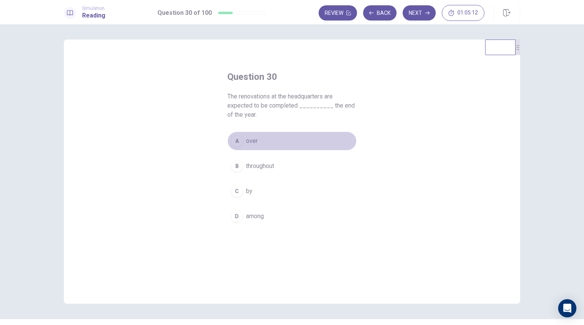
click at [253, 142] on span "over" at bounding box center [252, 141] width 12 height 9
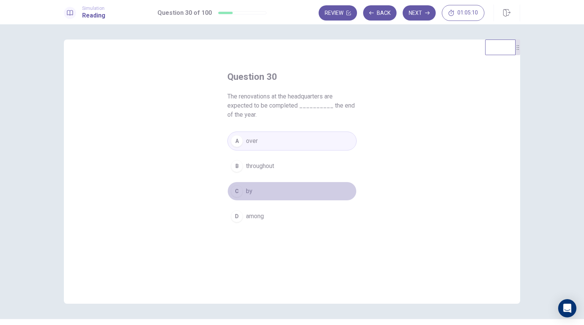
click at [248, 196] on button "C by" at bounding box center [292, 191] width 129 height 19
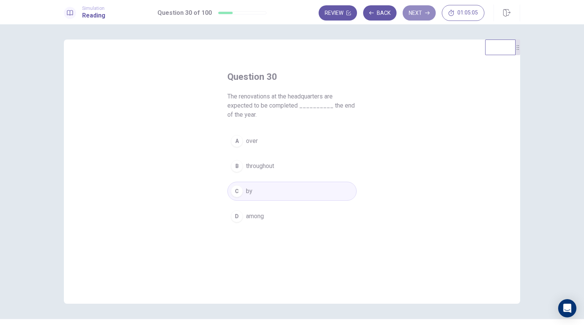
click at [422, 10] on button "Next" at bounding box center [419, 12] width 33 height 15
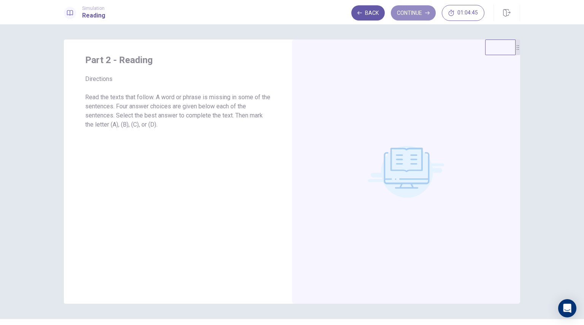
click at [422, 16] on button "Continue" at bounding box center [413, 12] width 45 height 15
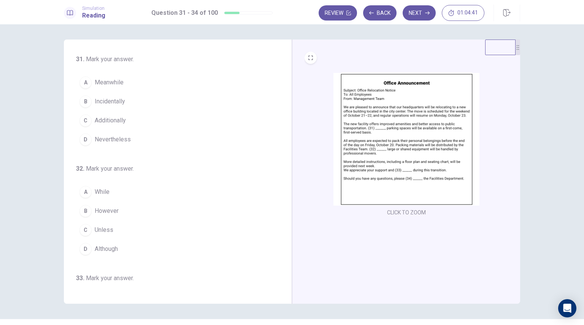
click at [360, 116] on img at bounding box center [407, 139] width 146 height 133
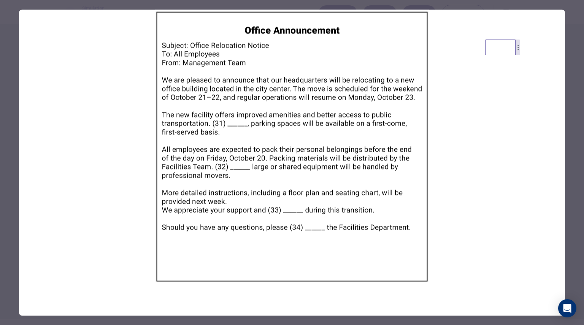
click at [575, 121] on div at bounding box center [292, 162] width 584 height 325
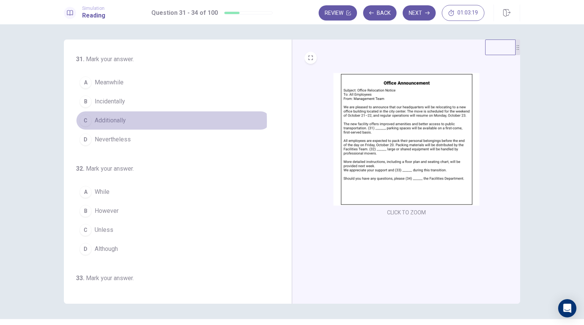
click at [112, 121] on span "Additionally" at bounding box center [110, 120] width 31 height 9
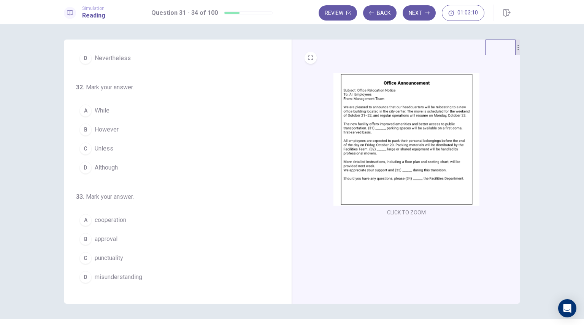
scroll to position [82, 0]
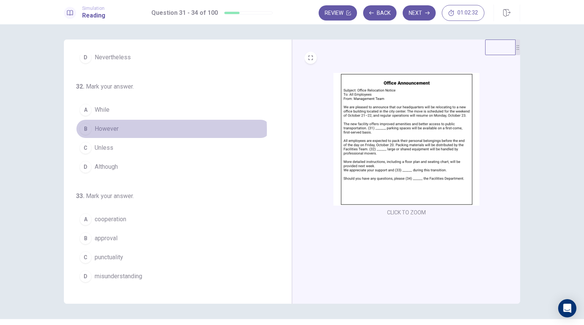
click at [113, 129] on span "However" at bounding box center [107, 128] width 24 height 9
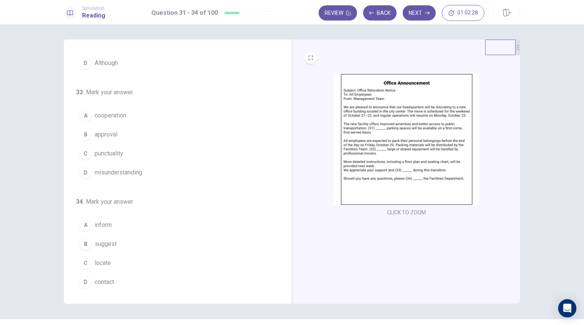
scroll to position [186, 0]
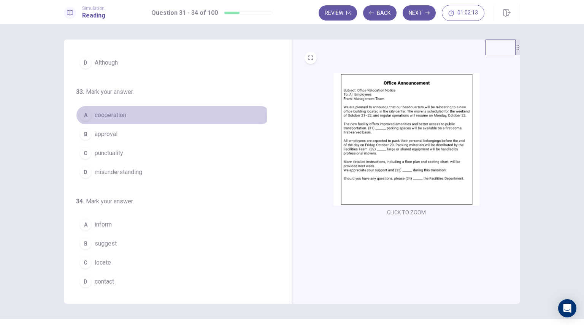
click at [114, 115] on span "cooperation" at bounding box center [111, 115] width 32 height 9
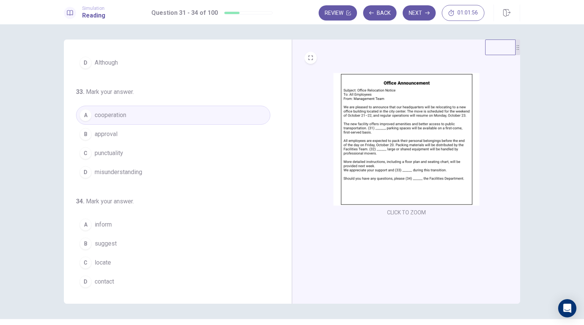
click at [104, 281] on span "contact" at bounding box center [104, 281] width 19 height 9
click at [422, 14] on button "Next" at bounding box center [419, 12] width 33 height 15
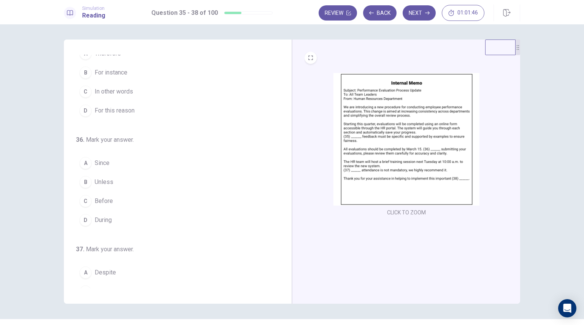
scroll to position [0, 0]
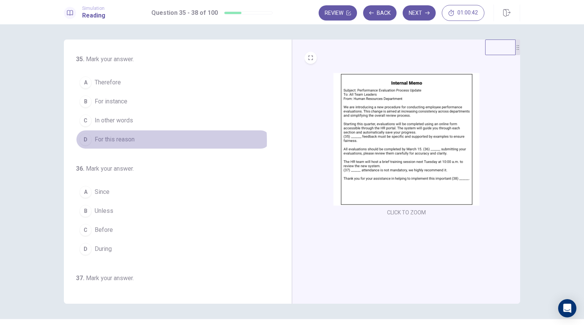
click at [126, 140] on span "For this reason" at bounding box center [115, 139] width 40 height 9
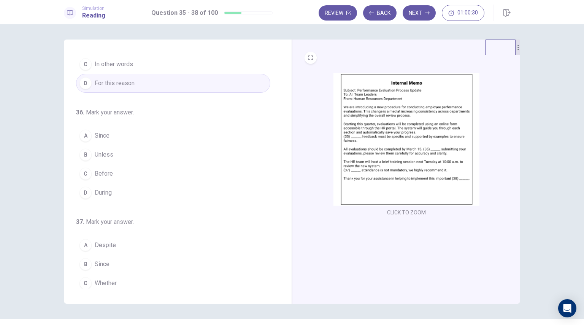
scroll to position [57, 0]
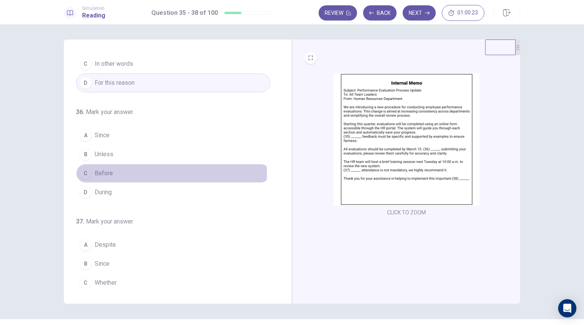
click at [123, 172] on button "C Before" at bounding box center [173, 173] width 194 height 19
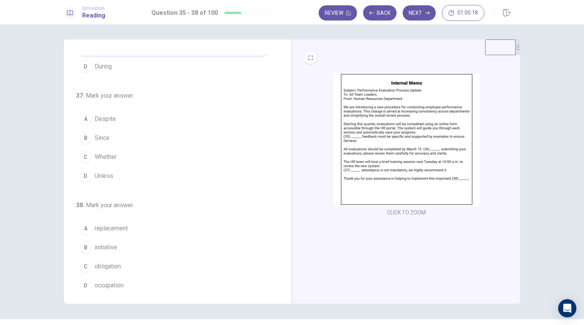
scroll to position [186, 0]
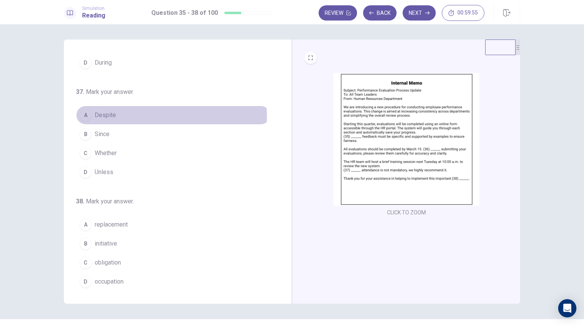
click at [111, 115] on span "Despite" at bounding box center [105, 115] width 21 height 9
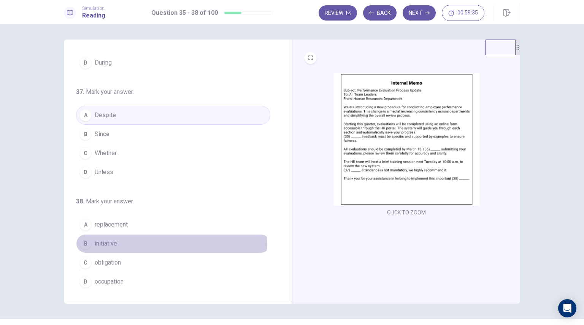
click at [113, 242] on span "initiative" at bounding box center [106, 243] width 22 height 9
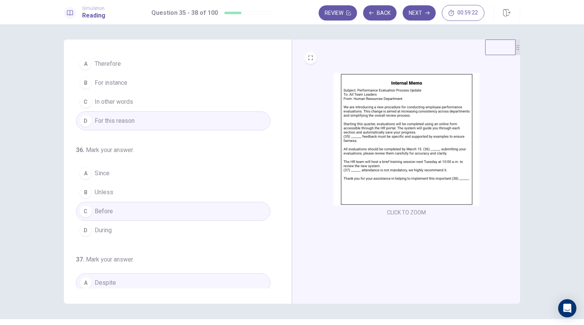
scroll to position [0, 0]
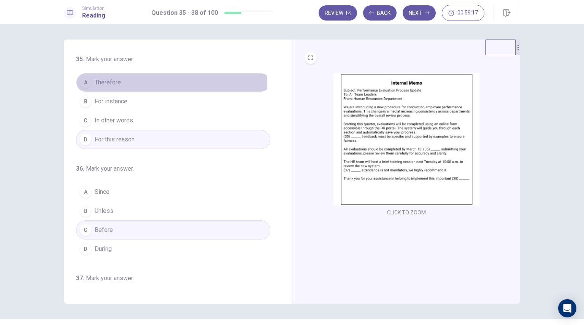
click at [160, 85] on button "A Therefore" at bounding box center [173, 82] width 194 height 19
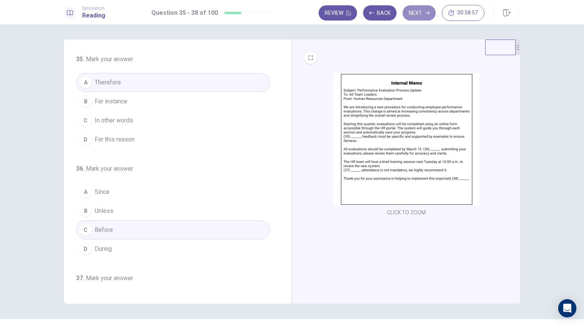
click at [422, 13] on button "Next" at bounding box center [419, 12] width 33 height 15
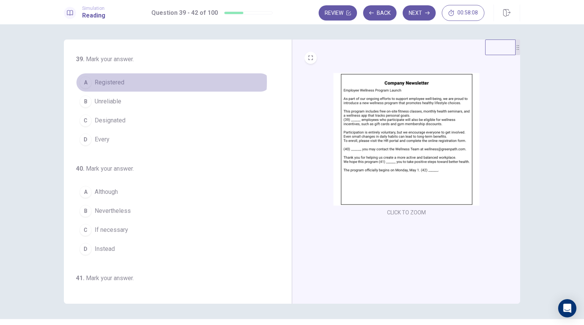
click at [149, 82] on button "A Registered" at bounding box center [173, 82] width 194 height 19
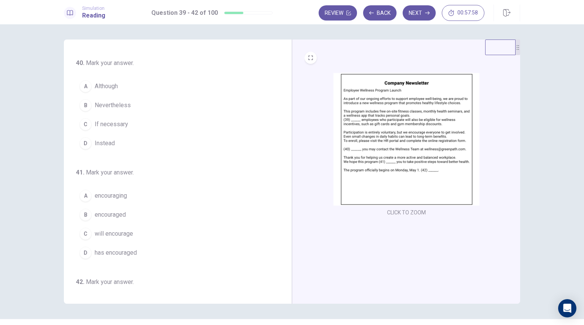
scroll to position [103, 0]
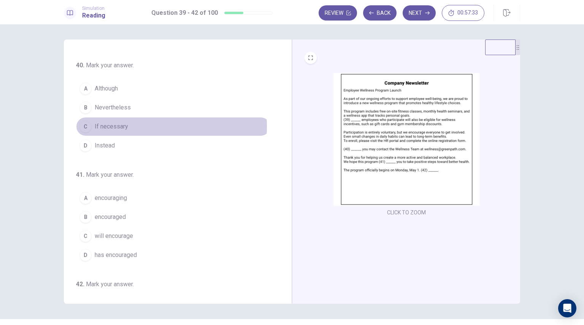
click at [110, 126] on span "If necessary" at bounding box center [111, 126] width 33 height 9
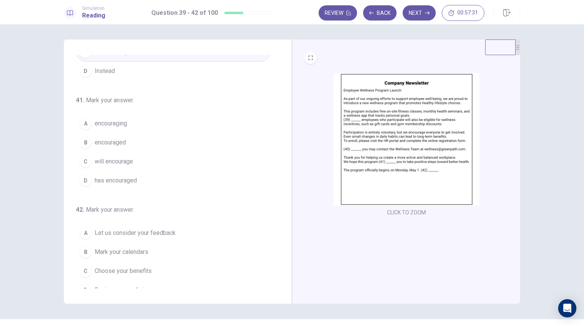
scroll to position [186, 0]
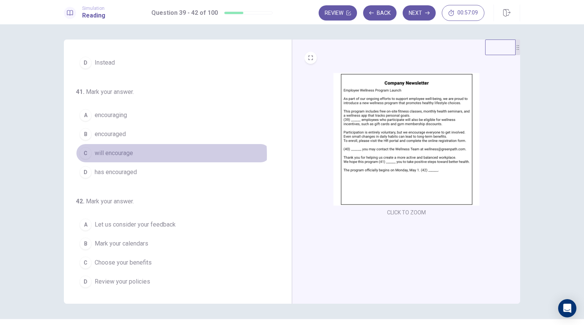
click at [122, 153] on span "will encourage" at bounding box center [114, 153] width 38 height 9
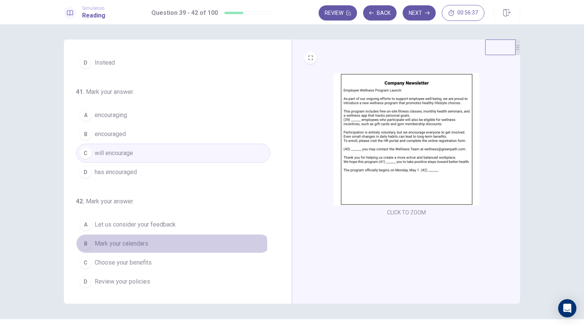
click at [149, 245] on button "B Mark your calendars" at bounding box center [173, 243] width 194 height 19
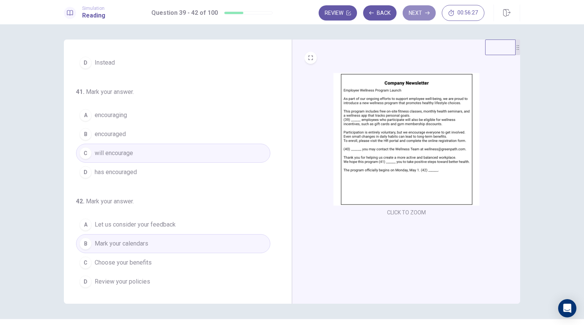
click at [420, 16] on button "Next" at bounding box center [419, 12] width 33 height 15
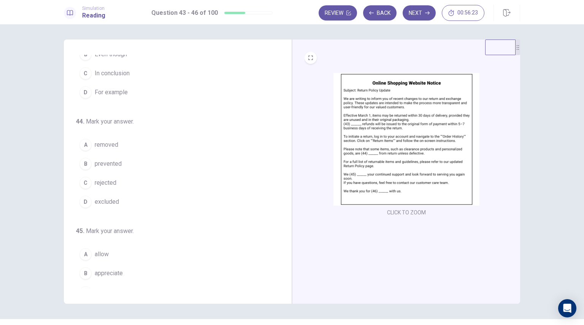
scroll to position [0, 0]
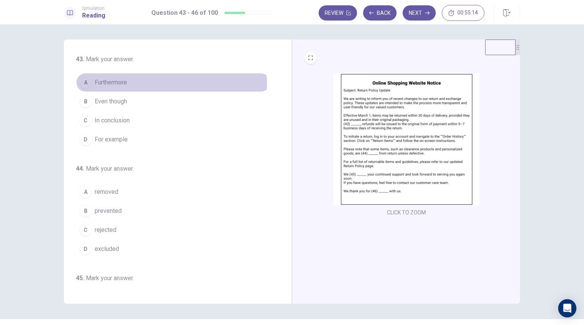
click at [130, 83] on button "A Furthermore" at bounding box center [173, 82] width 194 height 19
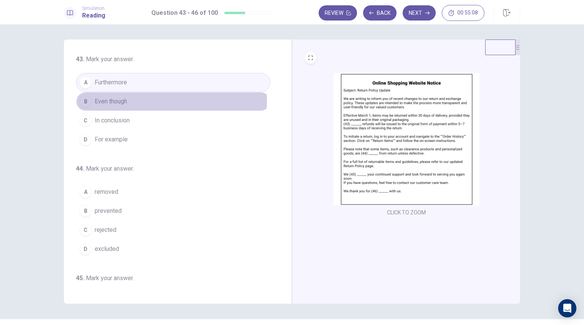
click at [134, 100] on button "B Even though" at bounding box center [173, 101] width 194 height 19
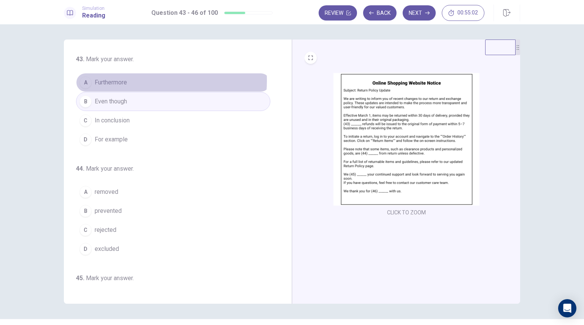
click at [141, 81] on button "A Furthermore" at bounding box center [173, 82] width 194 height 19
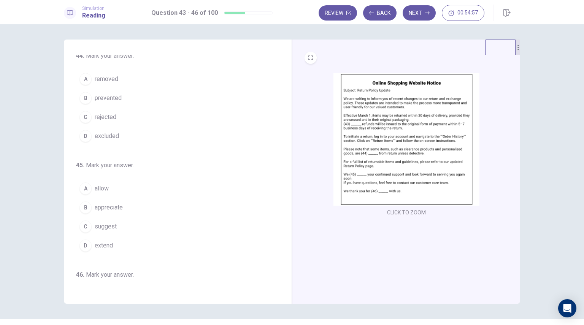
scroll to position [105, 0]
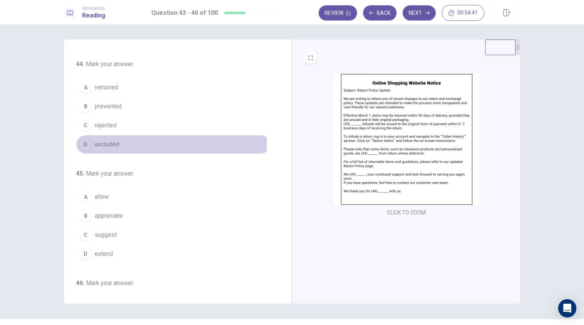
click at [109, 142] on span "excluded" at bounding box center [107, 144] width 24 height 9
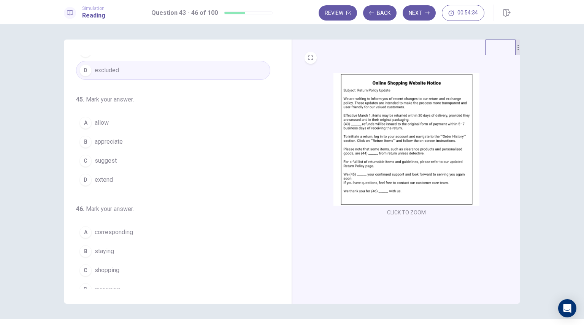
scroll to position [186, 0]
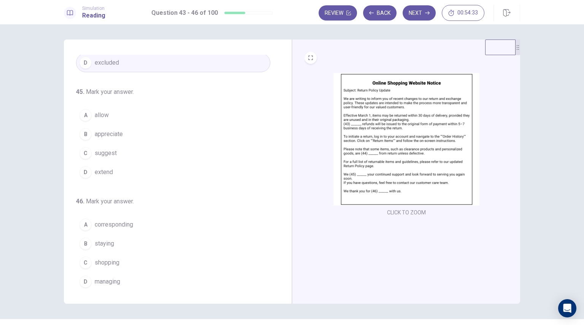
drag, startPoint x: 283, startPoint y: 126, endPoint x: 285, endPoint y: 184, distance: 57.5
click at [285, 184] on div "43 . Mark your answer. A Furthermore B Even though C In conclusion D For exampl…" at bounding box center [178, 172] width 228 height 264
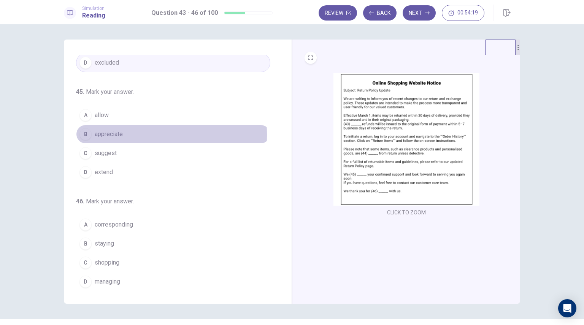
click at [109, 133] on span "appreciate" at bounding box center [109, 134] width 28 height 9
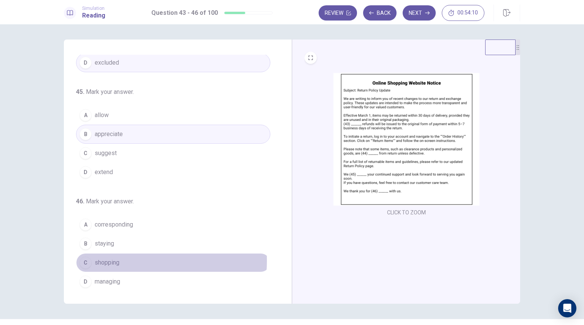
click at [122, 259] on button "C shopping" at bounding box center [173, 262] width 194 height 19
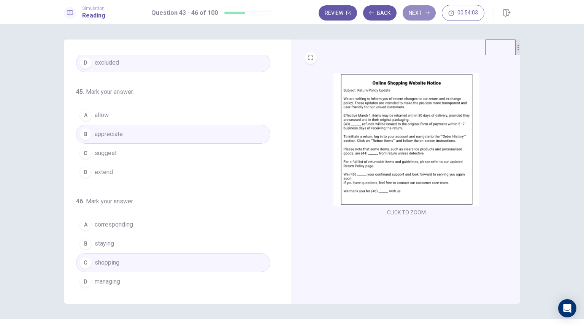
click at [420, 13] on button "Next" at bounding box center [419, 12] width 33 height 15
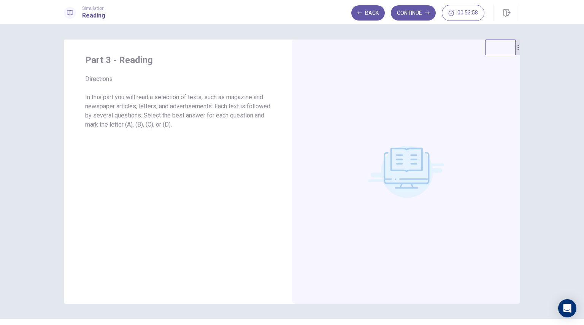
click at [418, 17] on button "Continue" at bounding box center [413, 12] width 45 height 15
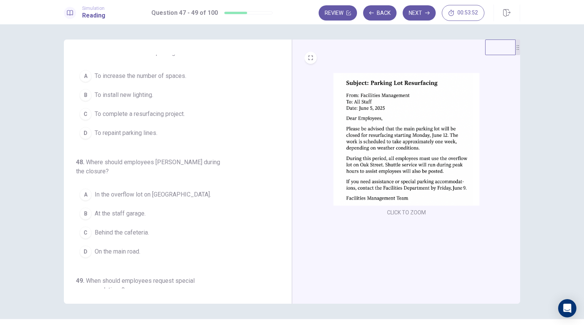
scroll to position [4, 0]
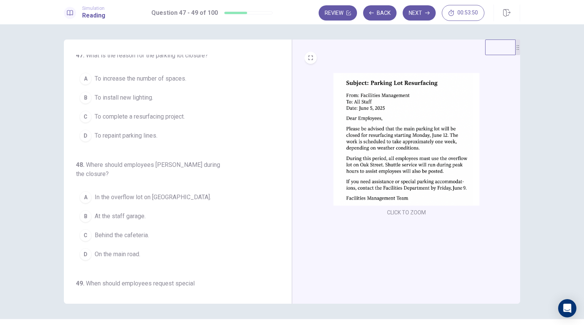
click at [429, 150] on img at bounding box center [407, 139] width 146 height 133
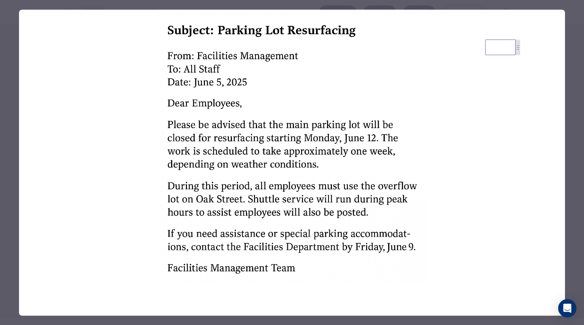
click at [467, 146] on img at bounding box center [292, 147] width 546 height 274
click at [575, 128] on div at bounding box center [292, 162] width 584 height 325
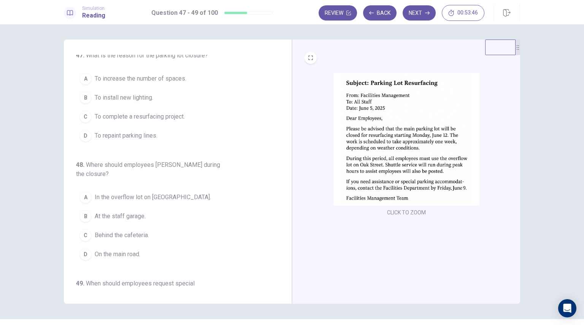
click at [432, 137] on img at bounding box center [407, 139] width 146 height 133
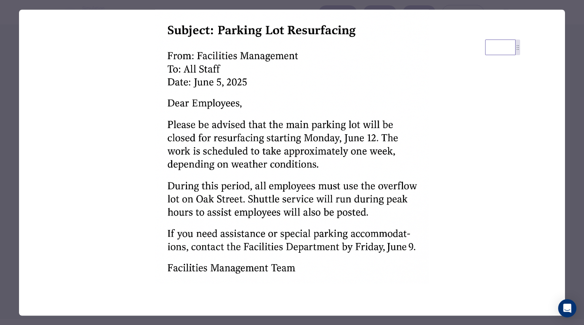
click at [570, 108] on div at bounding box center [292, 162] width 584 height 325
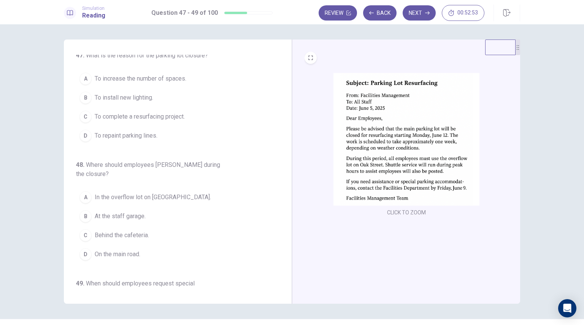
scroll to position [0, 0]
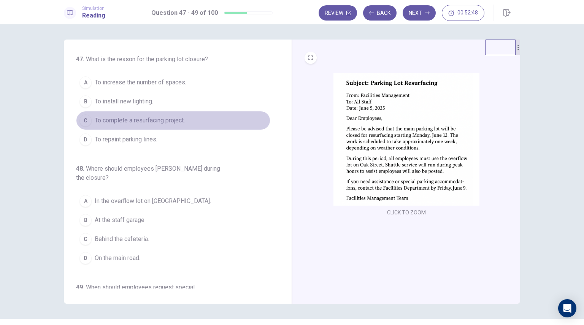
click at [180, 121] on span "To complete a resurfacing project." at bounding box center [140, 120] width 90 height 9
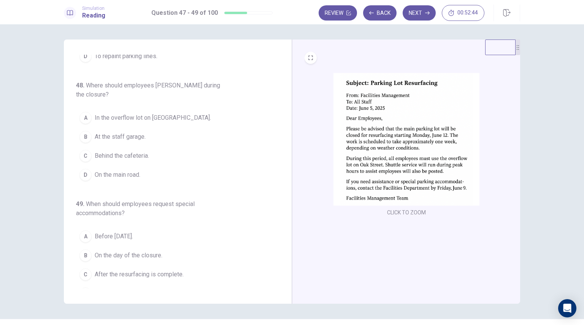
scroll to position [87, 0]
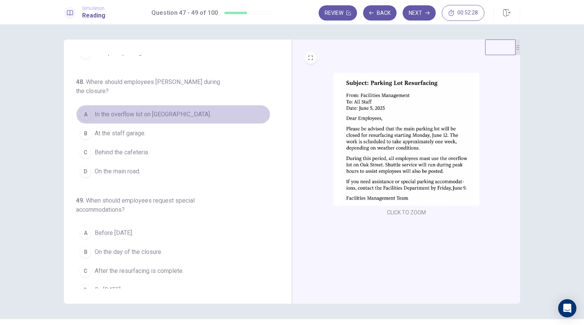
click at [174, 110] on span "In the overflow lot on [GEOGRAPHIC_DATA]." at bounding box center [153, 114] width 116 height 9
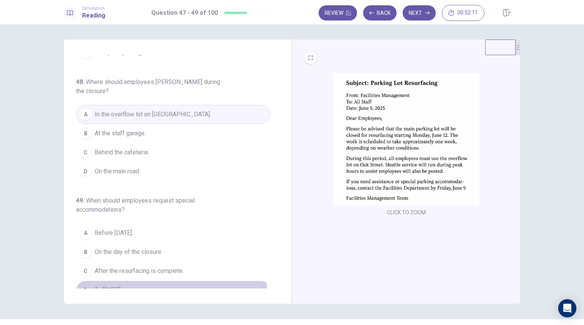
click at [114, 286] on span "By [DATE]." at bounding box center [108, 290] width 27 height 9
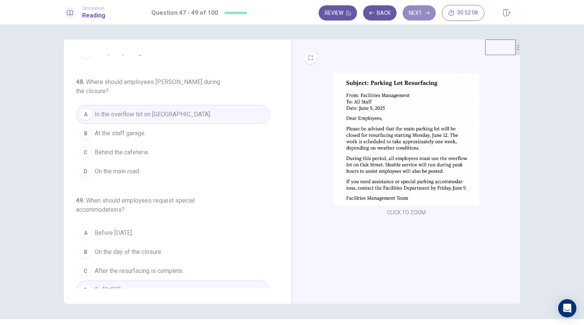
click at [420, 14] on button "Next" at bounding box center [419, 12] width 33 height 15
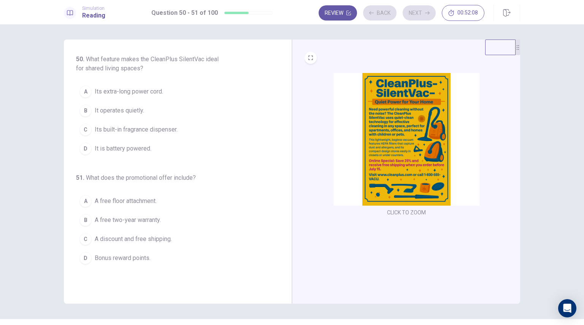
scroll to position [0, 0]
click at [419, 178] on img at bounding box center [407, 139] width 146 height 133
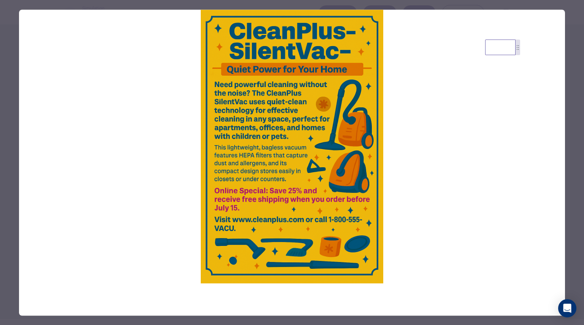
click at [575, 119] on div at bounding box center [292, 162] width 584 height 325
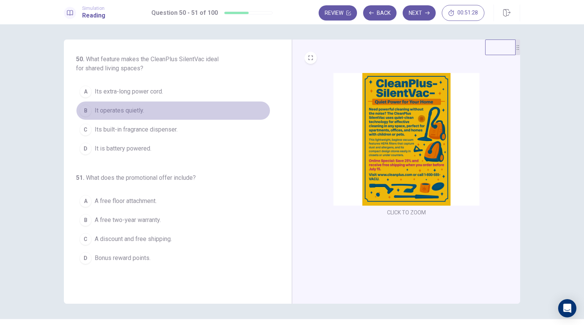
click at [136, 111] on span "It operates quietly." at bounding box center [119, 110] width 49 height 9
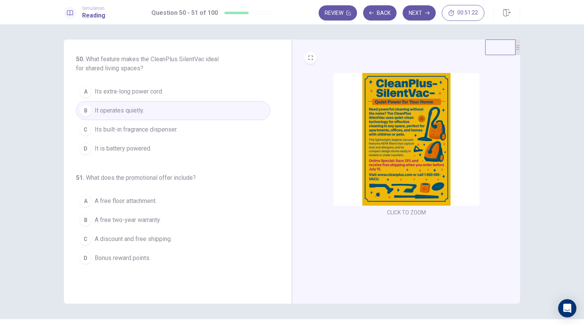
click at [283, 210] on div "50 . What feature makes the CleanPlus SilentVac ideal for shared living spaces?…" at bounding box center [181, 172] width 210 height 234
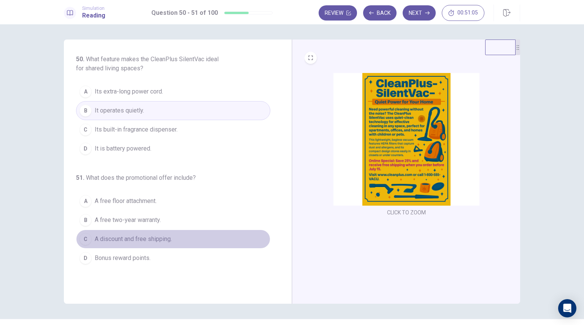
click at [130, 240] on span "A discount and free shipping." at bounding box center [133, 239] width 77 height 9
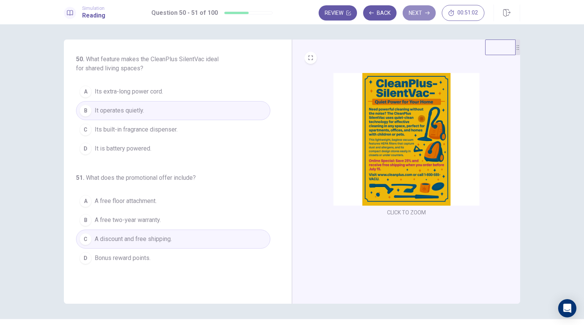
click at [419, 14] on button "Next" at bounding box center [419, 12] width 33 height 15
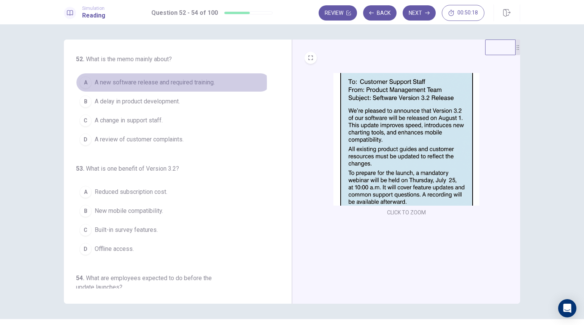
click at [115, 83] on span "A new software release and required training." at bounding box center [155, 82] width 120 height 9
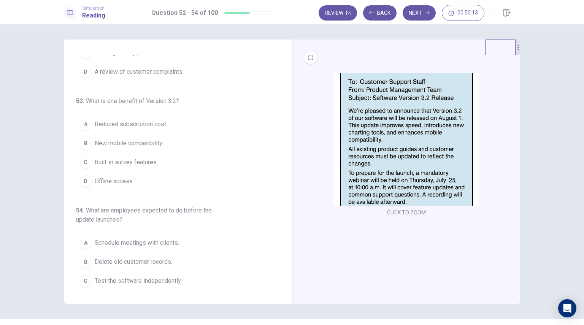
scroll to position [87, 0]
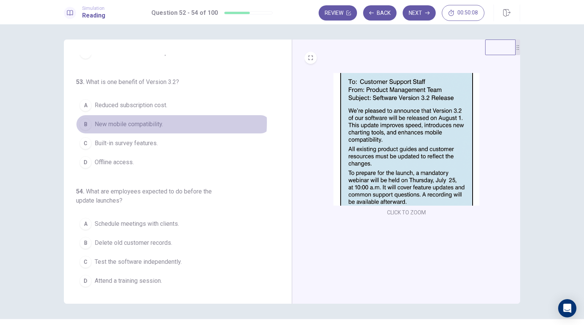
click at [146, 122] on span "New mobile compatibility." at bounding box center [129, 124] width 68 height 9
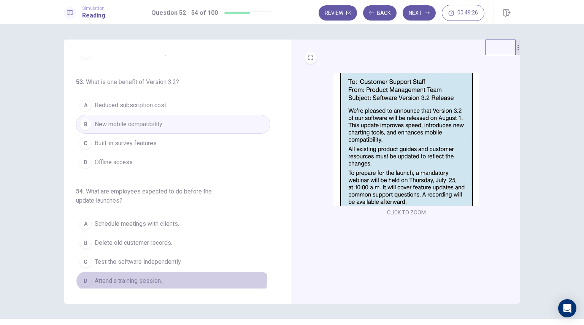
click at [138, 278] on span "Attend a training session." at bounding box center [128, 281] width 67 height 9
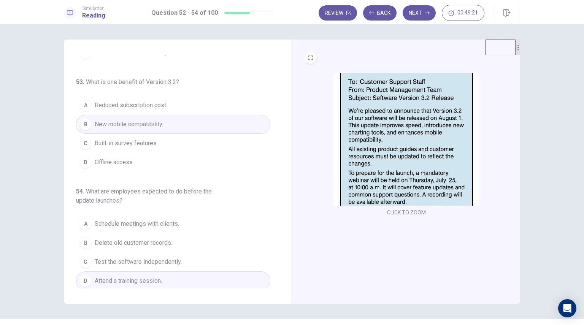
drag, startPoint x: 283, startPoint y: 214, endPoint x: 283, endPoint y: 224, distance: 10.3
click at [283, 224] on div "52 . What is the memo mainly about? A A new software release and required train…" at bounding box center [181, 172] width 210 height 234
click at [423, 15] on button "Next" at bounding box center [419, 12] width 33 height 15
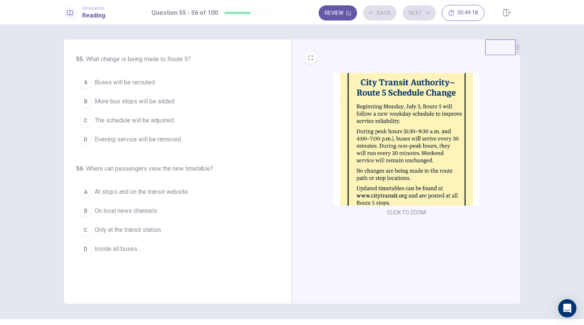
scroll to position [0, 0]
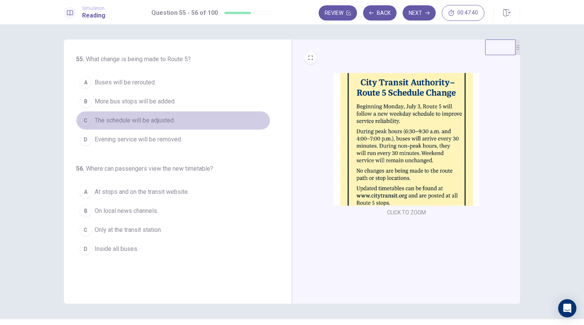
click at [161, 119] on span "The schedule will be adjusted." at bounding box center [135, 120] width 80 height 9
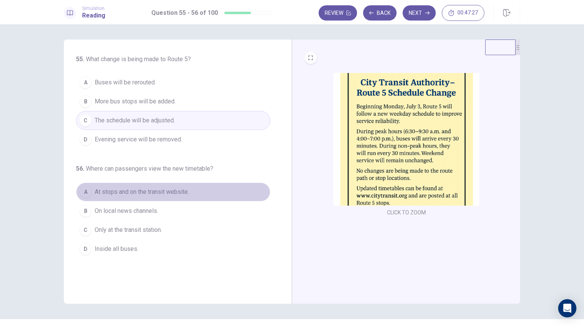
click at [175, 190] on span "At stops and on the transit website." at bounding box center [142, 192] width 94 height 9
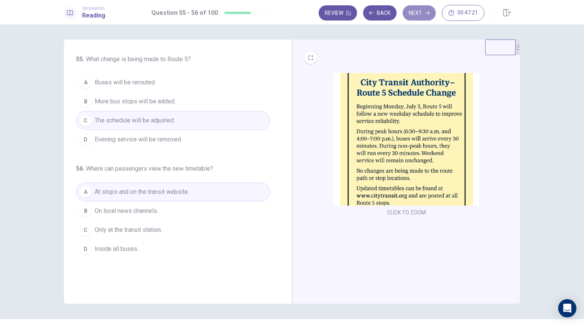
click at [421, 14] on button "Next" at bounding box center [419, 12] width 33 height 15
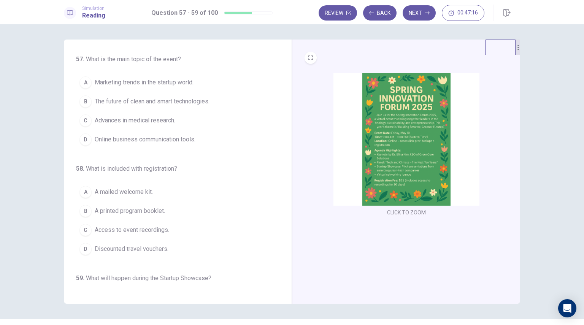
click at [377, 130] on img at bounding box center [407, 139] width 146 height 133
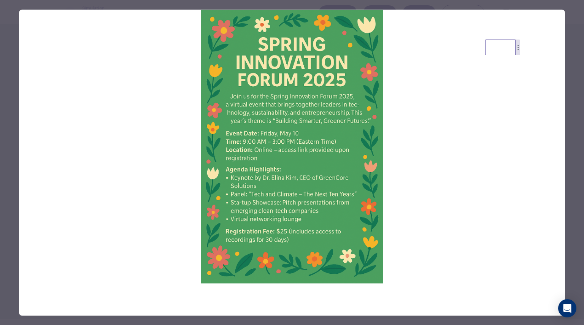
click at [573, 124] on div at bounding box center [292, 162] width 584 height 325
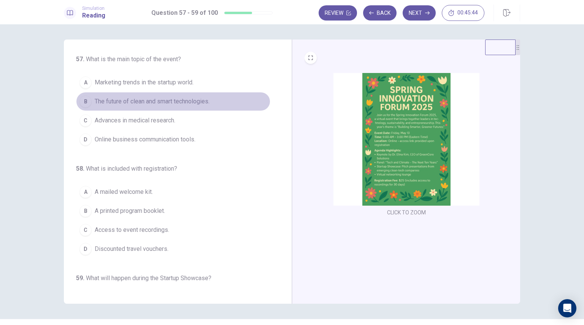
click at [181, 102] on span "The future of clean and smart technologies." at bounding box center [152, 101] width 115 height 9
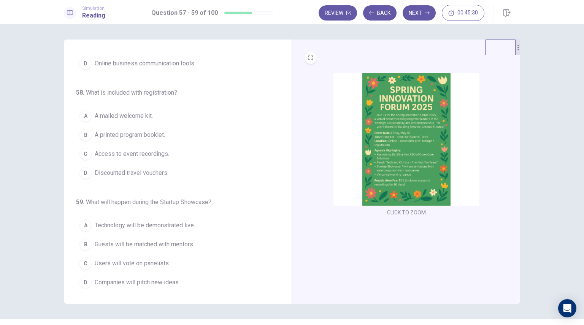
scroll to position [78, 0]
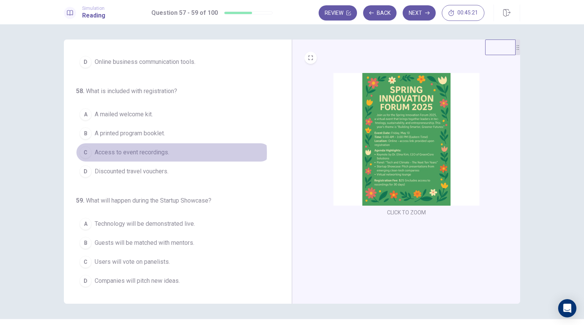
click at [164, 152] on span "Access to event recordings." at bounding box center [132, 152] width 75 height 9
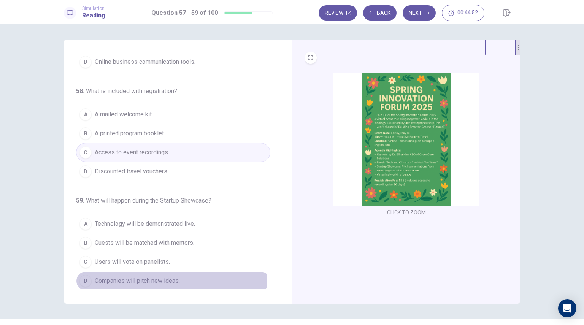
click at [157, 281] on span "Companies will pitch new ideas." at bounding box center [137, 281] width 85 height 9
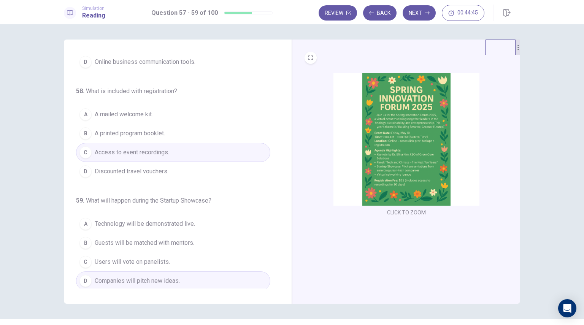
scroll to position [0, 0]
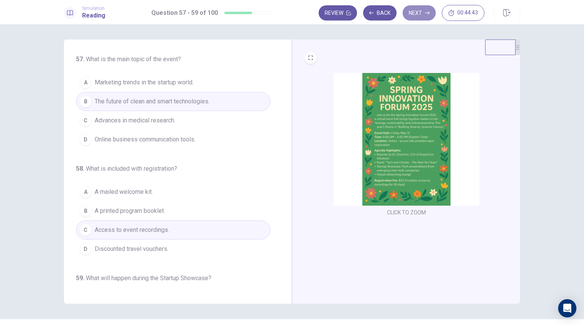
click at [425, 10] on button "Next" at bounding box center [419, 12] width 33 height 15
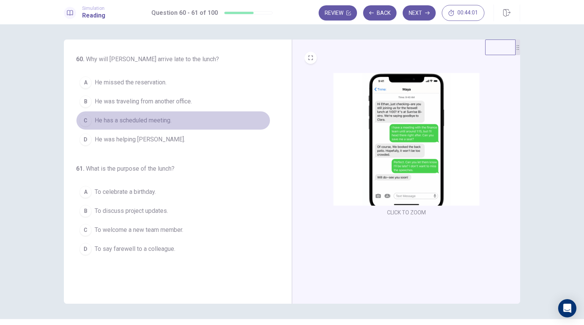
click at [138, 123] on span "He has a scheduled meeting." at bounding box center [133, 120] width 77 height 9
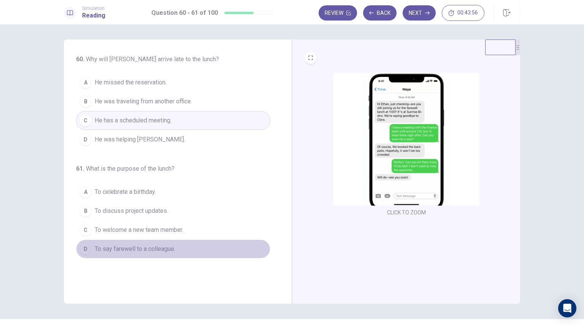
click at [174, 247] on button "D To say farewell to a colleague." at bounding box center [173, 249] width 194 height 19
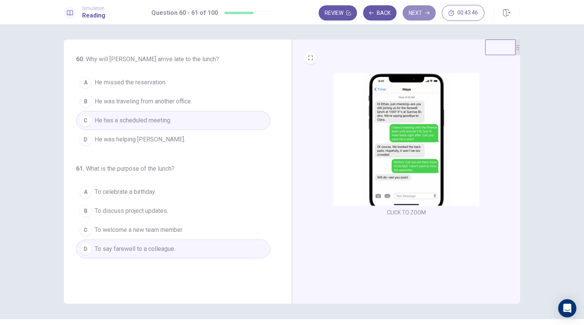
click at [420, 10] on button "Next" at bounding box center [419, 12] width 33 height 15
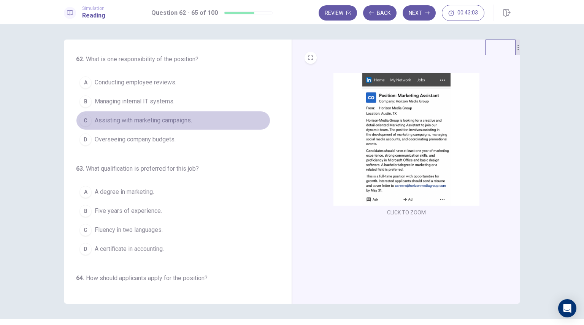
click at [177, 121] on span "Assisting with marketing campaigns." at bounding box center [143, 120] width 97 height 9
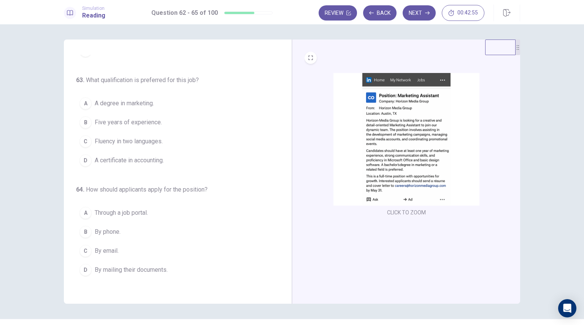
scroll to position [91, 0]
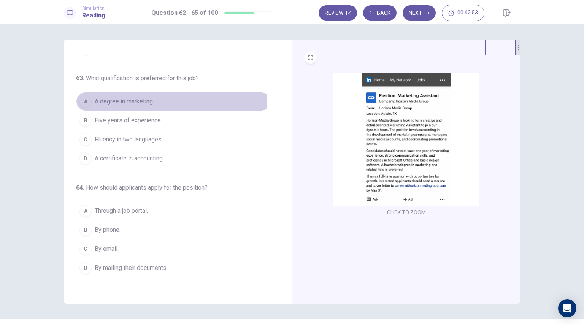
click at [153, 100] on span "A degree in marketing." at bounding box center [124, 101] width 59 height 9
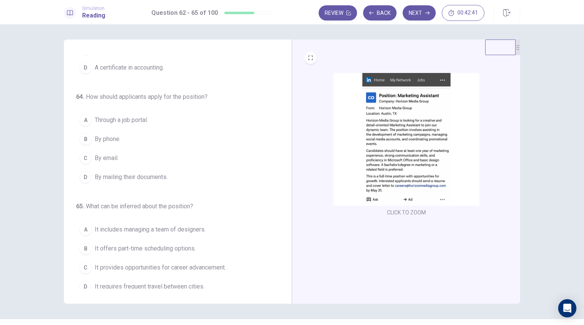
scroll to position [186, 0]
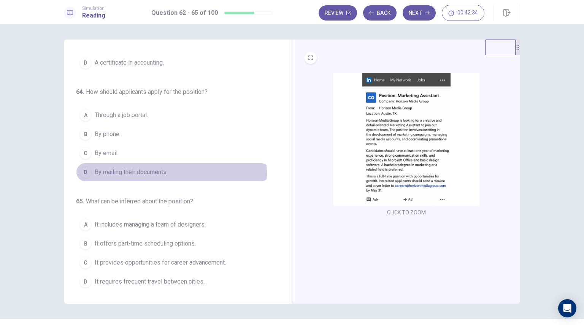
click at [153, 172] on span "By mailing their documents." at bounding box center [131, 172] width 73 height 9
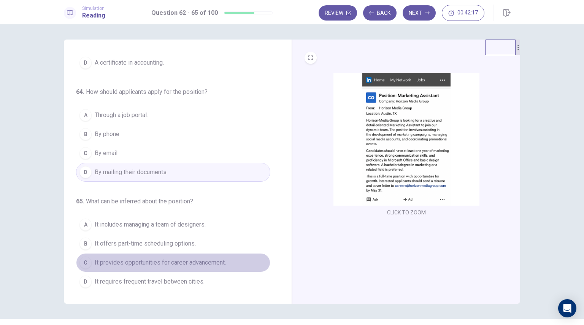
click at [218, 261] on span "It provides opportunities for career advancement." at bounding box center [160, 262] width 131 height 9
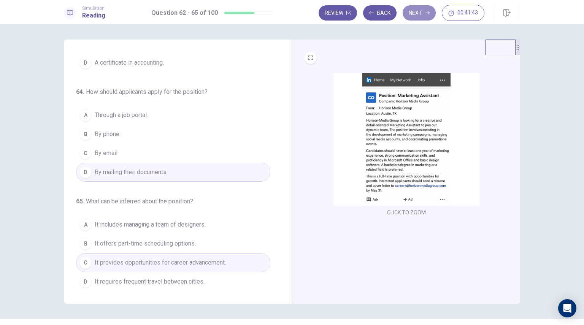
click at [422, 13] on button "Next" at bounding box center [419, 12] width 33 height 15
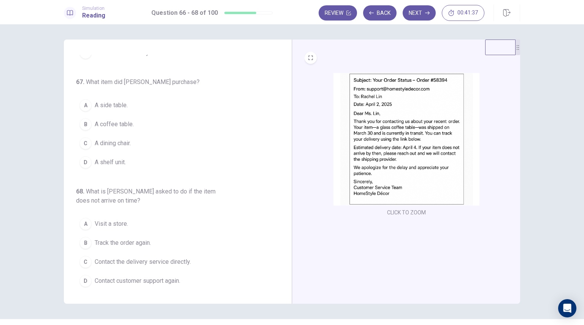
scroll to position [0, 0]
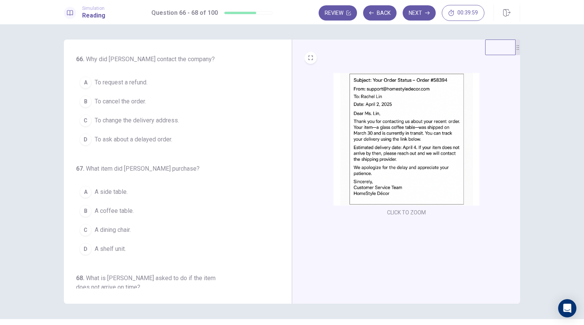
click at [114, 140] on span "To ask about a delayed order." at bounding box center [134, 139] width 78 height 9
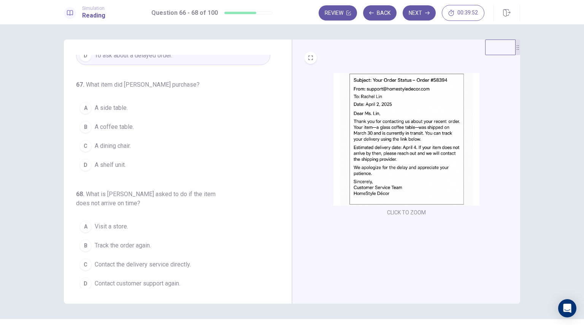
scroll to position [87, 0]
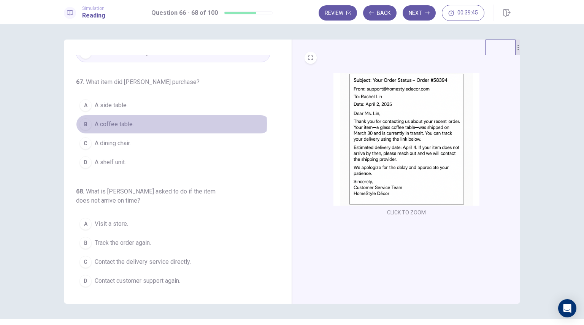
click at [139, 123] on button "B A coffee table." at bounding box center [173, 124] width 194 height 19
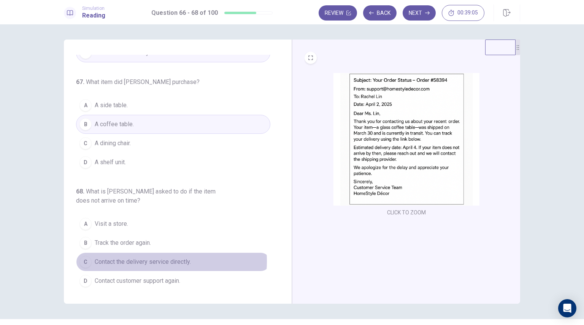
click at [149, 260] on span "Contact the delivery service directly." at bounding box center [143, 262] width 96 height 9
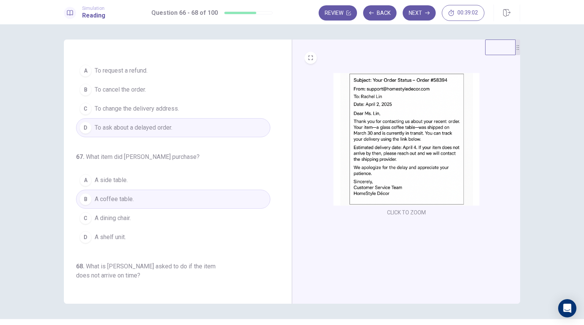
scroll to position [0, 0]
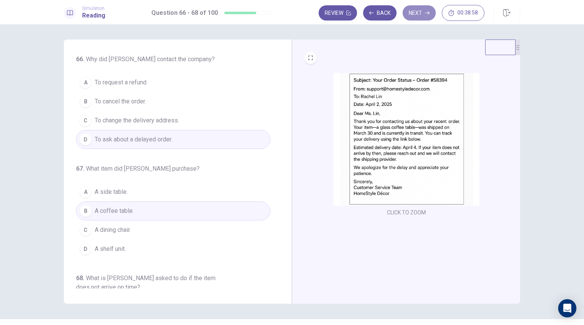
click at [417, 12] on button "Next" at bounding box center [419, 12] width 33 height 15
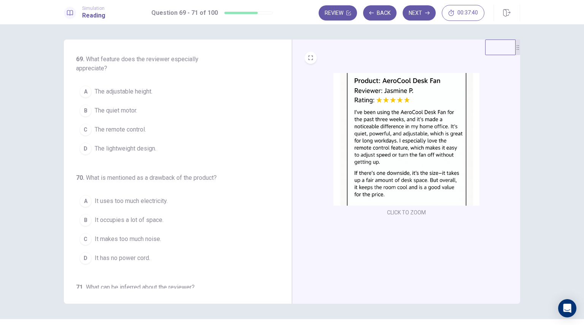
click at [137, 128] on span "The remote control." at bounding box center [120, 129] width 51 height 9
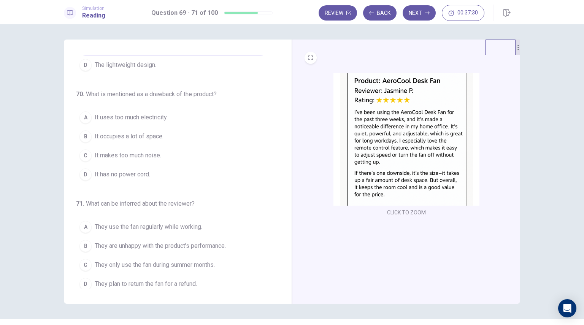
scroll to position [87, 0]
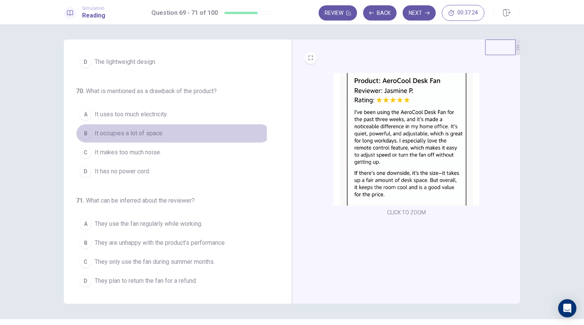
click at [129, 134] on span "It occupies a lot of space." at bounding box center [129, 133] width 69 height 9
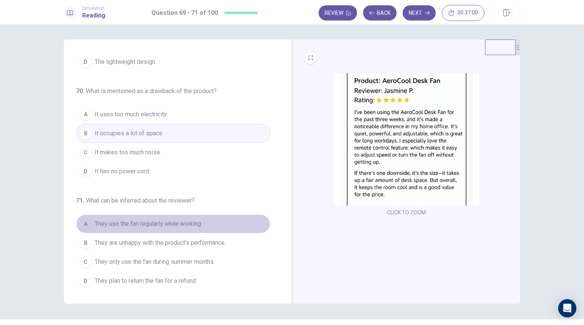
click at [195, 222] on span "They use the fan regularly while working." at bounding box center [149, 224] width 108 height 9
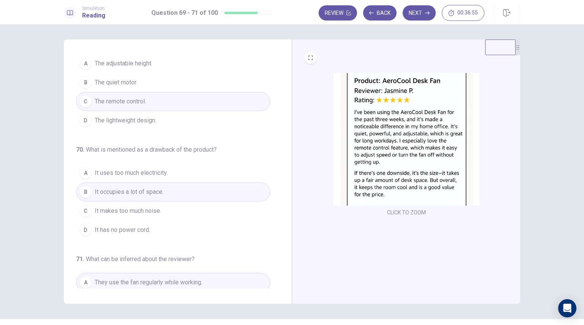
scroll to position [0, 0]
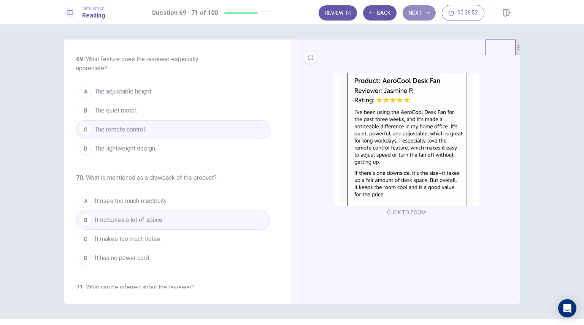
click at [422, 18] on button "Next" at bounding box center [419, 12] width 33 height 15
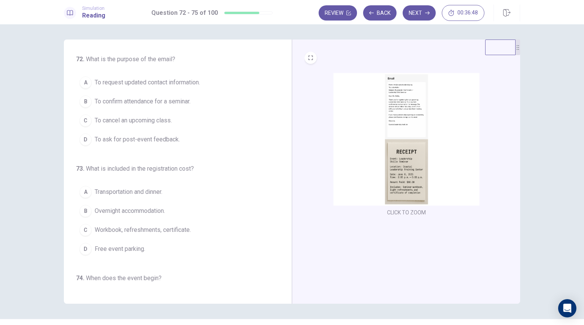
click at [412, 134] on img at bounding box center [407, 139] width 146 height 133
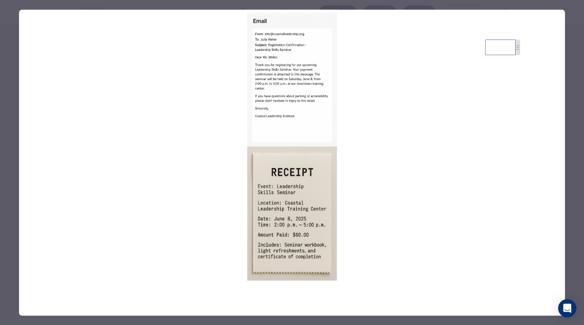
click at [572, 128] on div at bounding box center [292, 162] width 584 height 325
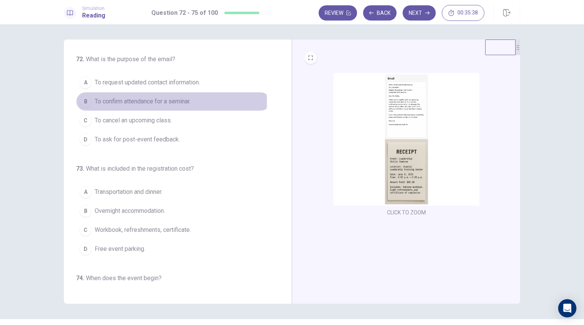
click at [106, 102] on span "To confirm attendance for a seminar." at bounding box center [143, 101] width 96 height 9
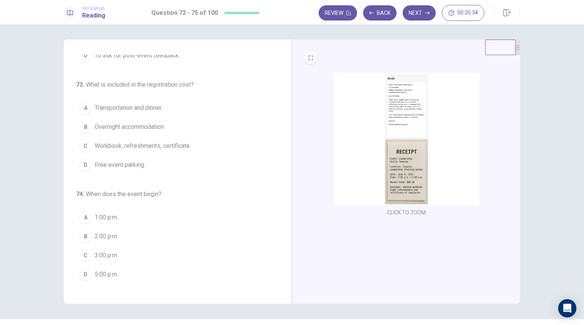
scroll to position [91, 0]
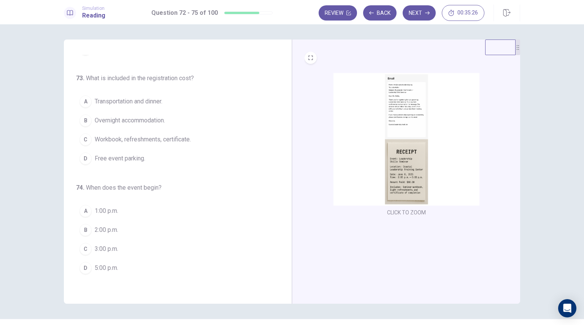
click at [134, 140] on span "Workbook, refreshments, certificate." at bounding box center [143, 139] width 96 height 9
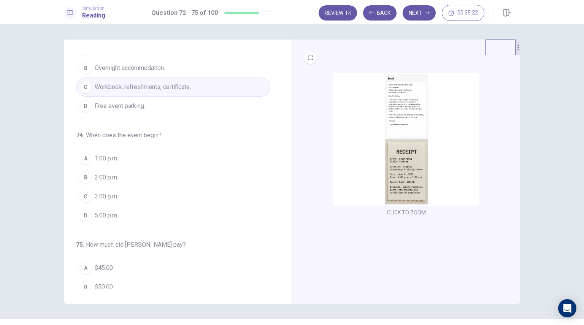
scroll to position [162, 0]
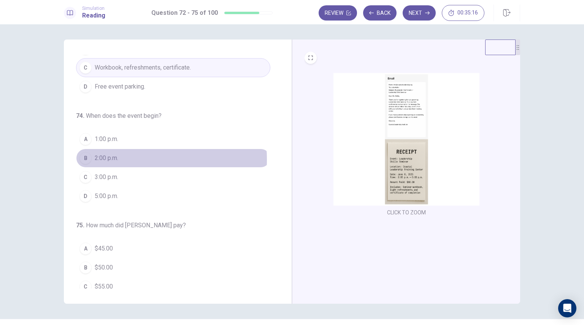
click at [106, 158] on span "2:00 p.m." at bounding box center [107, 158] width 24 height 9
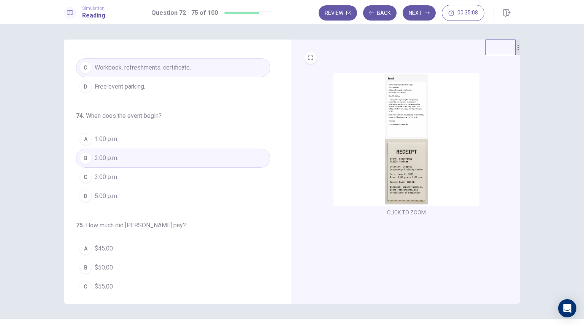
scroll to position [186, 0]
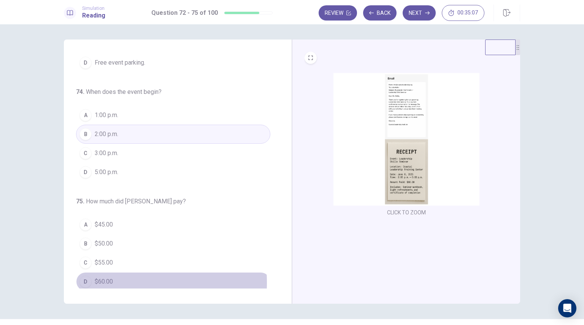
click at [101, 280] on span "$60.00" at bounding box center [104, 281] width 18 height 9
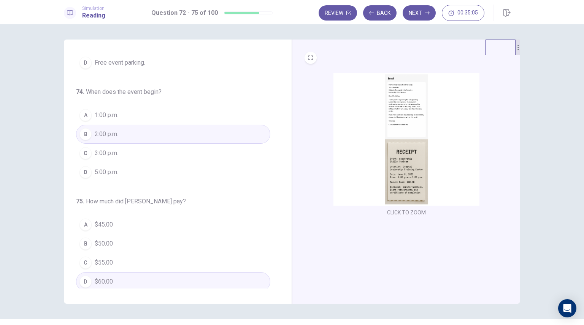
click at [414, 167] on img at bounding box center [407, 139] width 146 height 133
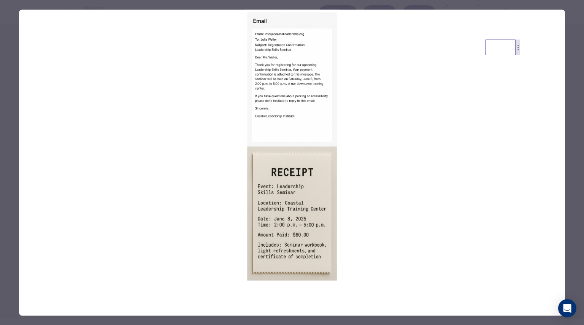
click at [574, 116] on div at bounding box center [292, 162] width 584 height 325
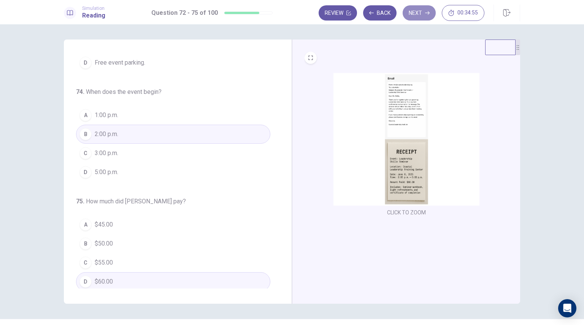
click at [419, 12] on button "Next" at bounding box center [419, 12] width 33 height 15
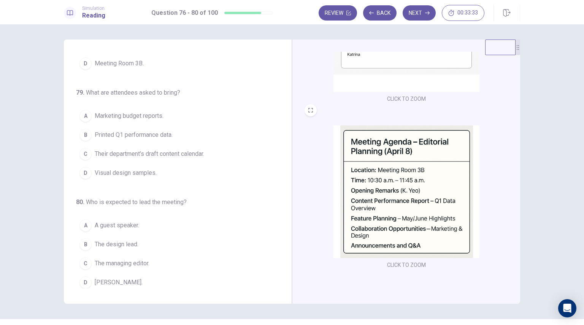
scroll to position [0, 0]
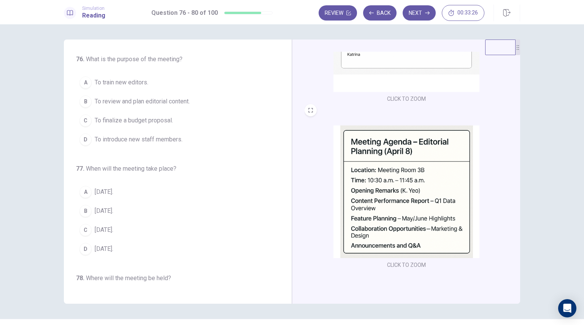
click at [172, 100] on span "To review and plan editorial content." at bounding box center [142, 101] width 95 height 9
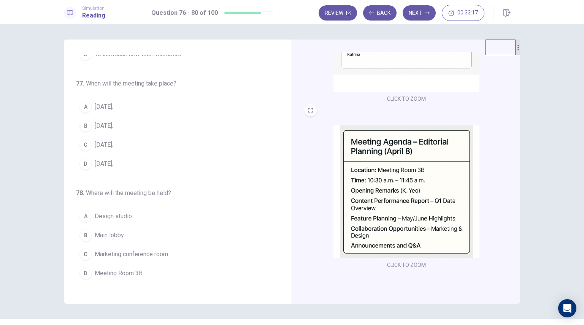
scroll to position [88, 0]
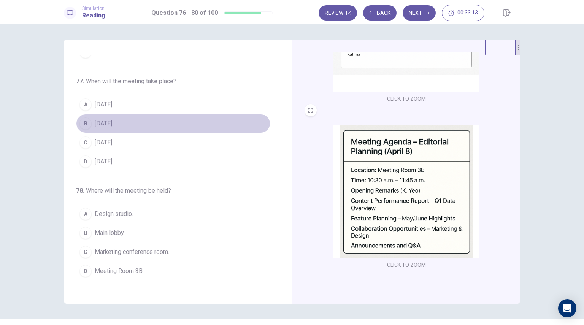
click at [178, 120] on button "B [DATE]." at bounding box center [173, 123] width 194 height 19
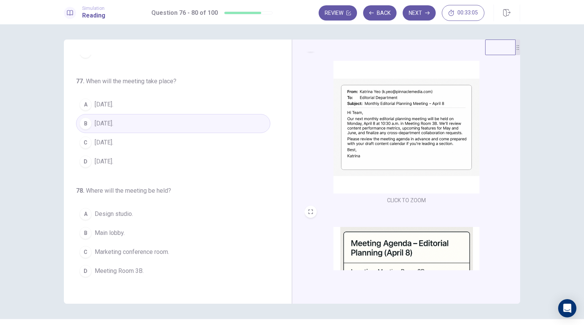
scroll to position [14, 0]
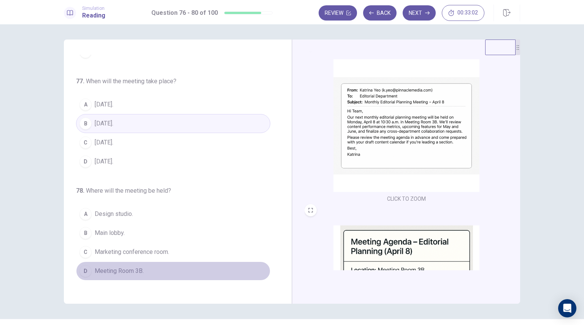
click at [180, 269] on button "D Meeting Room 3B." at bounding box center [173, 271] width 194 height 19
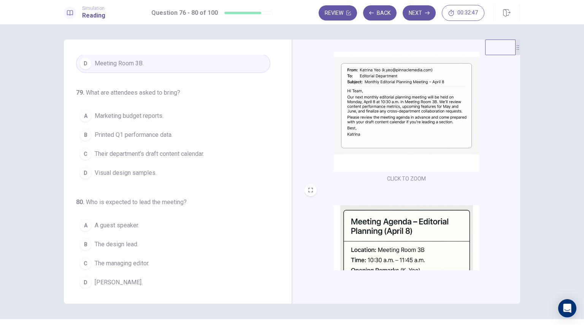
scroll to position [33, 0]
drag, startPoint x: 516, startPoint y: 204, endPoint x: 512, endPoint y: 161, distance: 42.7
click at [512, 161] on div "CLICK TO ZOOM CLICK TO ZOOM" at bounding box center [412, 161] width 214 height 219
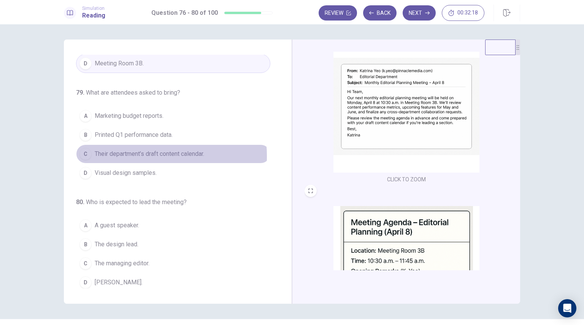
click at [146, 153] on span "Their department’s draft content calendar." at bounding box center [150, 154] width 110 height 9
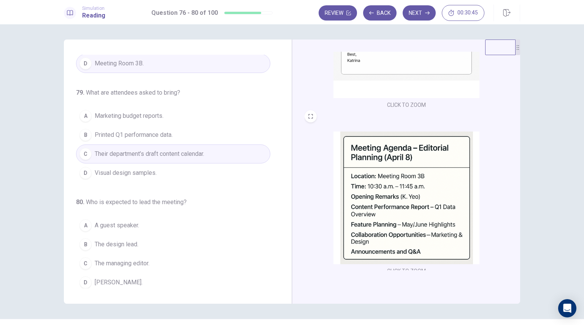
scroll to position [114, 0]
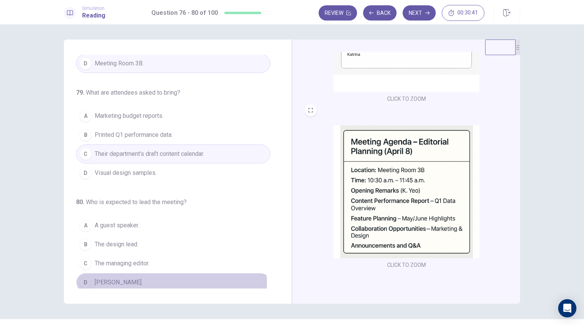
click at [112, 280] on span "[PERSON_NAME]." at bounding box center [119, 282] width 48 height 9
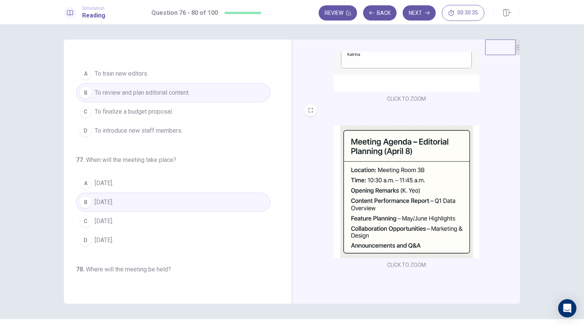
scroll to position [0, 0]
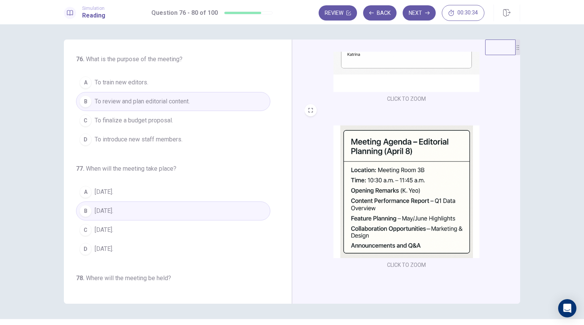
click at [420, 11] on button "Next" at bounding box center [419, 12] width 33 height 15
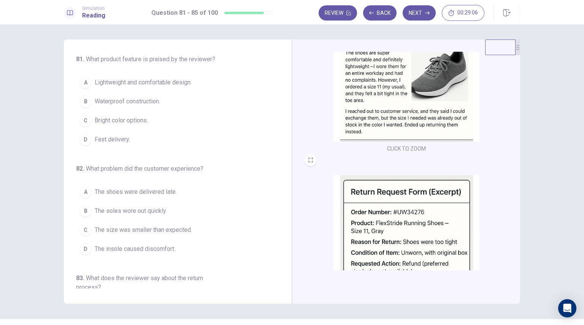
scroll to position [176, 0]
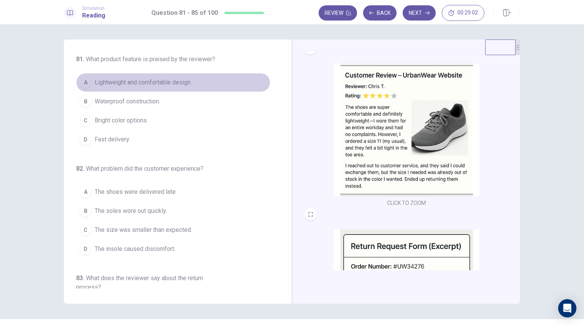
click at [184, 79] on span "Lightweight and comfortable design." at bounding box center [143, 82] width 97 height 9
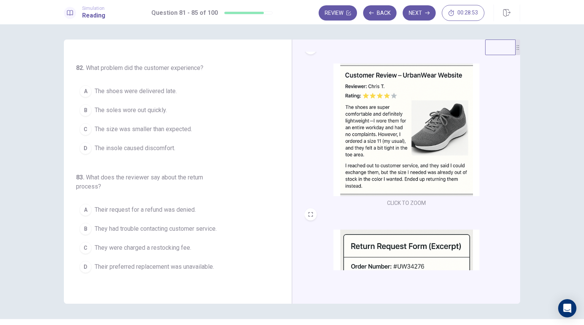
scroll to position [102, 0]
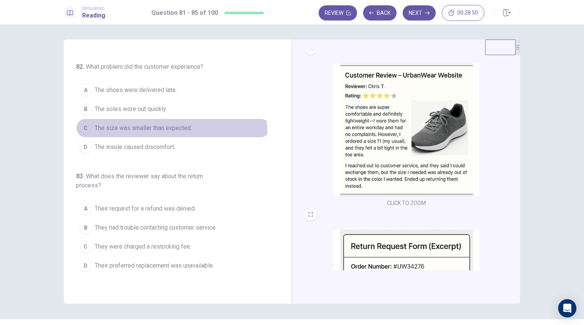
click at [160, 130] on span "The size was smaller than expected." at bounding box center [143, 128] width 97 height 9
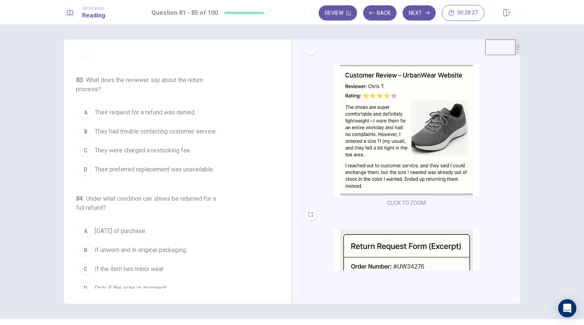
scroll to position [200, 0]
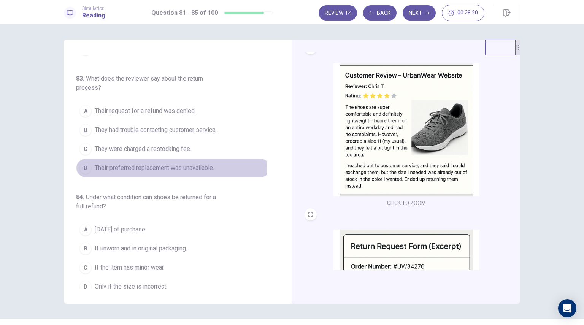
click at [143, 168] on span "Their preferred replacement was unavailable." at bounding box center [154, 168] width 119 height 9
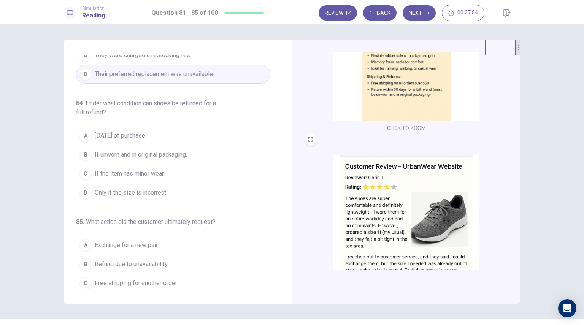
scroll to position [35, 0]
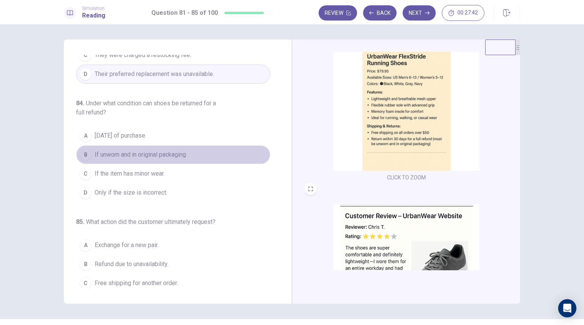
click at [187, 154] on span "If unworn and in original packaging." at bounding box center [141, 154] width 92 height 9
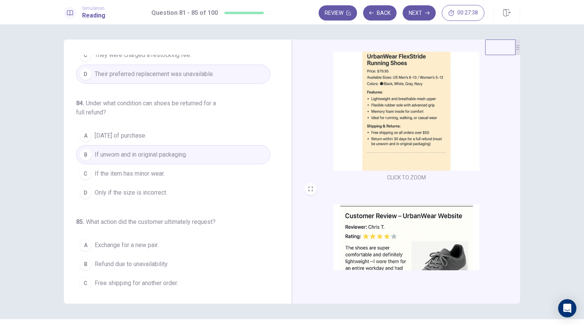
scroll to position [314, 0]
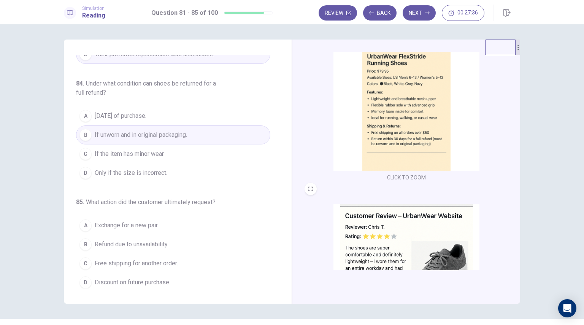
drag, startPoint x: 279, startPoint y: 217, endPoint x: 280, endPoint y: 229, distance: 12.2
click at [280, 229] on div "81 . What product feature is praised by the reviewer? A Lightweight and comfort…" at bounding box center [181, 172] width 210 height 234
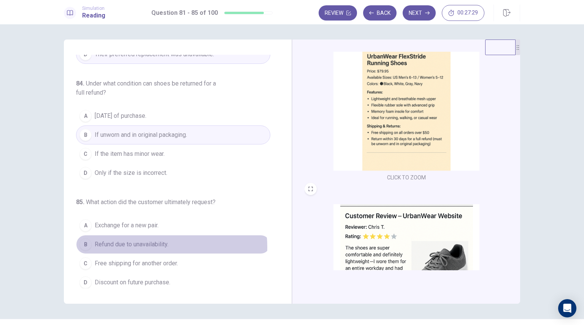
click at [149, 244] on span "Refund due to unavailability." at bounding box center [132, 244] width 74 height 9
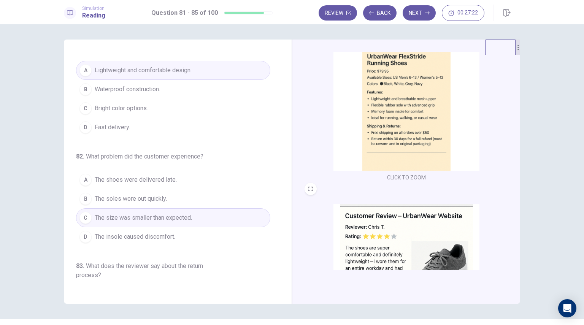
scroll to position [0, 0]
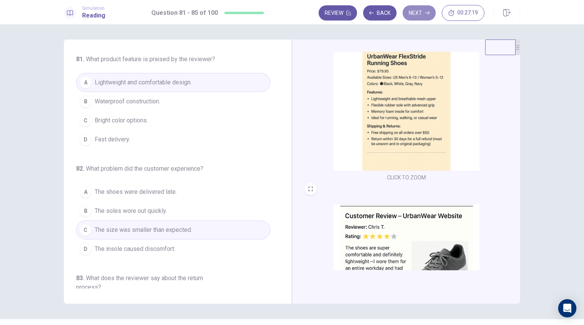
click at [424, 16] on button "Next" at bounding box center [419, 12] width 33 height 15
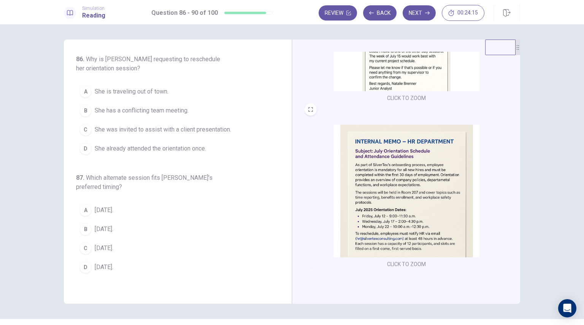
scroll to position [116, 0]
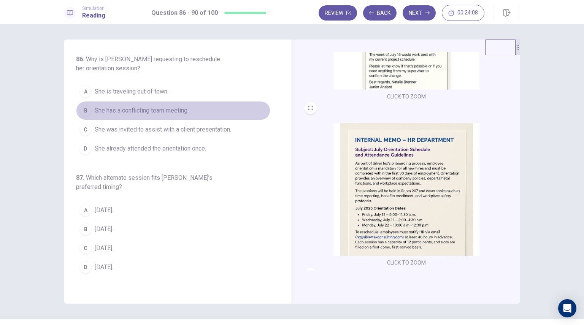
click at [178, 113] on span "She has a conflicting team meeting." at bounding box center [142, 110] width 94 height 9
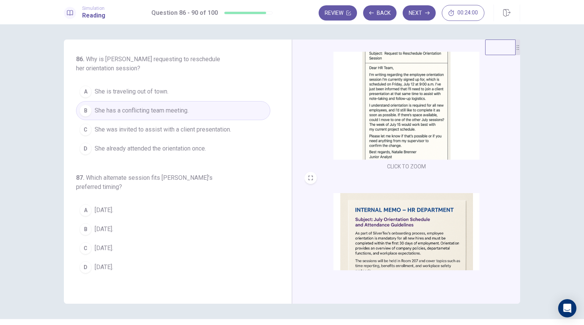
scroll to position [33, 0]
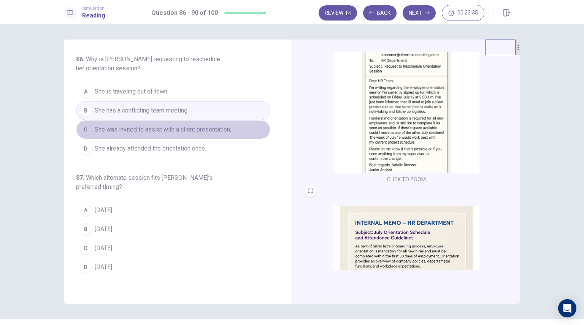
click at [203, 127] on span "She was invited to assist with a client presentation." at bounding box center [163, 129] width 137 height 9
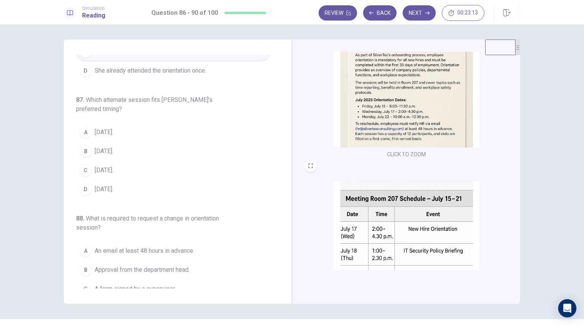
scroll to position [225, 0]
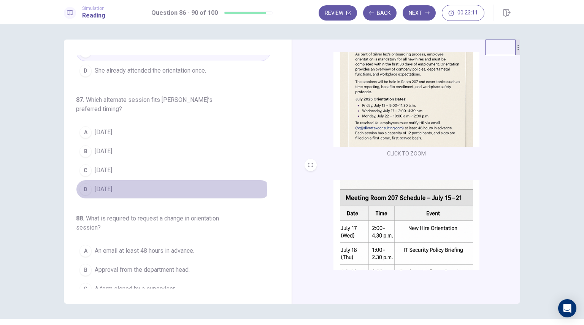
click at [111, 188] on span "[DATE]." at bounding box center [104, 189] width 19 height 9
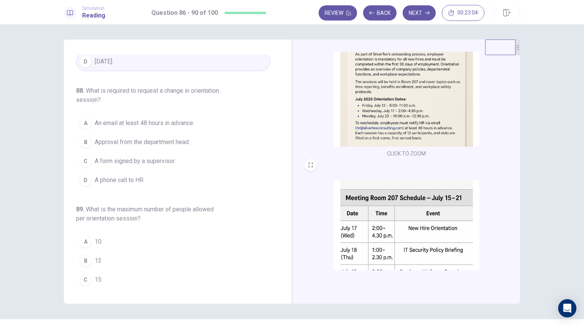
scroll to position [207, 0]
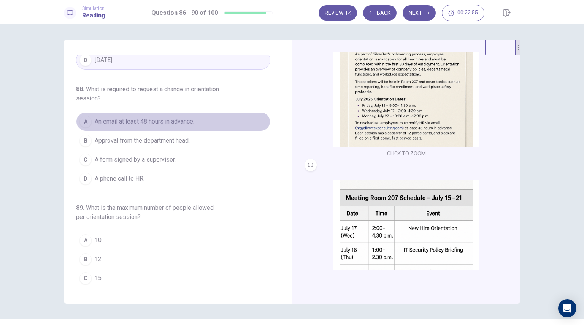
click at [184, 121] on span "An email at least 48 hours in advance." at bounding box center [145, 121] width 100 height 9
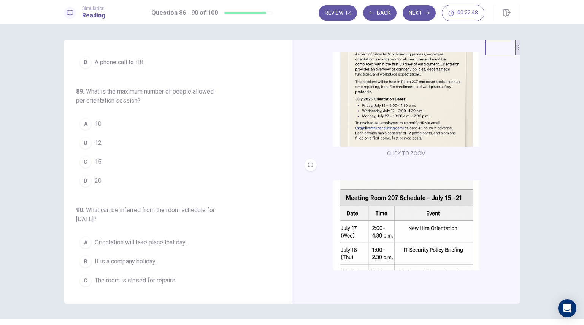
scroll to position [325, 0]
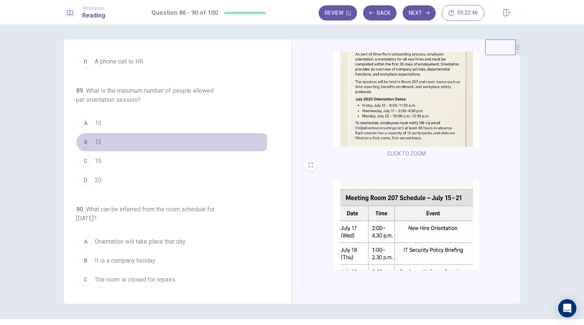
click at [122, 135] on button "B 12" at bounding box center [173, 142] width 194 height 19
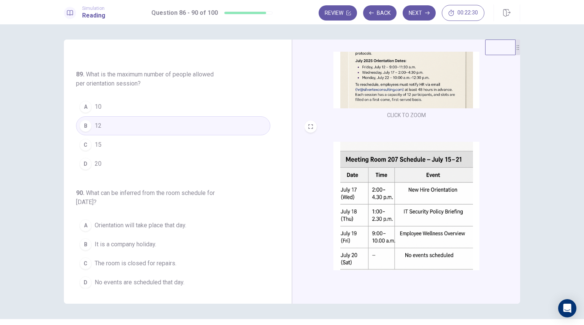
scroll to position [269, 0]
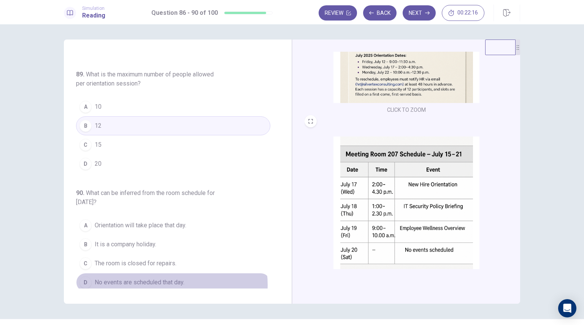
click at [170, 282] on span "No events are scheduled that day." at bounding box center [140, 282] width 90 height 9
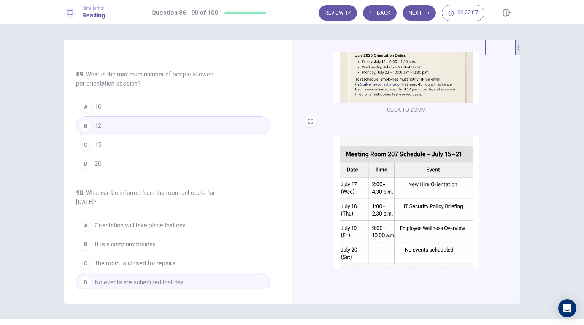
drag, startPoint x: 279, startPoint y: 250, endPoint x: 282, endPoint y: 229, distance: 20.8
click at [282, 229] on div "86 . Why is [PERSON_NAME] requesting to reschedule her orientation session? A S…" at bounding box center [181, 172] width 210 height 234
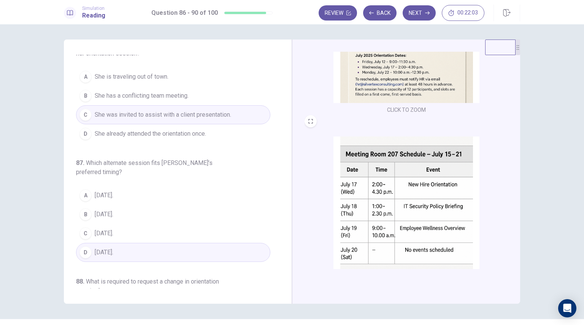
scroll to position [0, 0]
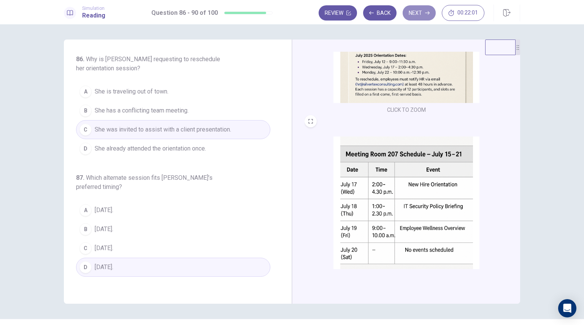
click at [411, 14] on button "Next" at bounding box center [419, 12] width 33 height 15
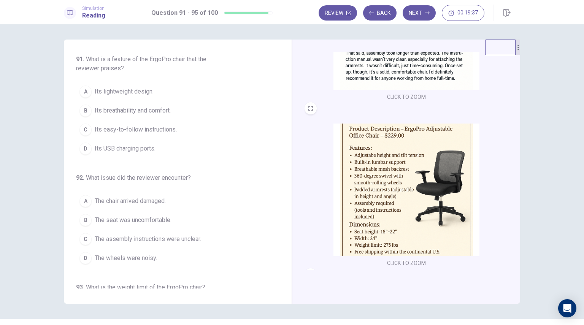
scroll to position [114, 0]
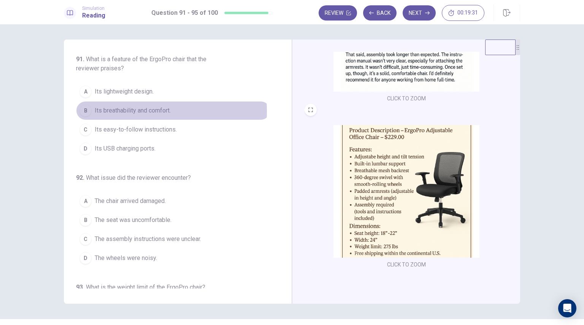
click at [129, 111] on span "Its breathability and comfort." at bounding box center [133, 110] width 76 height 9
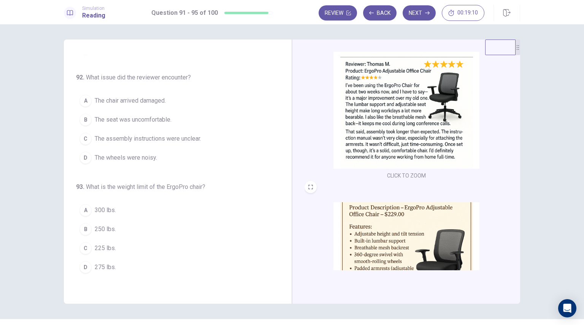
scroll to position [103, 0]
click at [156, 139] on span "The assembly instructions were unclear." at bounding box center [148, 136] width 107 height 9
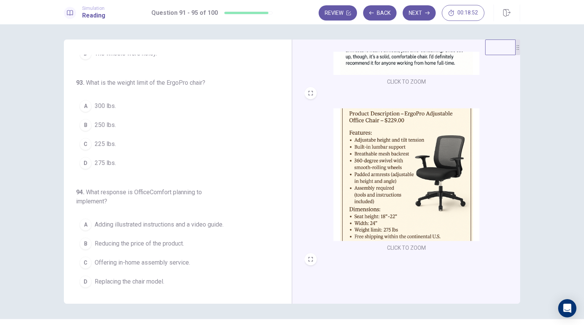
scroll to position [135, 0]
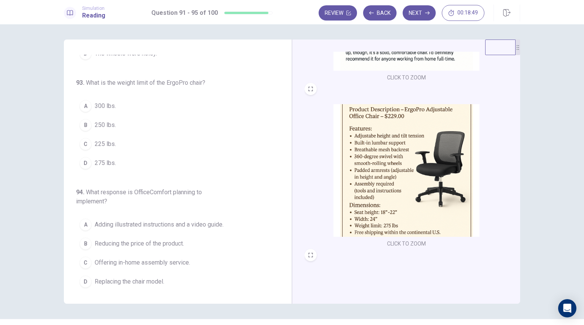
click at [107, 159] on span "275 lbs." at bounding box center [105, 163] width 21 height 9
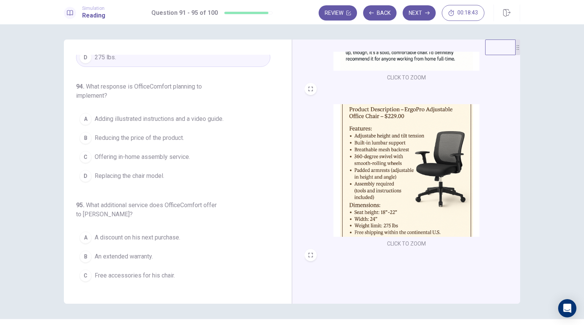
scroll to position [312, 0]
click at [187, 118] on span "Adding illustrated instructions and a video guide." at bounding box center [159, 117] width 129 height 9
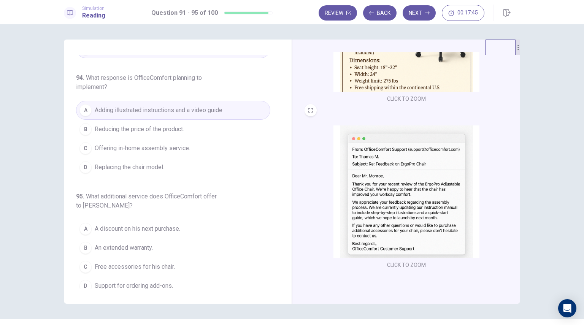
scroll to position [323, 0]
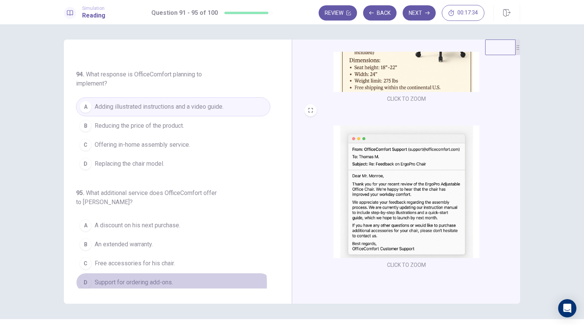
click at [155, 281] on span "Support for ordering add-ons." at bounding box center [134, 282] width 78 height 9
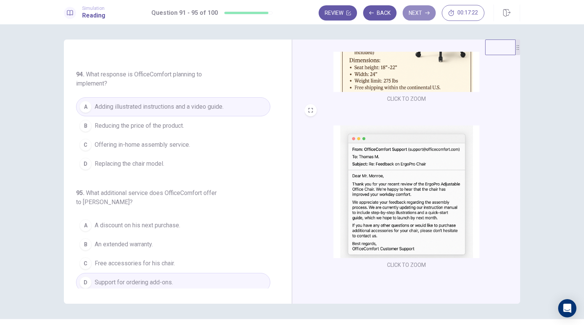
click at [423, 14] on button "Next" at bounding box center [419, 12] width 33 height 15
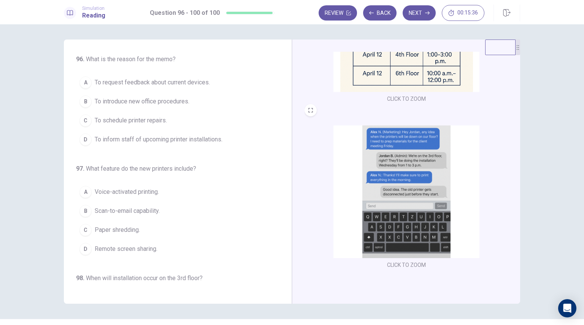
scroll to position [150, 0]
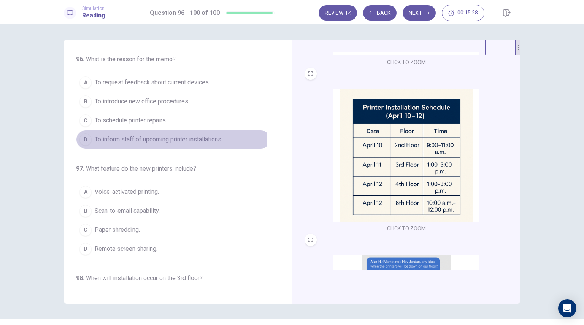
click at [170, 140] on span "To inform staff of upcoming printer installations." at bounding box center [159, 139] width 128 height 9
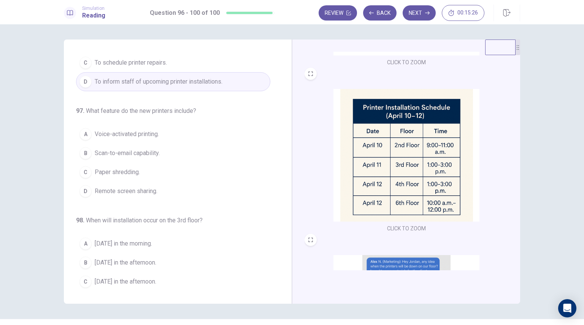
scroll to position [58, 0]
click at [148, 151] on span "Scan-to-email capability." at bounding box center [127, 152] width 65 height 9
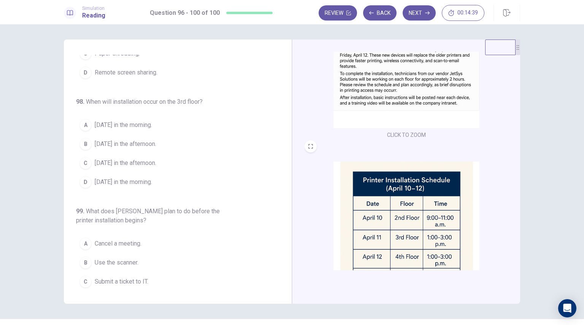
scroll to position [89, 0]
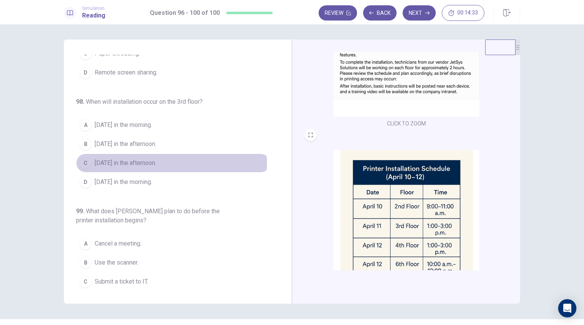
click at [152, 161] on span "[DATE] in the afternoon." at bounding box center [126, 163] width 62 height 9
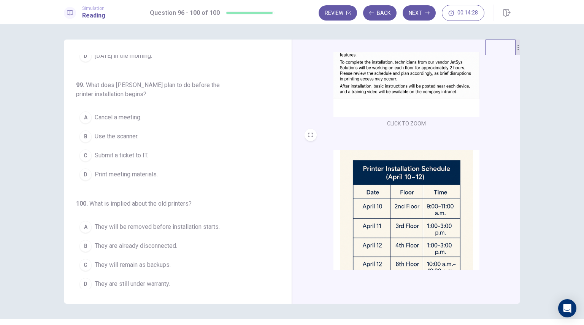
scroll to position [304, 0]
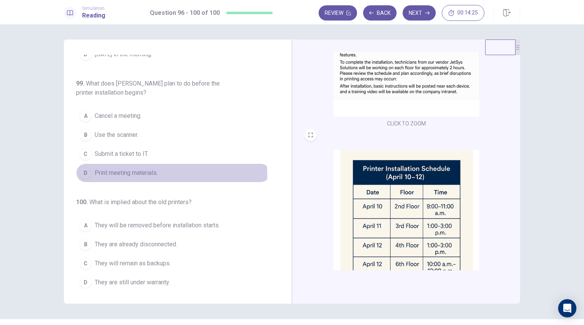
click at [155, 172] on span "Print meeting materials." at bounding box center [126, 173] width 63 height 9
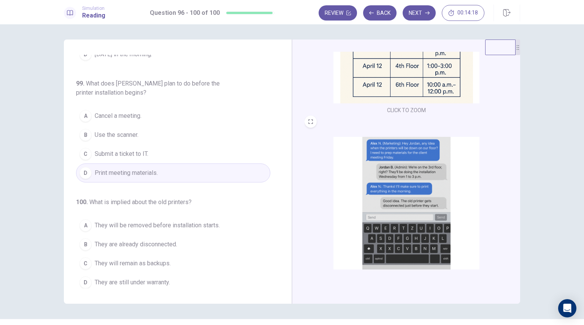
scroll to position [280, 0]
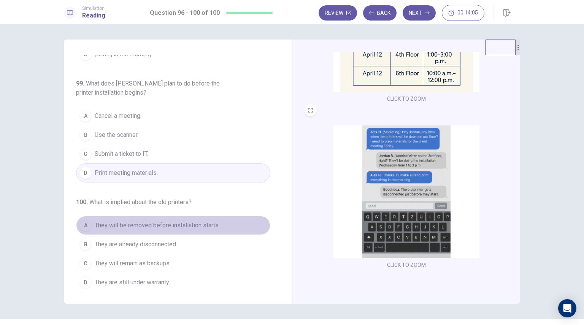
click at [199, 224] on span "They will be removed before installation starts." at bounding box center [157, 225] width 125 height 9
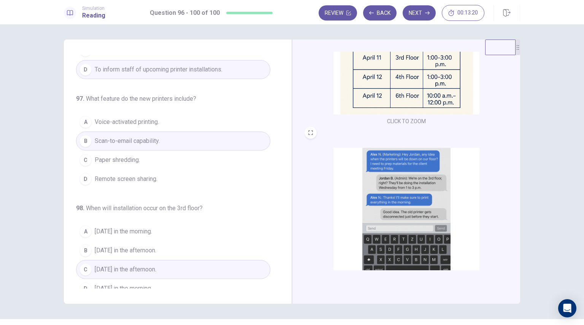
scroll to position [0, 0]
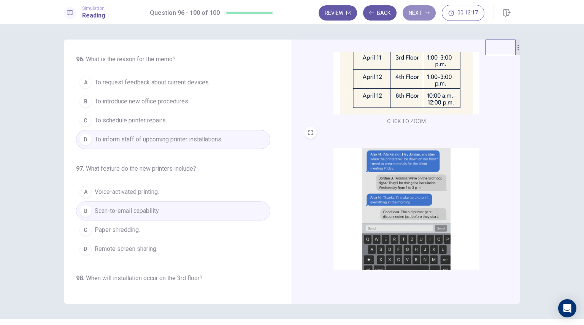
click at [416, 11] on button "Next" at bounding box center [419, 12] width 33 height 15
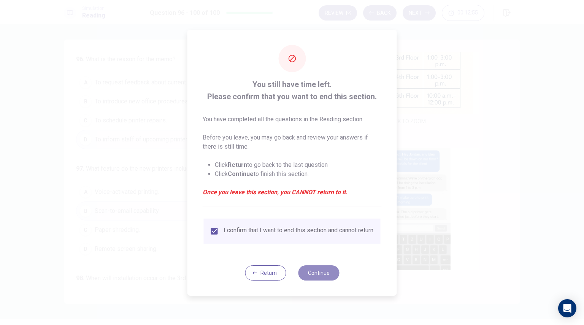
click at [322, 274] on button "Continue" at bounding box center [318, 273] width 41 height 15
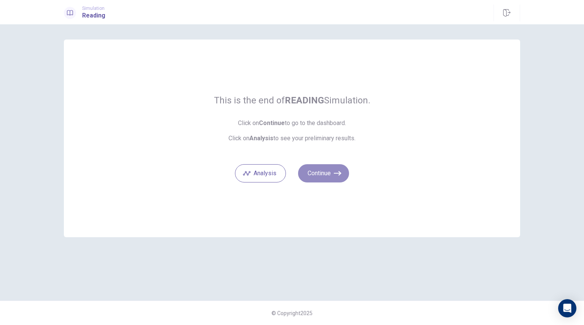
click at [322, 181] on button "Continue" at bounding box center [323, 173] width 51 height 18
